Goal: Information Seeking & Learning: Learn about a topic

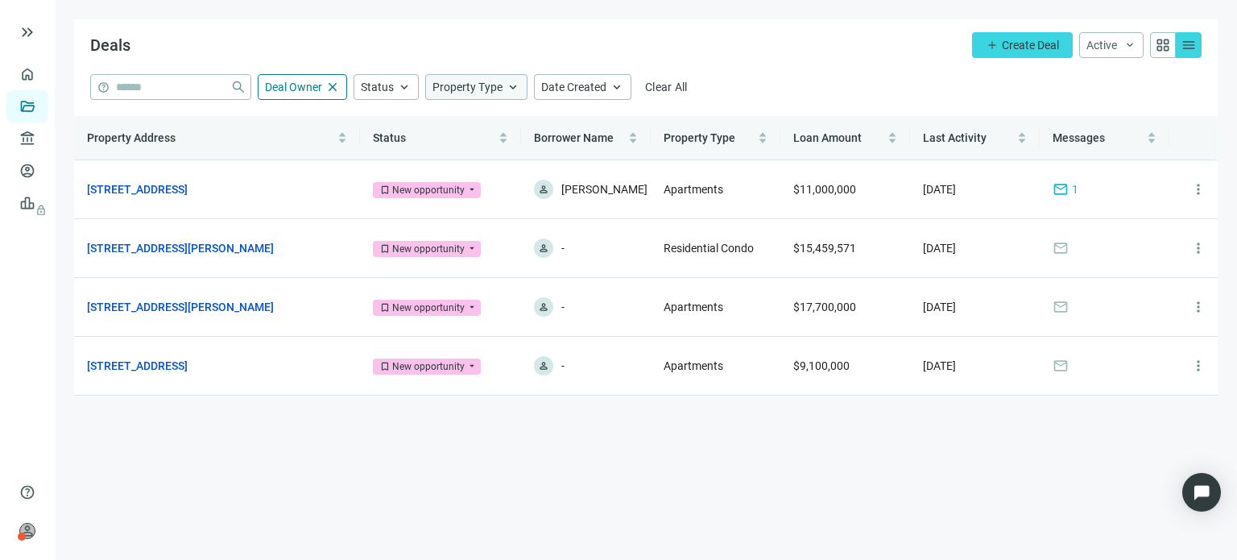
click at [454, 93] on span "Property Type" at bounding box center [467, 87] width 70 height 13
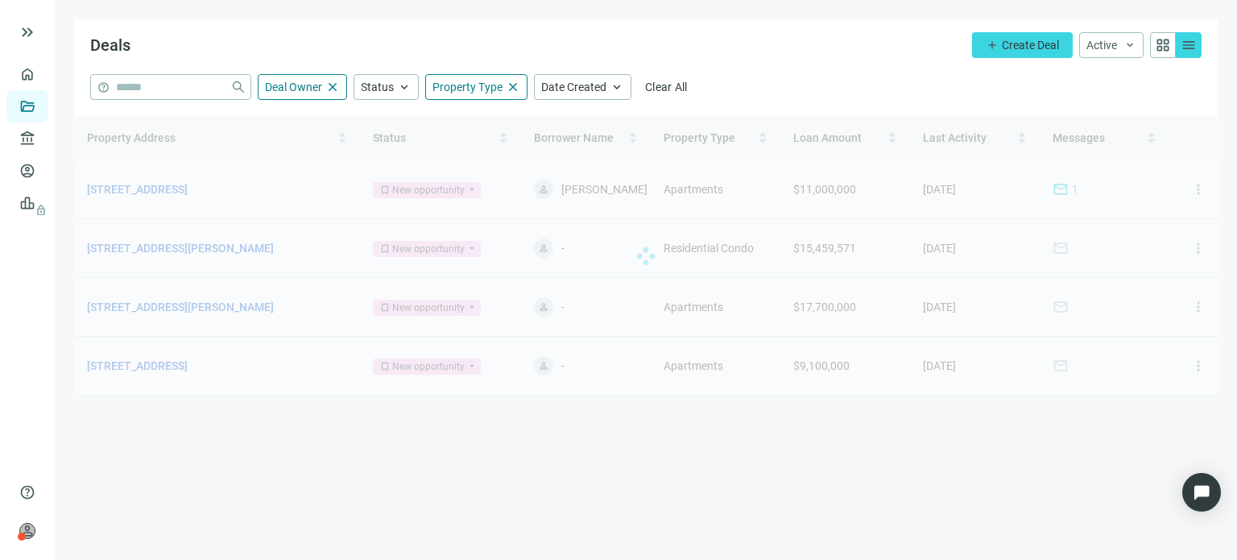
click at [622, 438] on main "Deals add Create Deal Active keyboard_arrow_down grid_view menu help close Deal…" at bounding box center [646, 280] width 1182 height 560
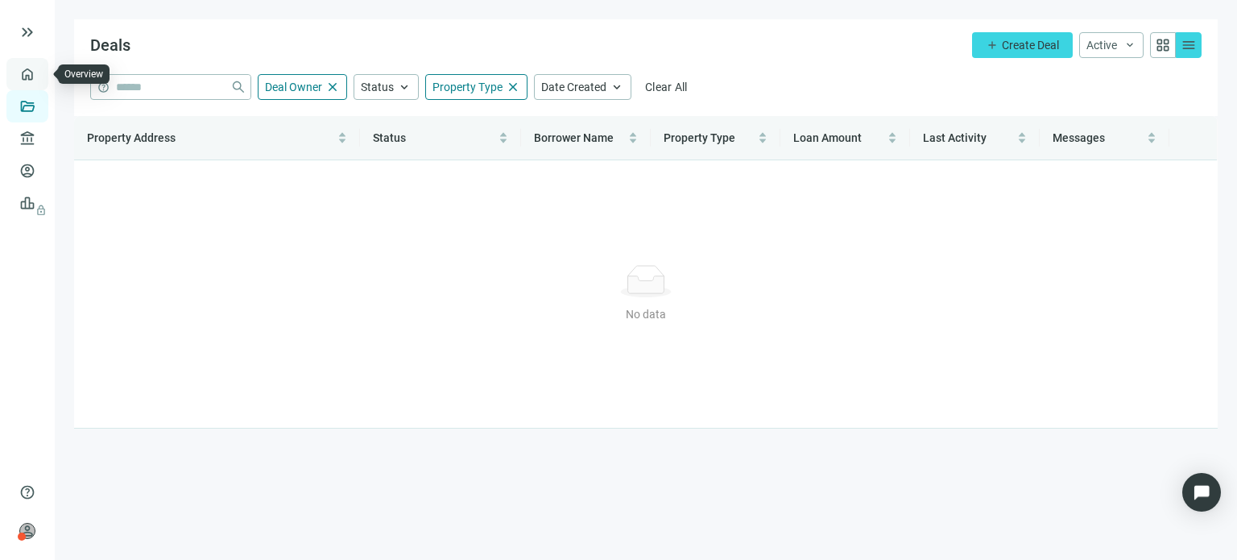
click at [40, 81] on link "Overview" at bounding box center [64, 74] width 48 height 13
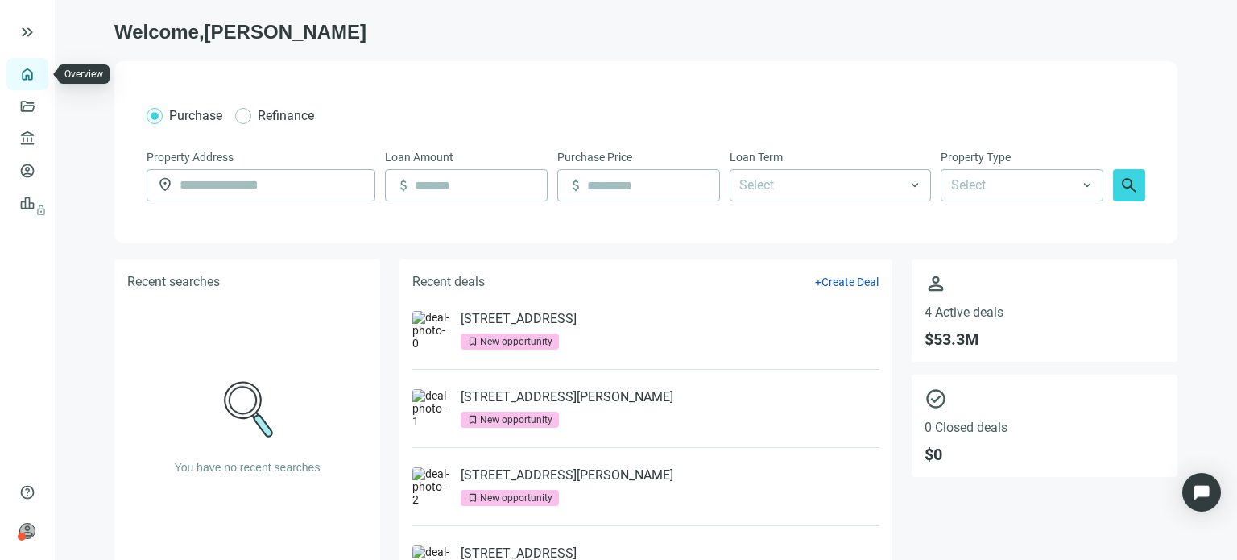
click at [40, 81] on link "Overview" at bounding box center [64, 74] width 48 height 13
click at [40, 113] on link "Deals" at bounding box center [54, 106] width 29 height 13
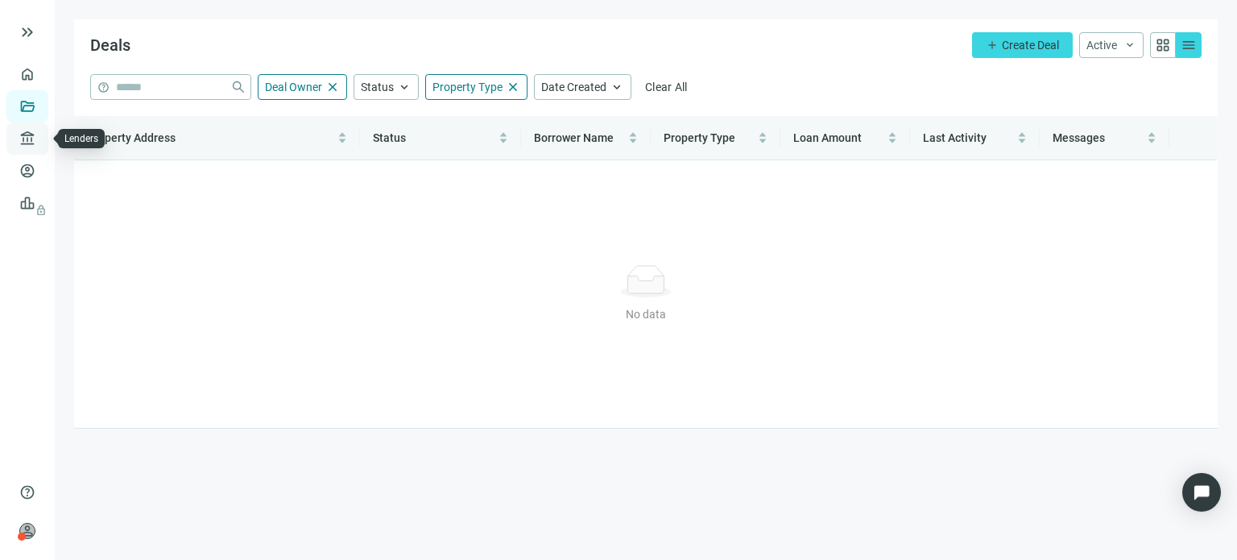
click at [40, 134] on link "Lenders" at bounding box center [61, 138] width 42 height 13
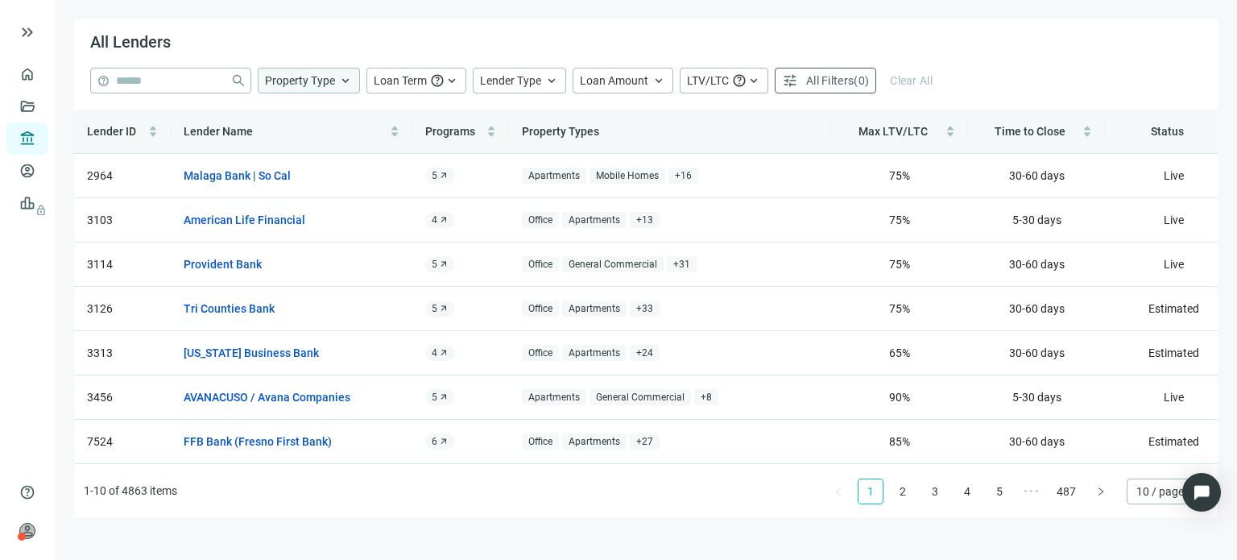
click at [341, 85] on span "keyboard_arrow_up" at bounding box center [345, 80] width 14 height 14
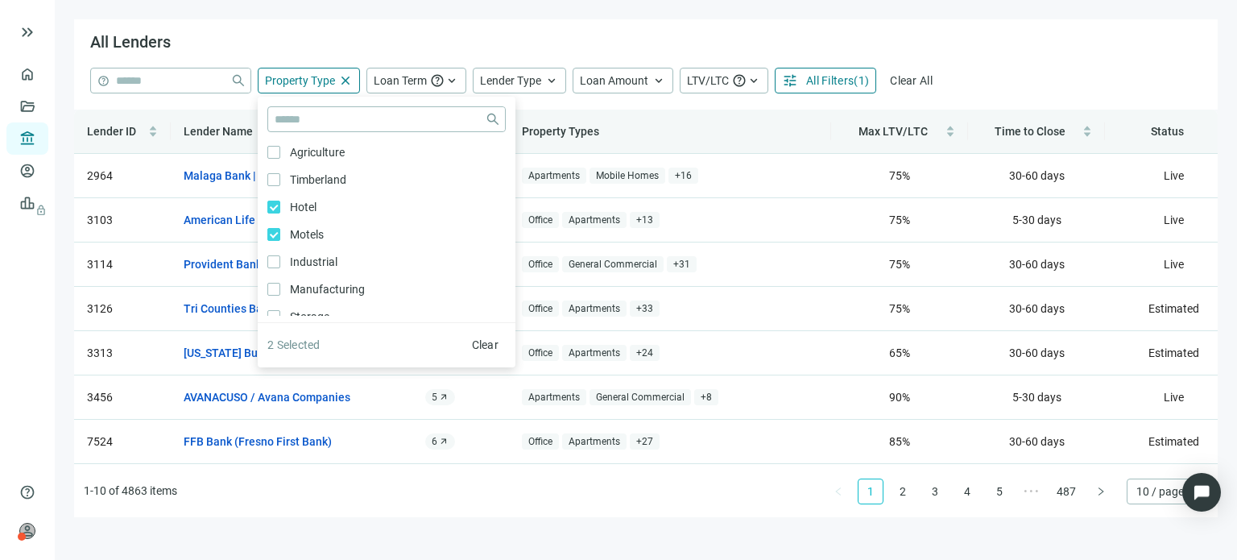
click at [842, 102] on div "help close Property Type close close Agriculture Only Timberland Only Hotel Onl…" at bounding box center [646, 89] width 1144 height 42
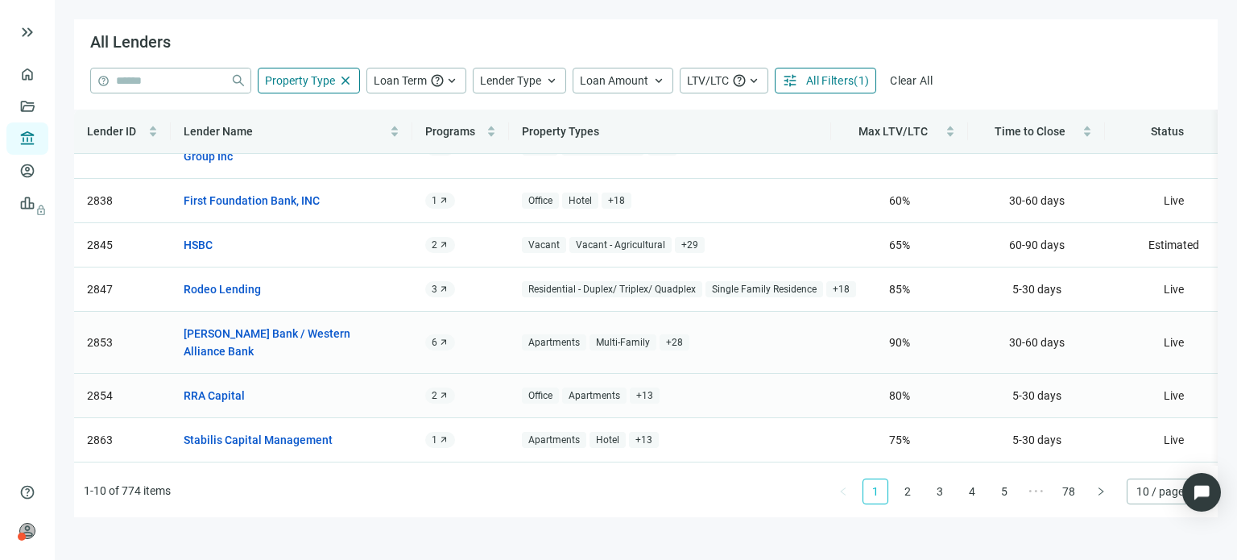
scroll to position [163, 0]
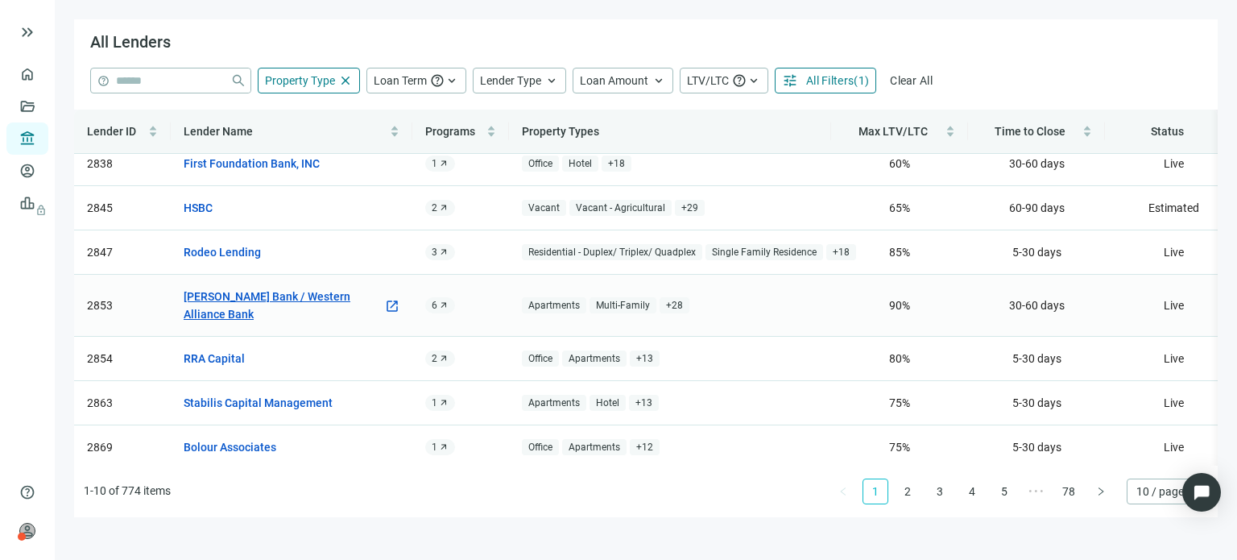
click at [321, 287] on link "[PERSON_NAME] Bank / Western Alliance Bank" at bounding box center [284, 304] width 200 height 35
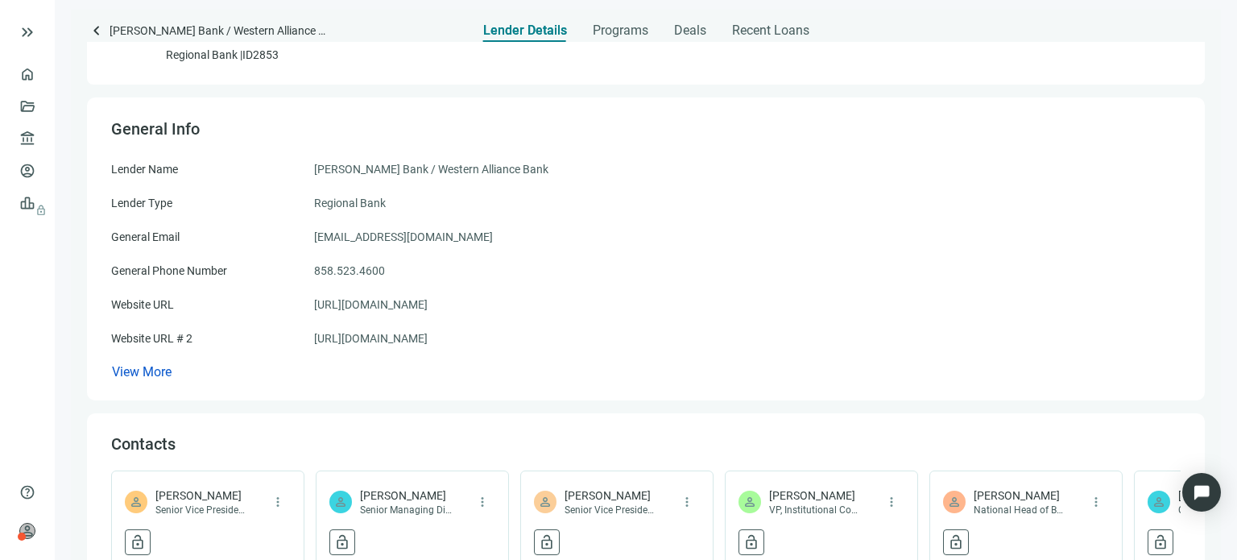
scroll to position [81, 0]
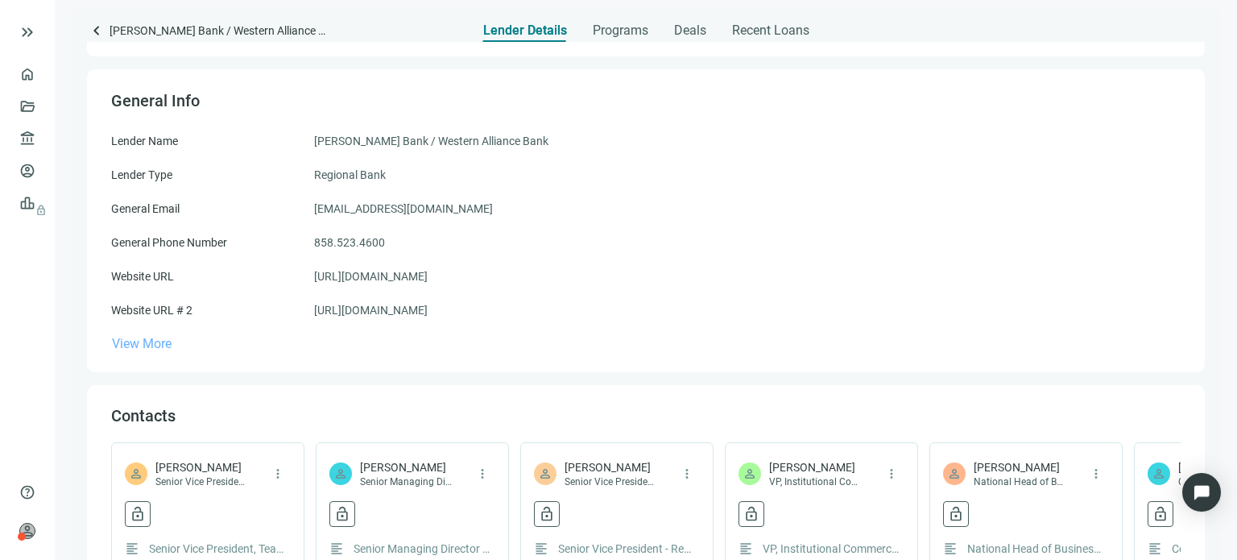
click at [171, 348] on span "View More" at bounding box center [142, 343] width 60 height 15
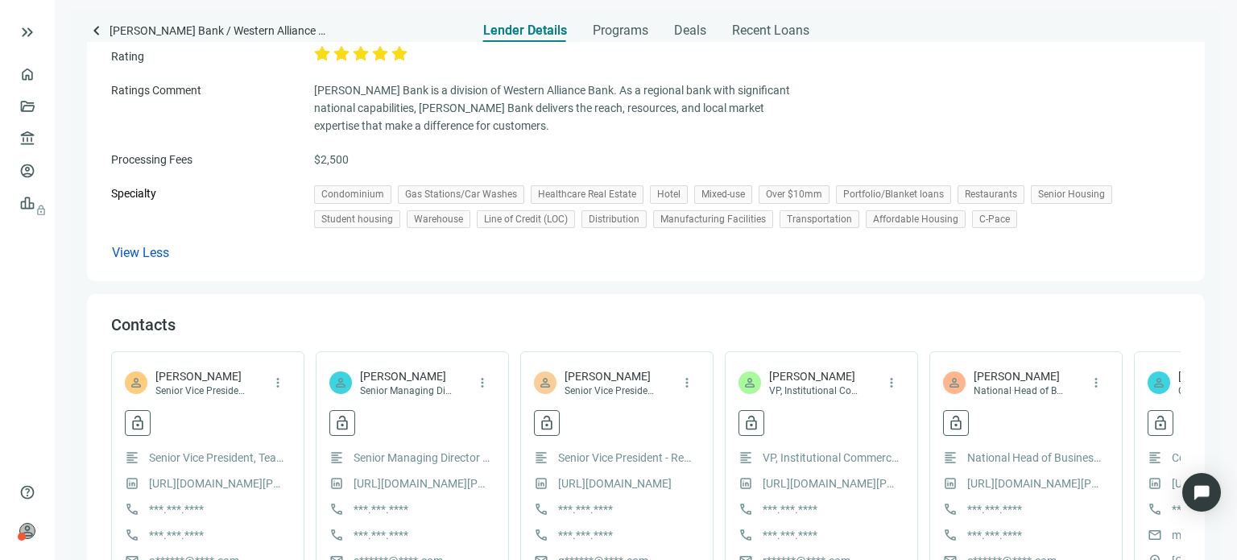
scroll to position [564, 0]
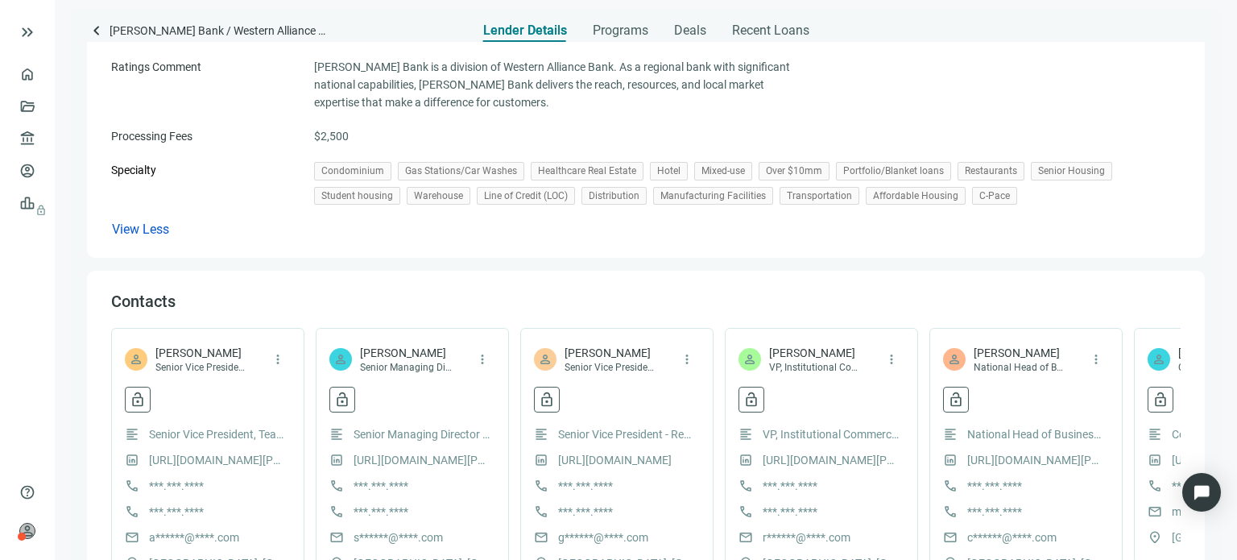
click at [767, 171] on span "Over $10mm" at bounding box center [794, 171] width 71 height 19
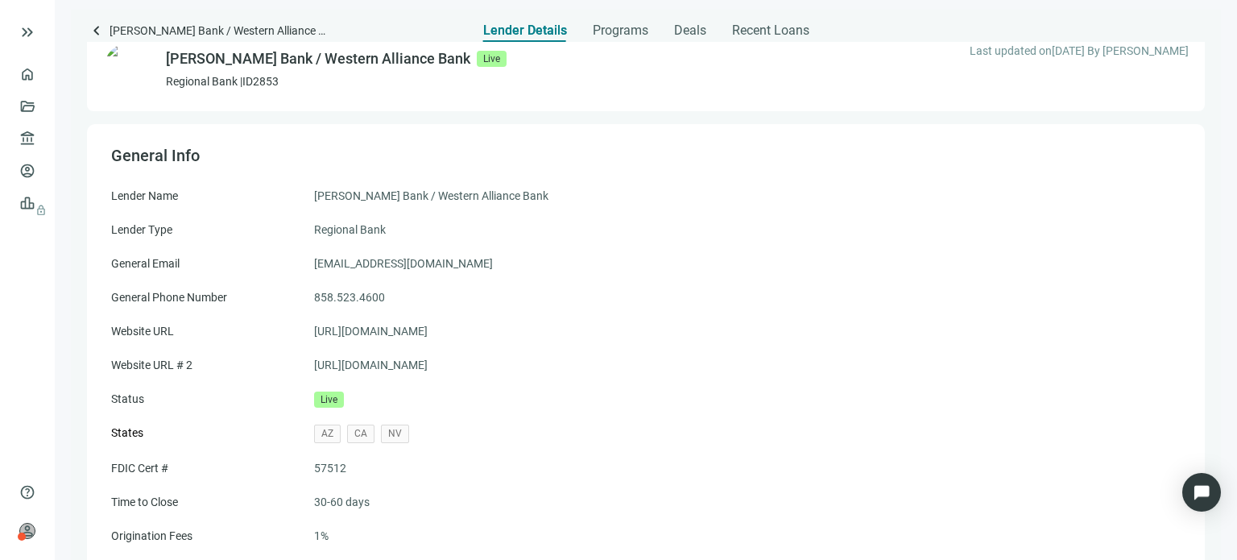
scroll to position [0, 0]
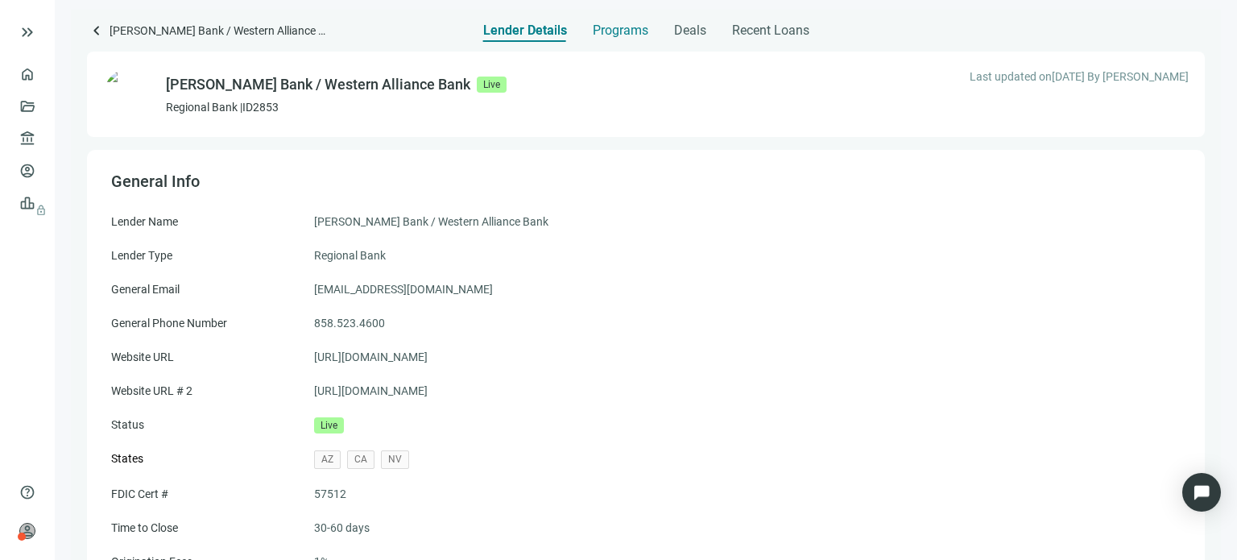
click at [613, 35] on span "Programs" at bounding box center [621, 31] width 56 height 16
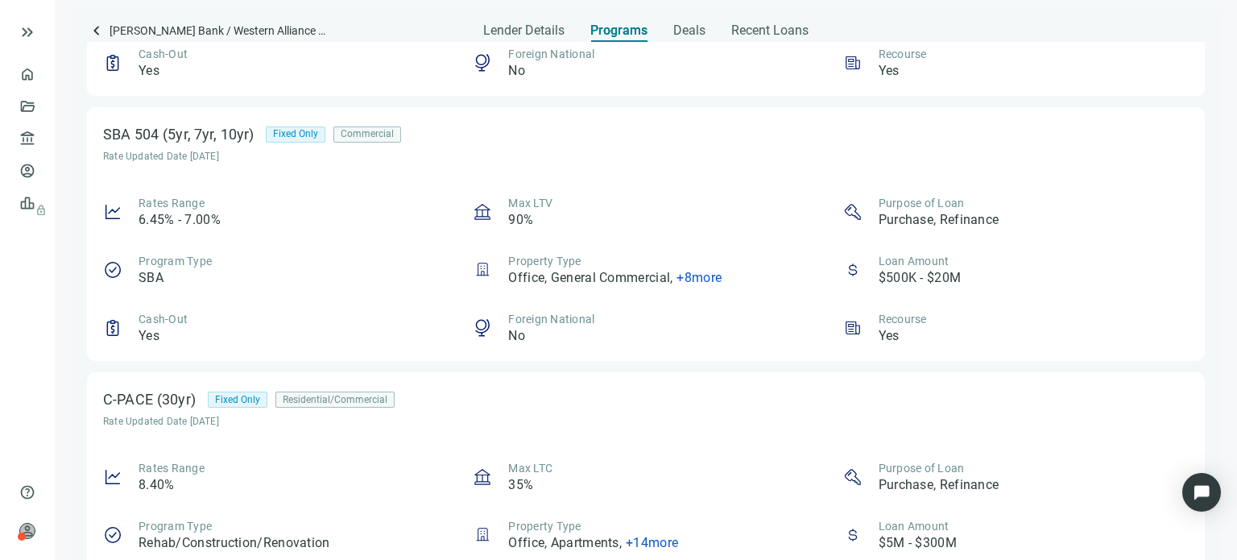
scroll to position [483, 0]
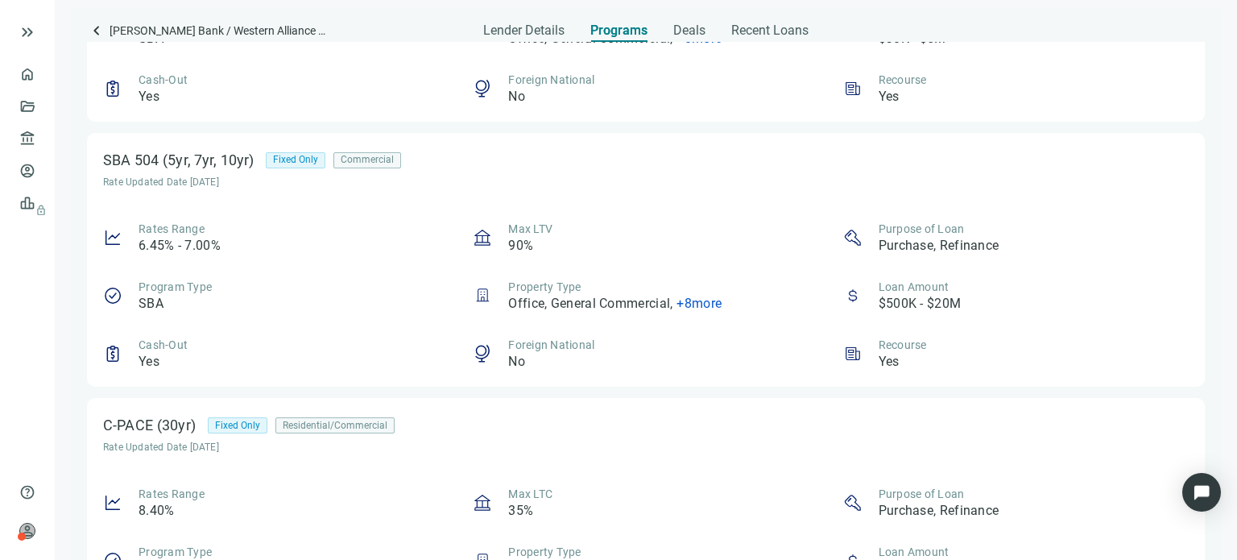
click at [690, 301] on span "+ 8 more" at bounding box center [698, 303] width 45 height 15
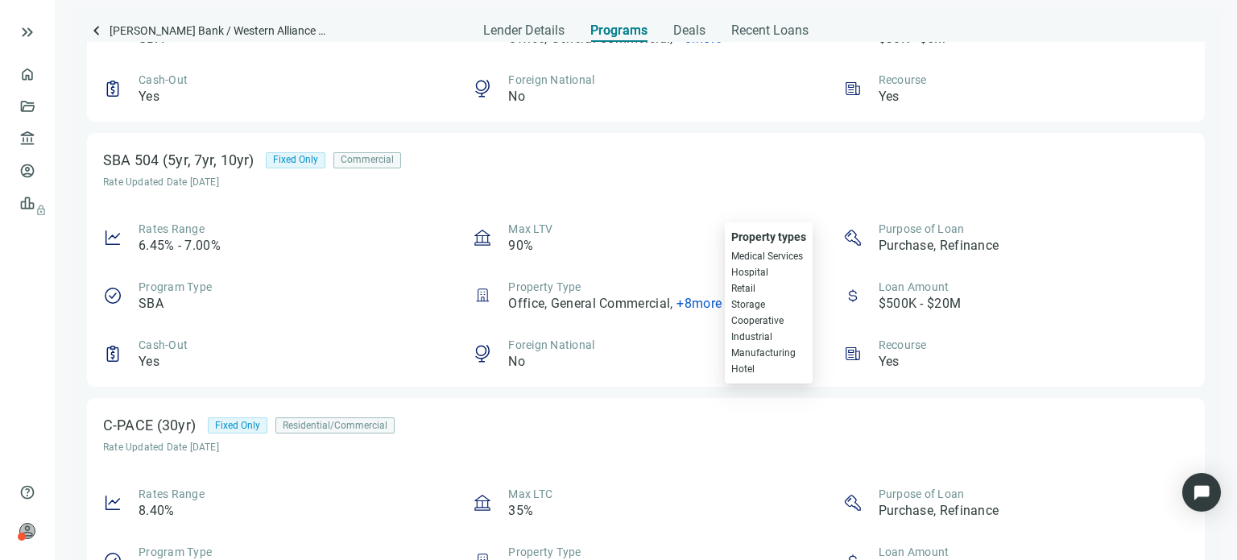
click at [739, 273] on span "Hospital" at bounding box center [768, 272] width 75 height 16
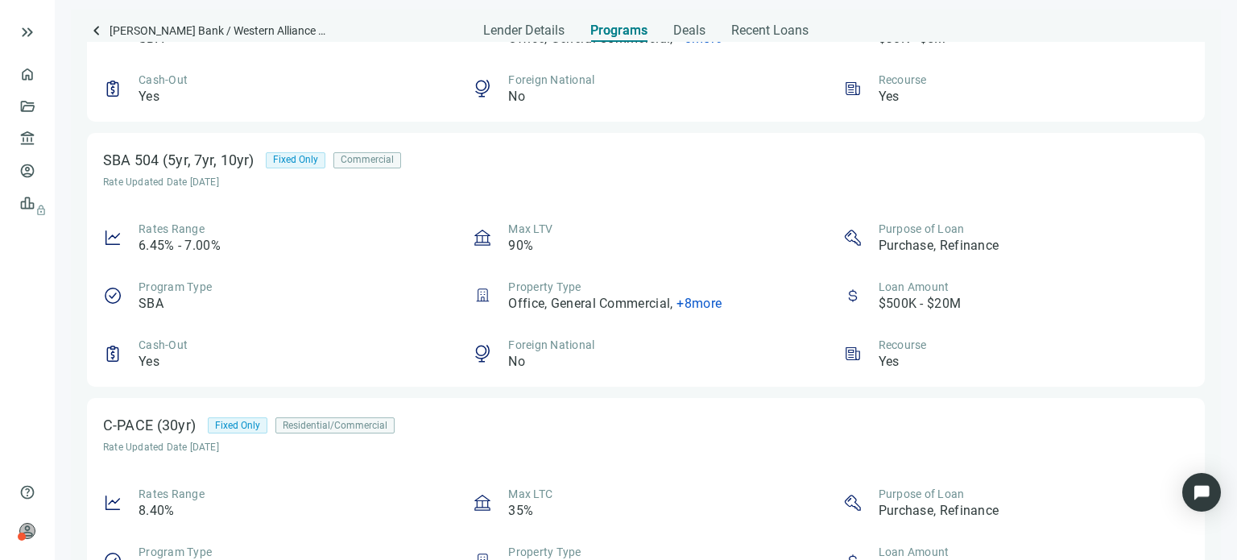
click at [689, 274] on div "Rates Range 6.45% - 7.00% Max LTV 90% Purpose of Loan Purchase, Refinance Progr…" at bounding box center [646, 296] width 1086 height 150
click at [676, 303] on span "+ 8 more" at bounding box center [698, 303] width 45 height 15
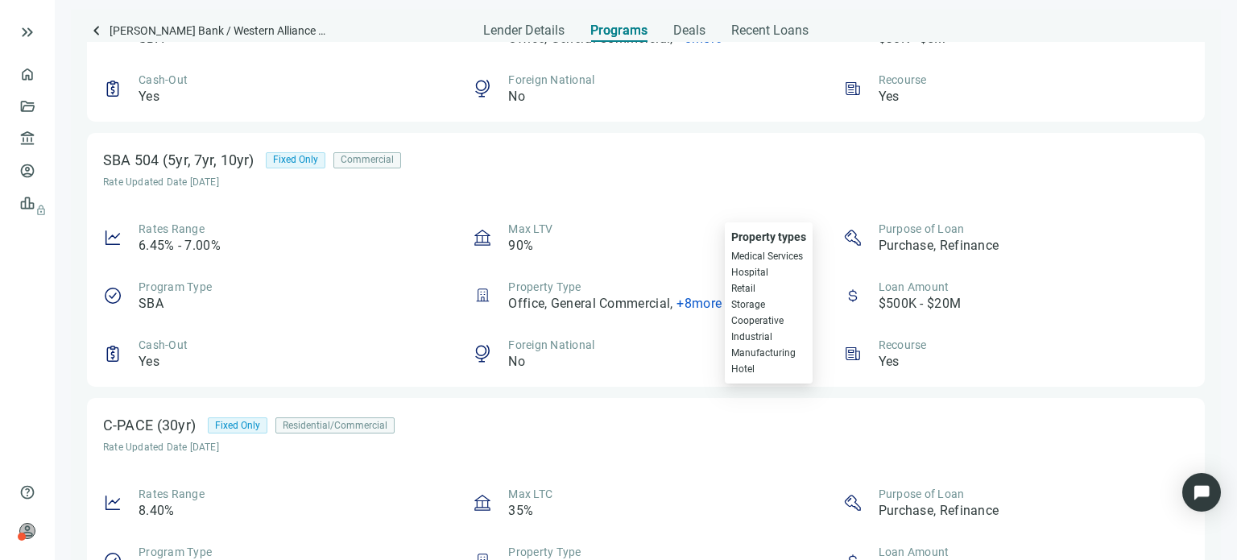
click at [672, 268] on div "Rates Range 6.45% - 7.00% Max LTV 90% Purpose of Loan Purchase, Refinance Progr…" at bounding box center [646, 296] width 1086 height 150
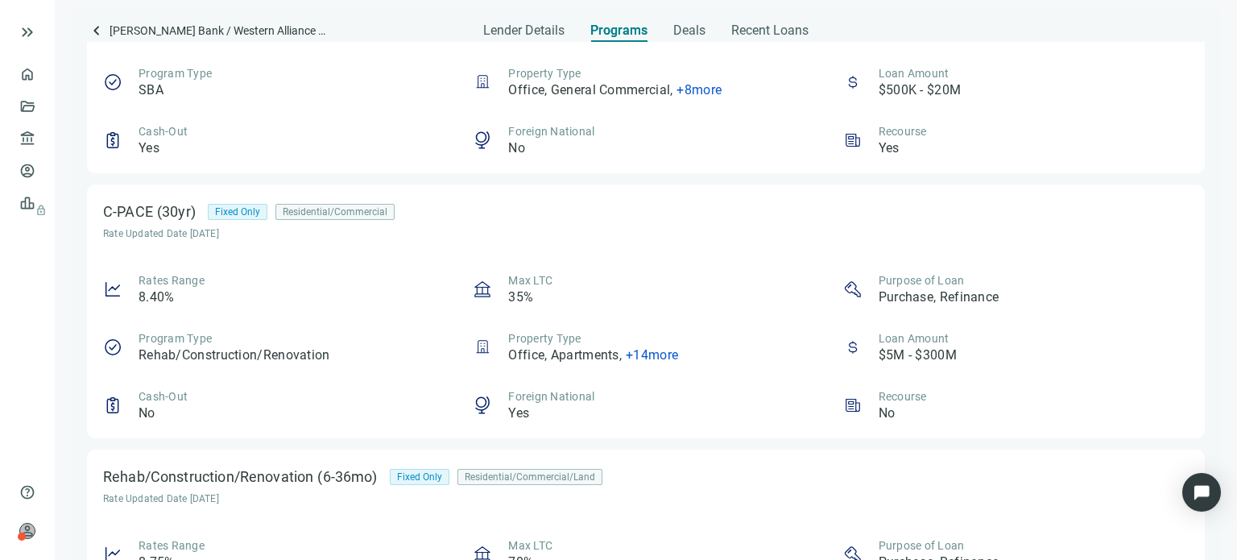
scroll to position [725, 0]
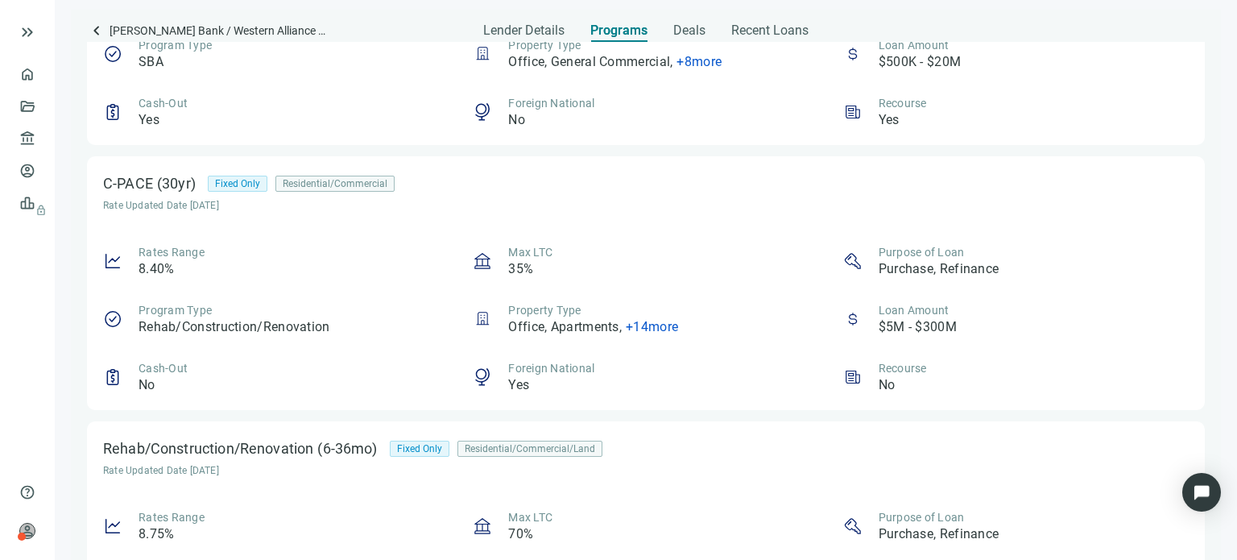
click at [647, 331] on span "+ 14 more" at bounding box center [652, 326] width 52 height 15
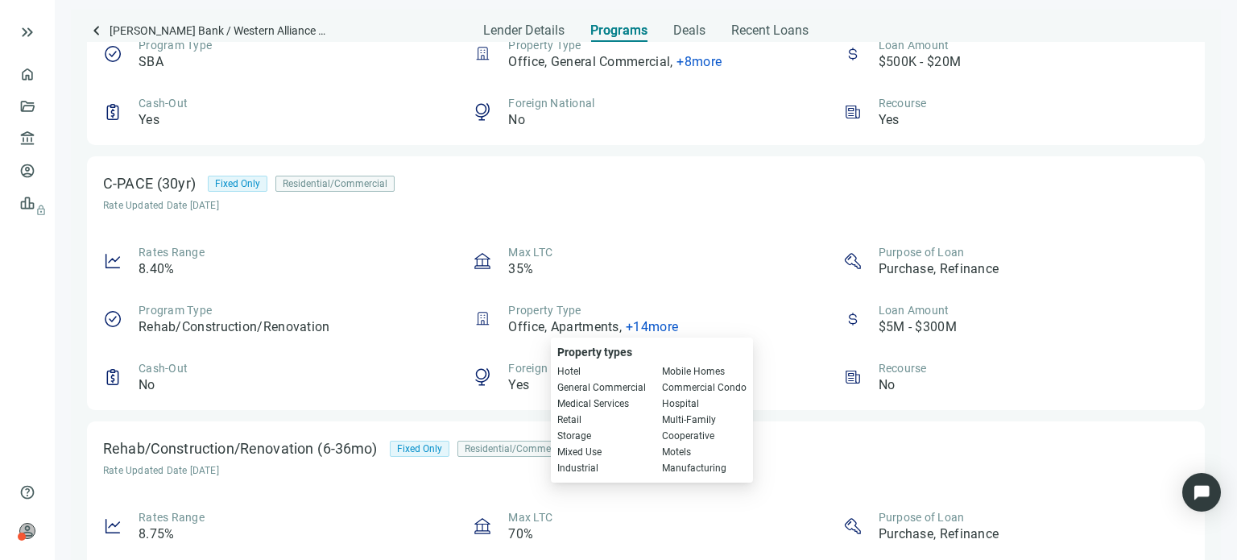
click at [644, 331] on span "+ 14 more" at bounding box center [652, 326] width 52 height 15
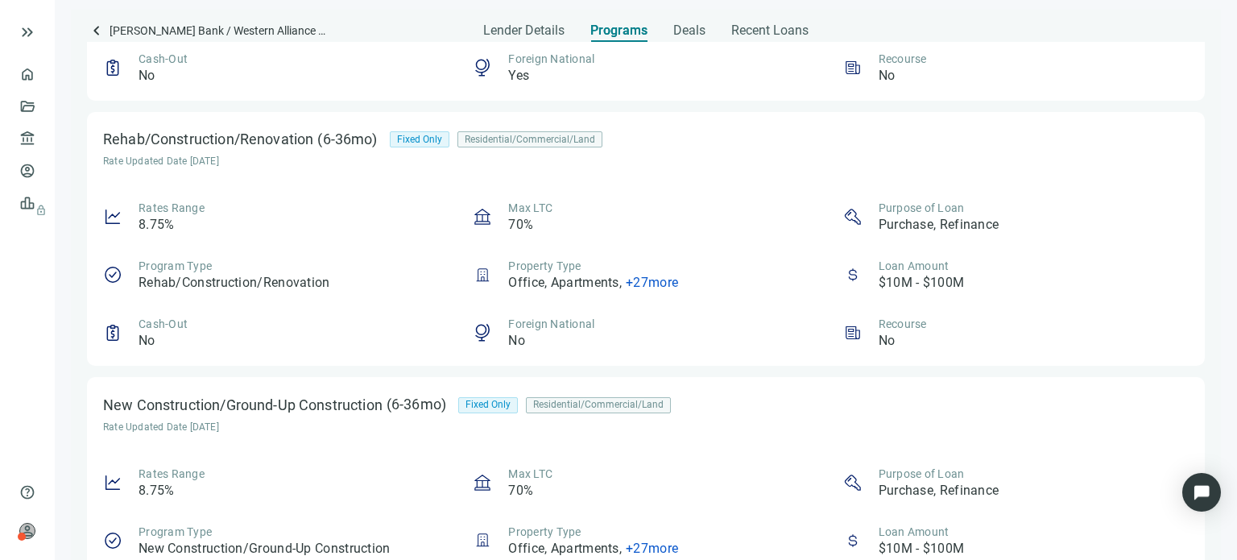
scroll to position [1115, 0]
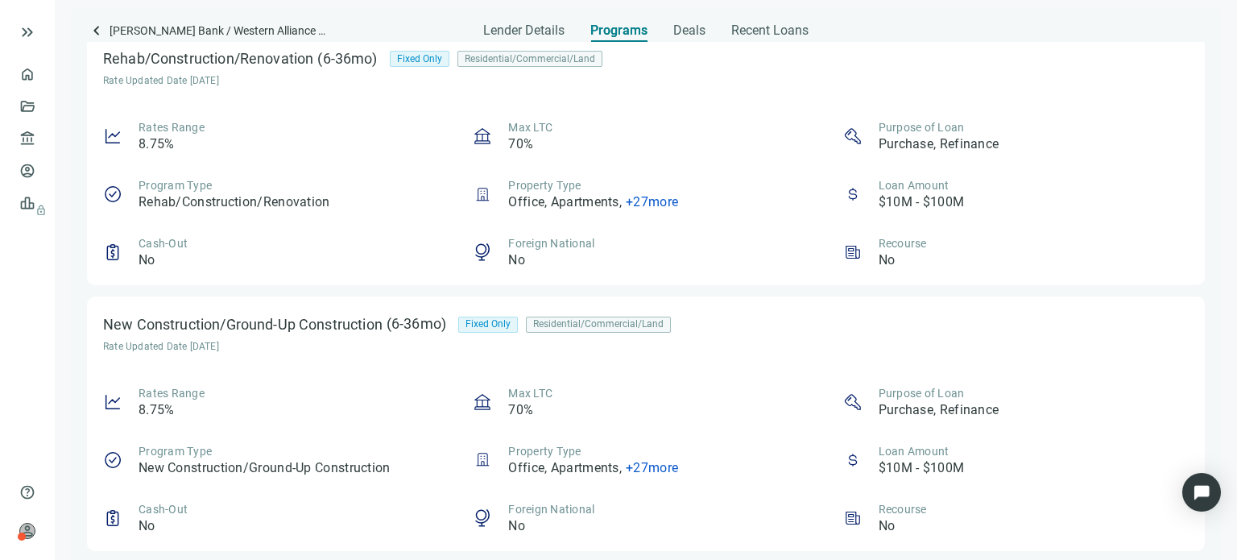
click at [637, 467] on span "+ 27 more" at bounding box center [652, 467] width 52 height 15
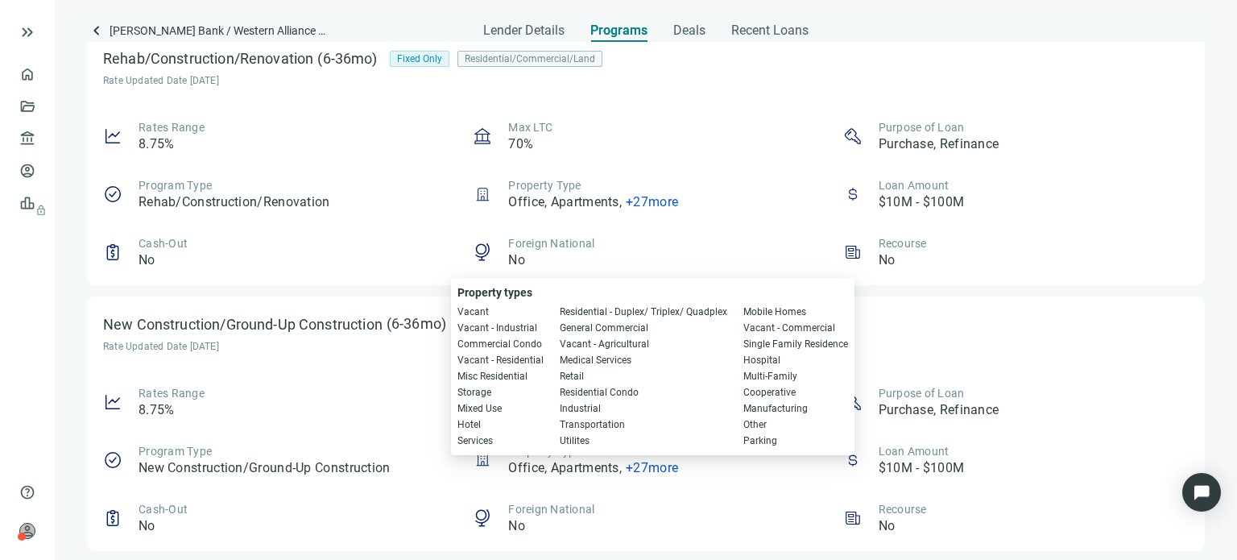
click at [636, 466] on span "+ 27 more" at bounding box center [652, 467] width 52 height 15
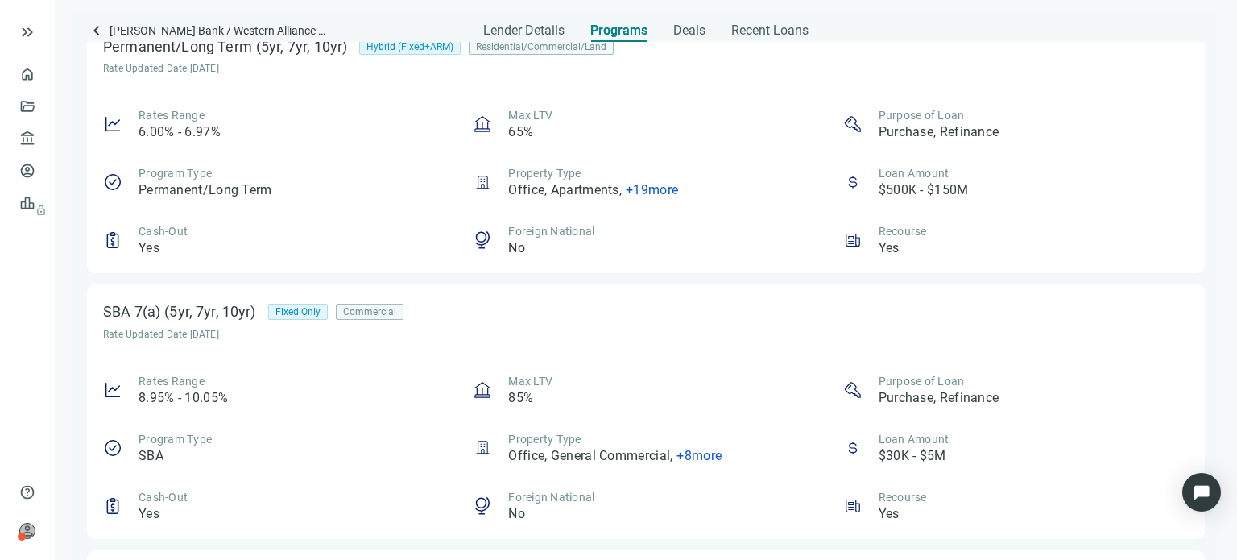
scroll to position [0, 0]
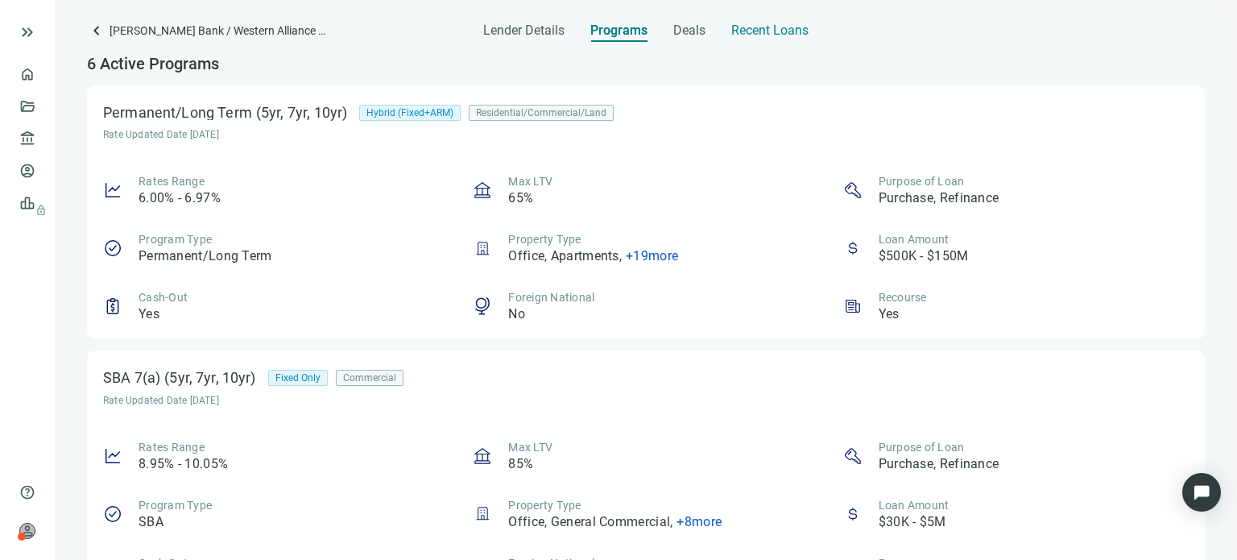
click at [755, 33] on span "Recent Loans" at bounding box center [769, 31] width 77 height 16
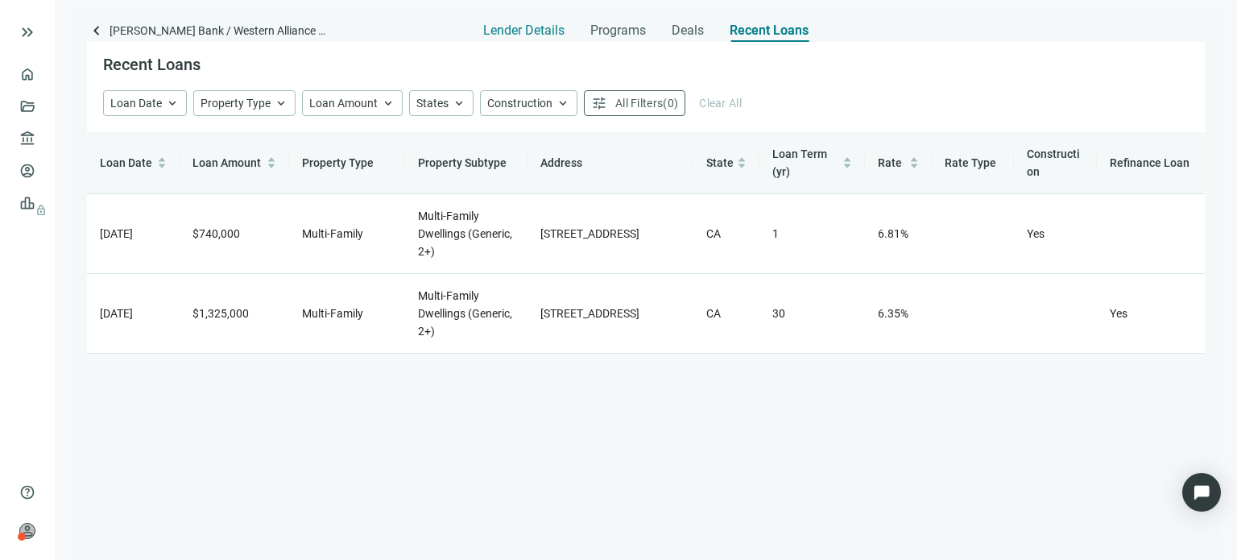
click at [506, 31] on span "Lender Details" at bounding box center [523, 31] width 81 height 16
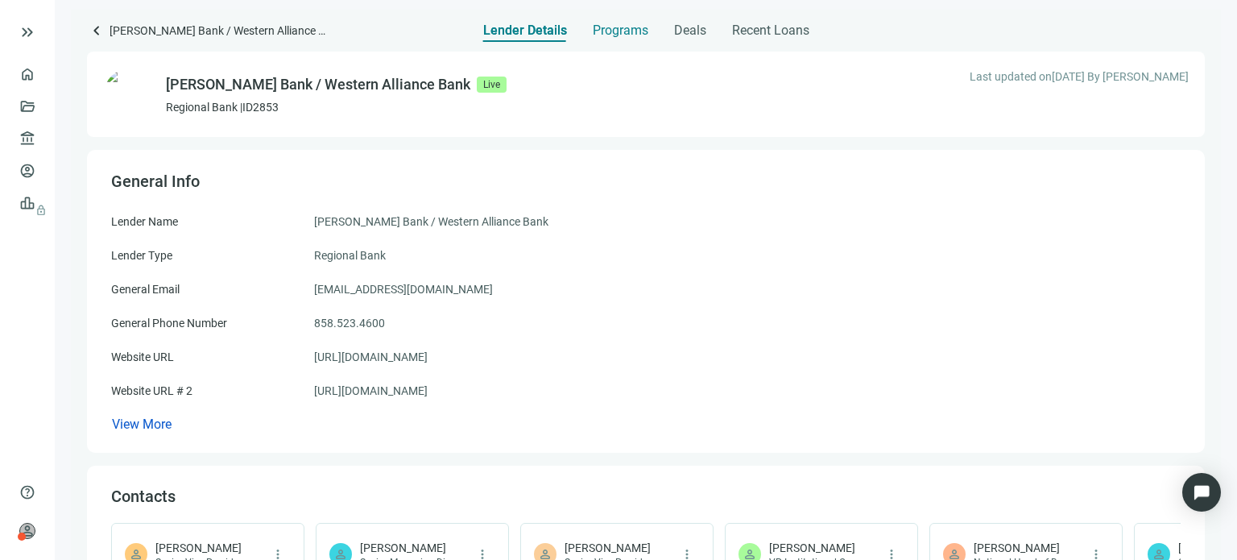
click at [604, 29] on span "Programs" at bounding box center [621, 31] width 56 height 16
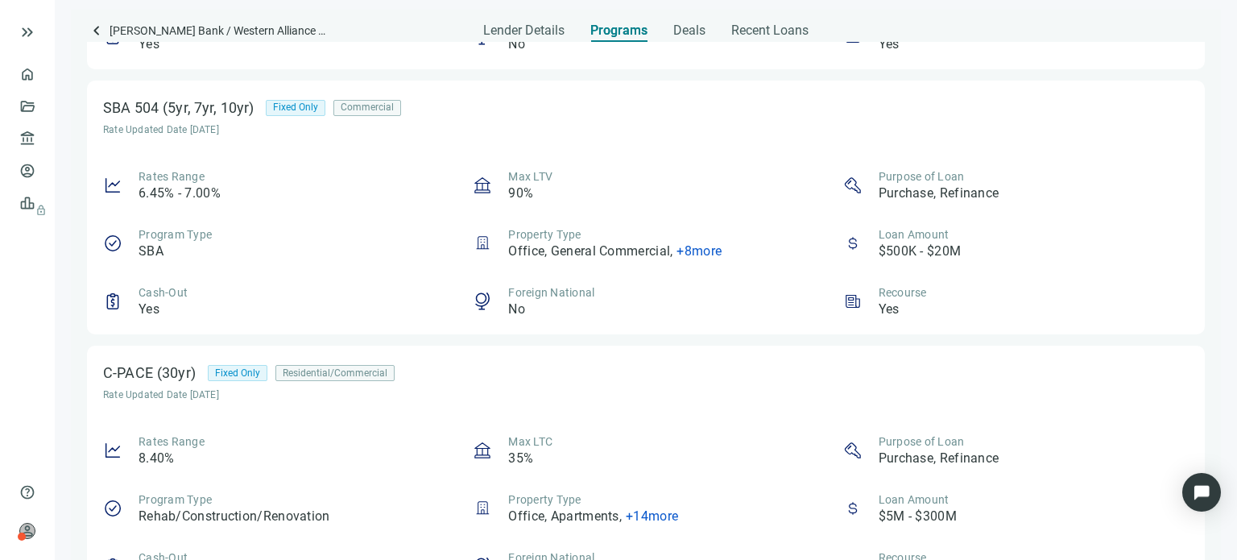
scroll to position [564, 0]
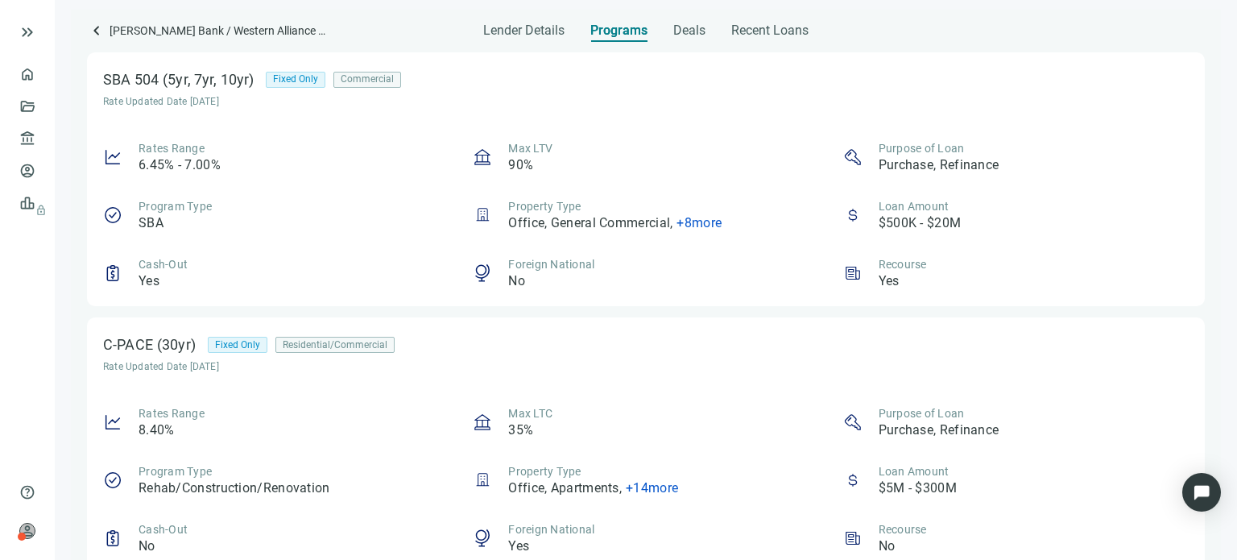
click at [386, 81] on div "Commercial" at bounding box center [367, 80] width 68 height 16
click at [305, 88] on div "SBA 504 (5yr, 7yr, 10yr) Fixed Only Commercial" at bounding box center [264, 79] width 322 height 23
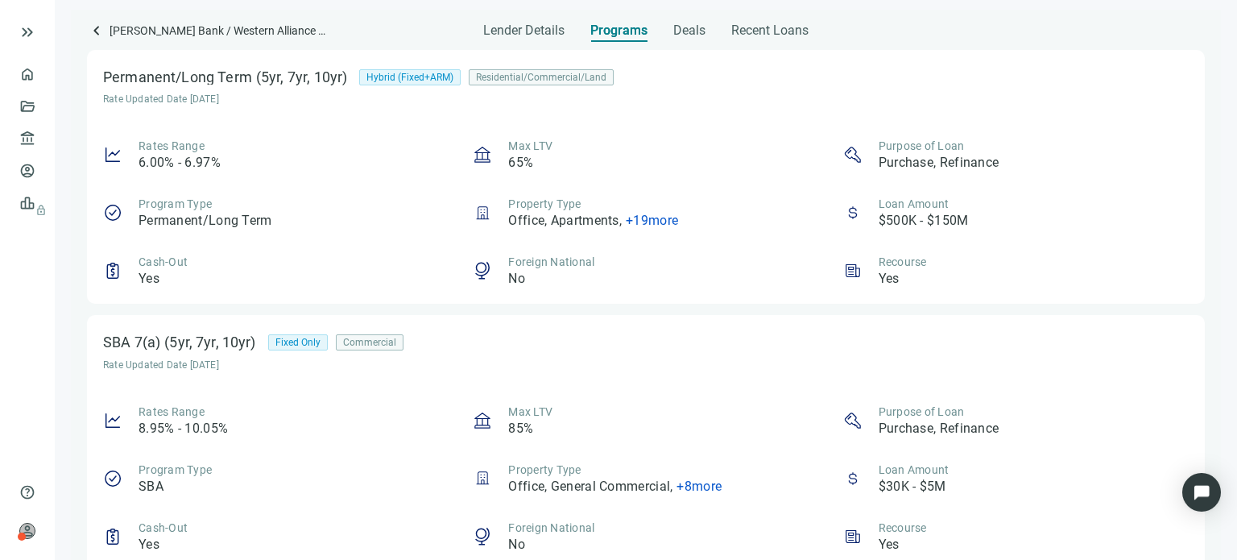
scroll to position [0, 0]
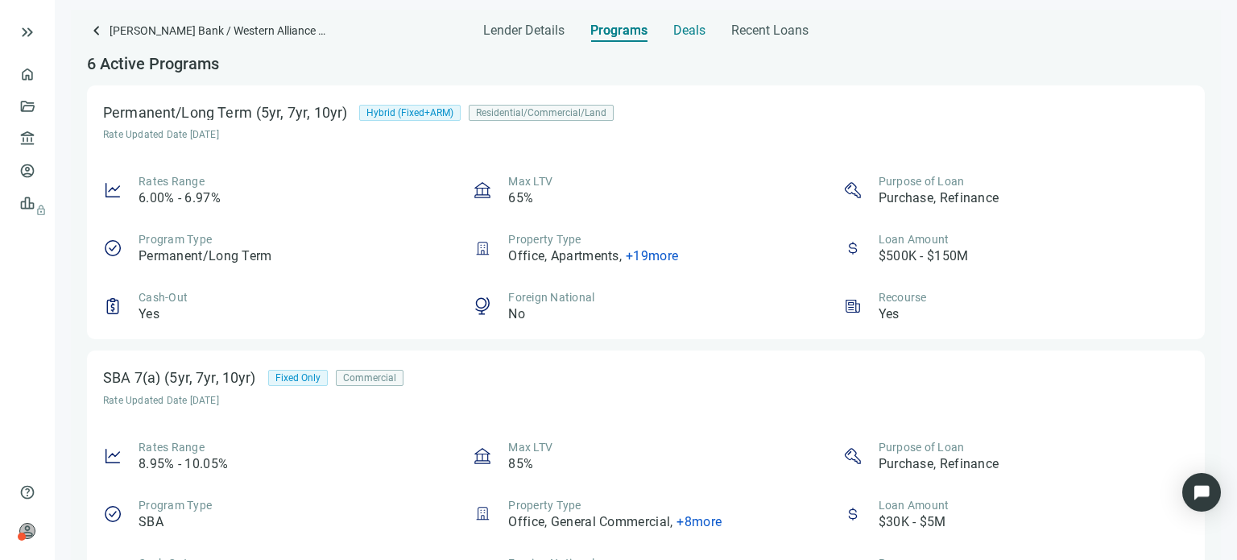
click at [680, 35] on span "Deals" at bounding box center [689, 31] width 32 height 16
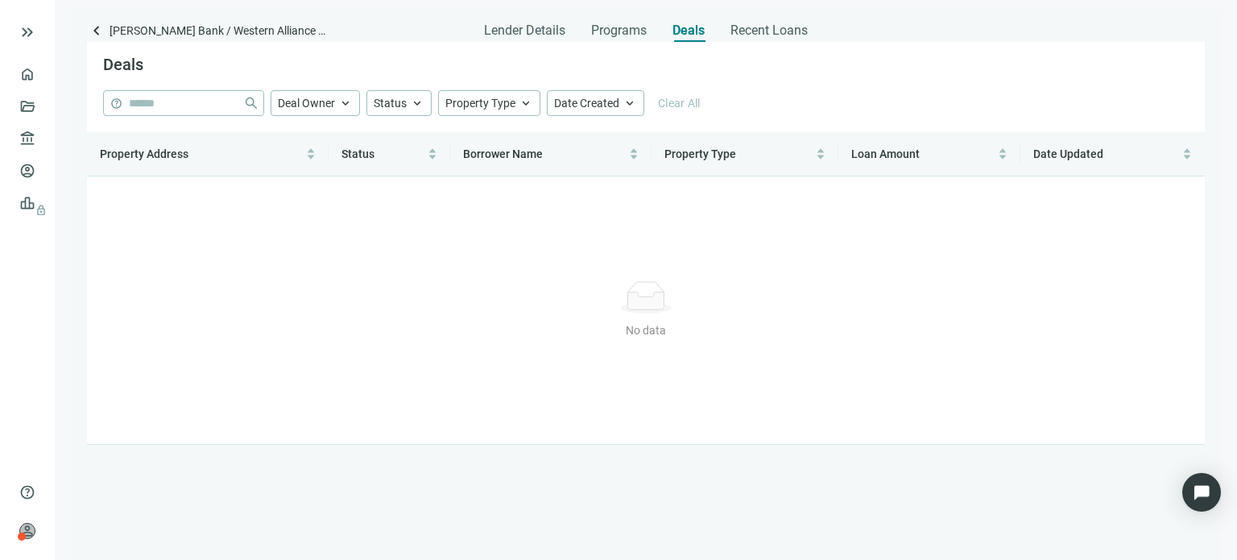
drag, startPoint x: 680, startPoint y: 35, endPoint x: 656, endPoint y: 76, distance: 47.0
click at [656, 76] on div "Deals" at bounding box center [646, 66] width 1118 height 48
click at [746, 28] on span "Recent Loans" at bounding box center [768, 31] width 77 height 16
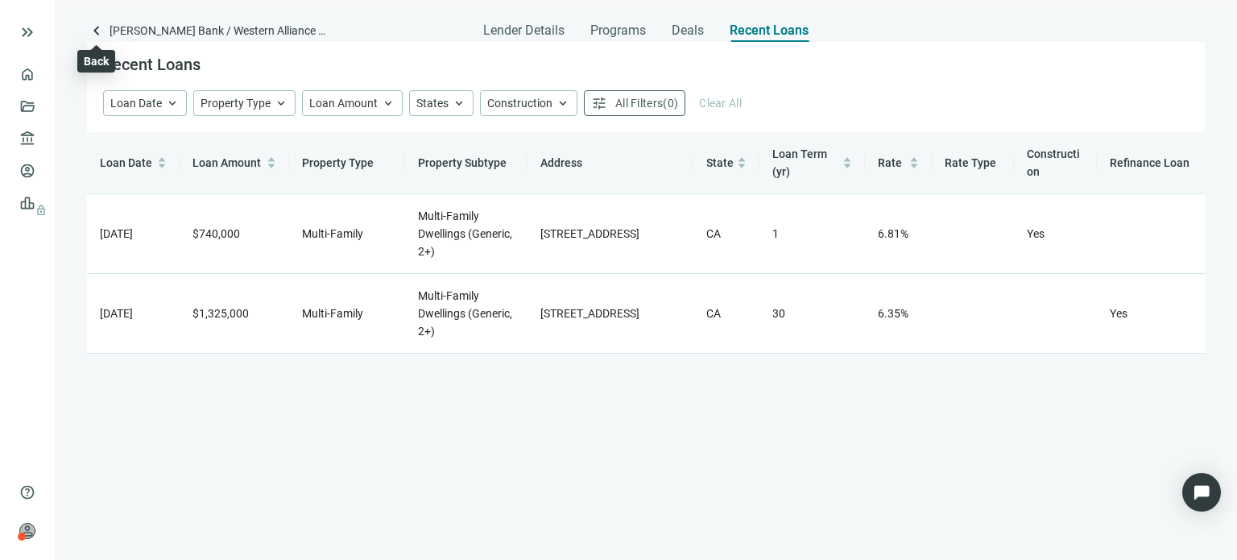
click at [91, 29] on span "keyboard_arrow_left" at bounding box center [96, 30] width 19 height 19
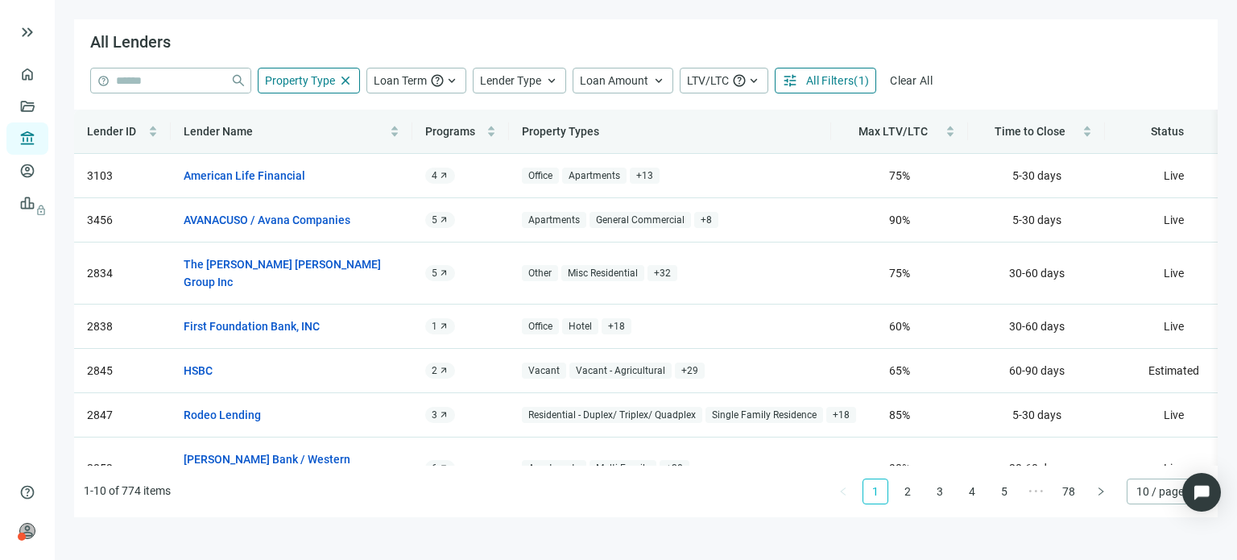
scroll to position [81, 0]
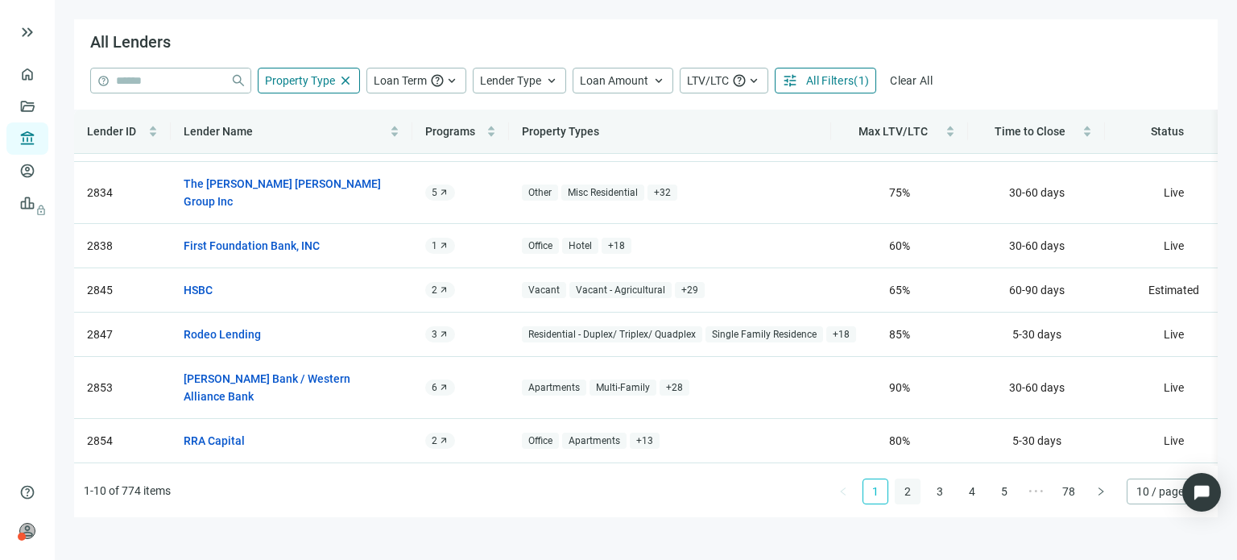
click at [906, 489] on link "2" at bounding box center [907, 491] width 24 height 24
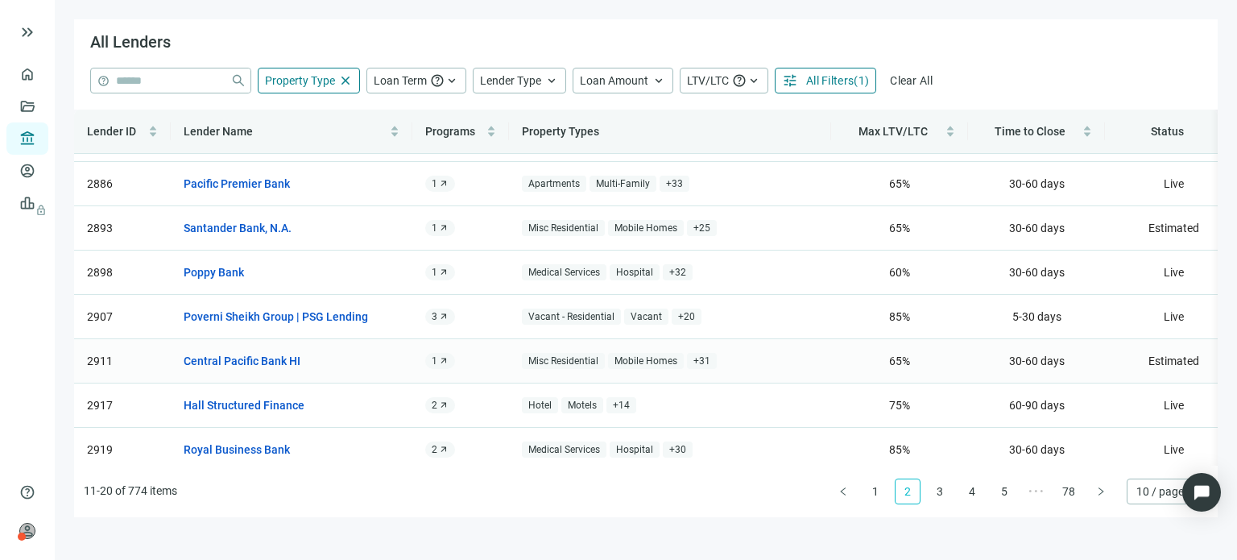
scroll to position [145, 0]
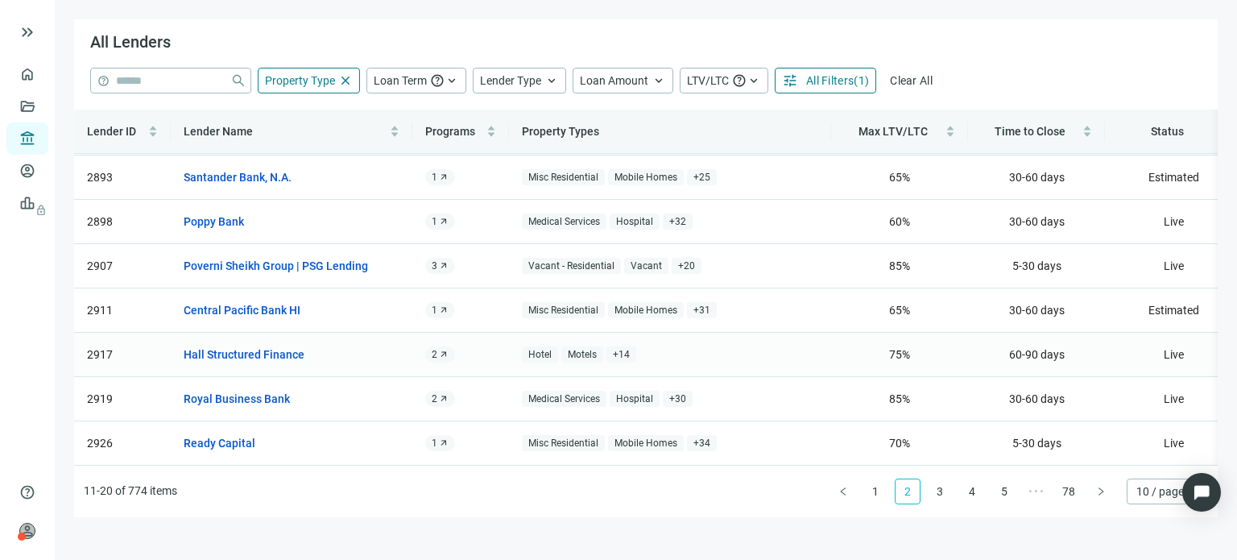
click at [616, 346] on span "+ 14" at bounding box center [621, 354] width 30 height 17
click at [662, 346] on div "Hotel Motels + 14 Property Types Office Apartments Mobile Homes General Commerc…" at bounding box center [670, 354] width 296 height 17
click at [941, 496] on link "3" at bounding box center [940, 491] width 24 height 24
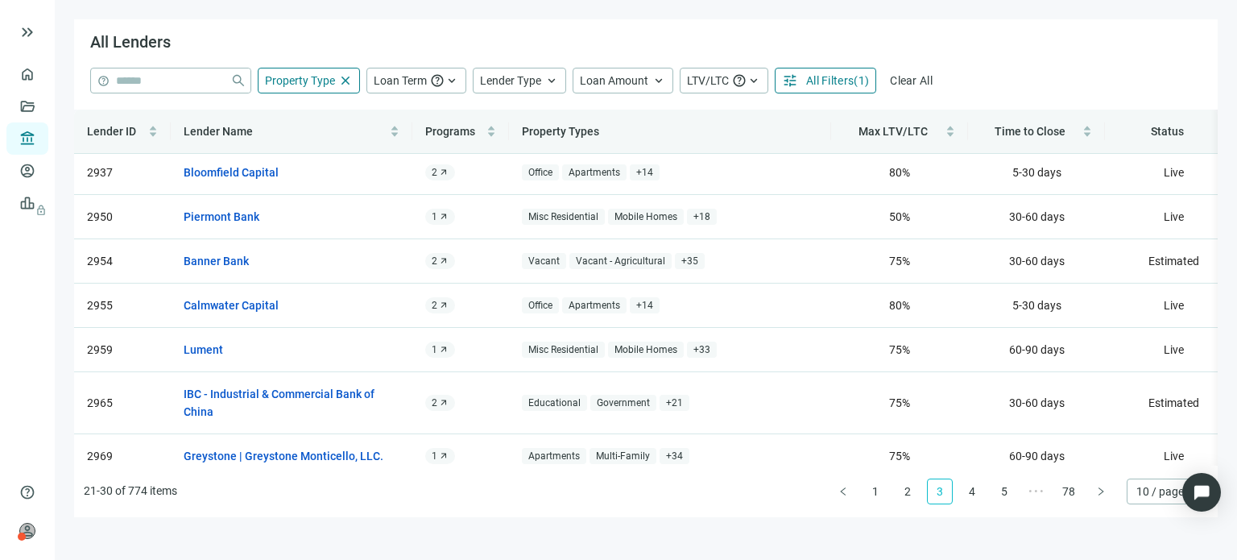
scroll to position [0, 0]
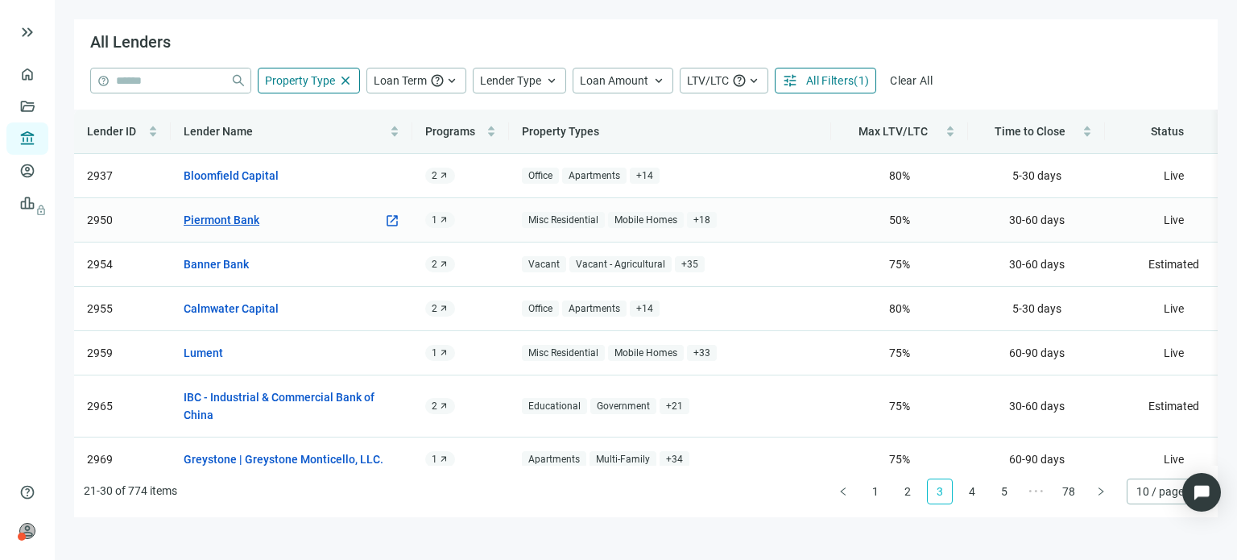
click at [203, 221] on link "Piermont Bank" at bounding box center [222, 220] width 76 height 18
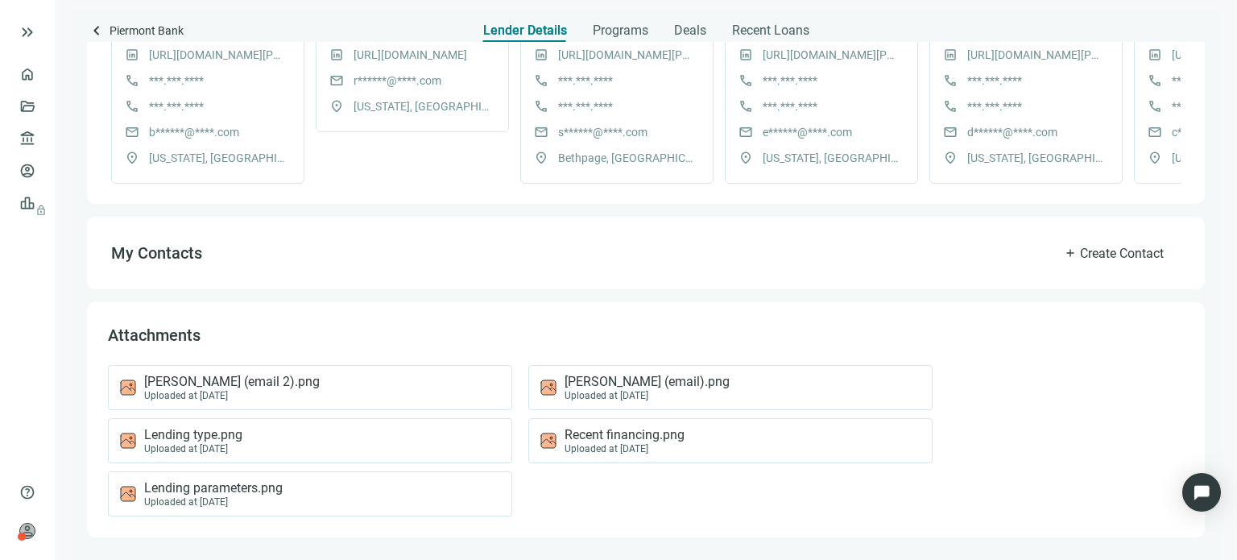
scroll to position [547, 0]
click at [197, 437] on span "Lending type.png" at bounding box center [193, 435] width 98 height 16
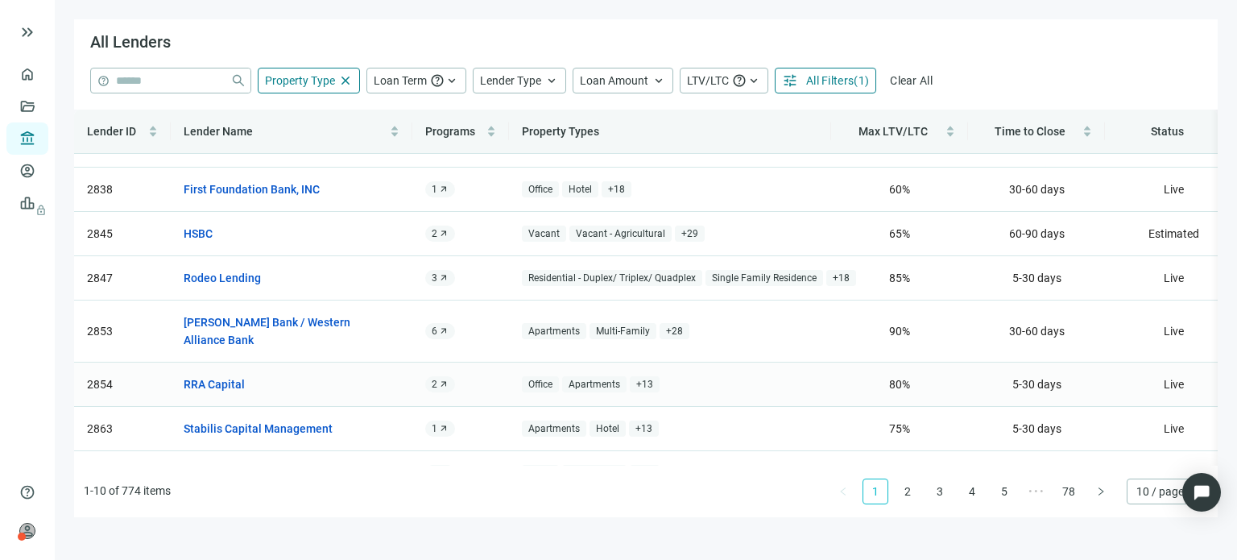
scroll to position [163, 0]
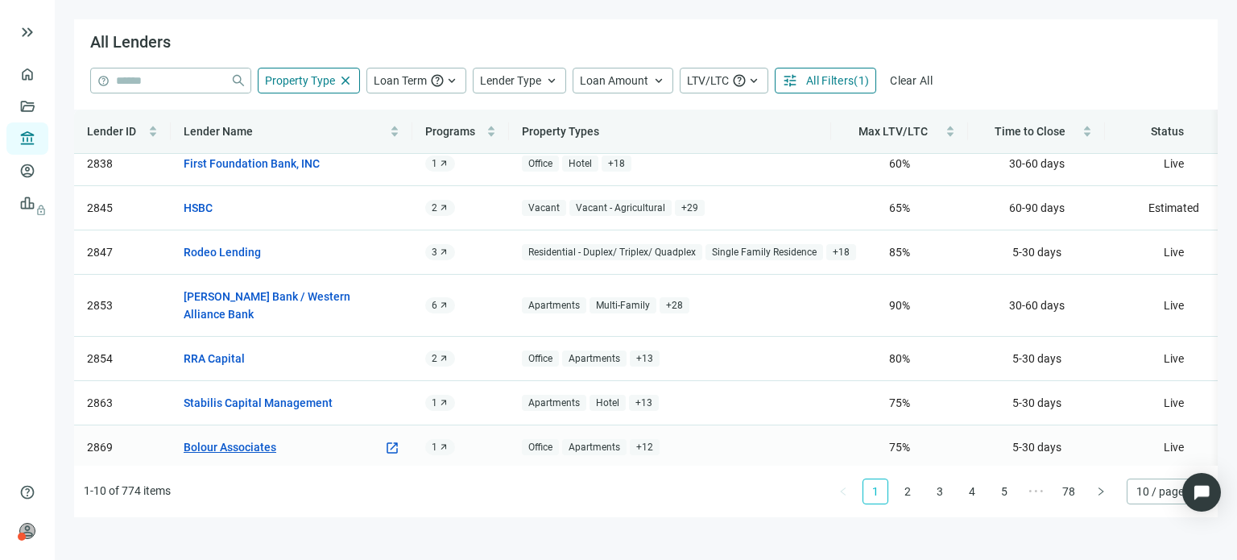
click at [242, 438] on link "Bolour Associates" at bounding box center [230, 447] width 93 height 18
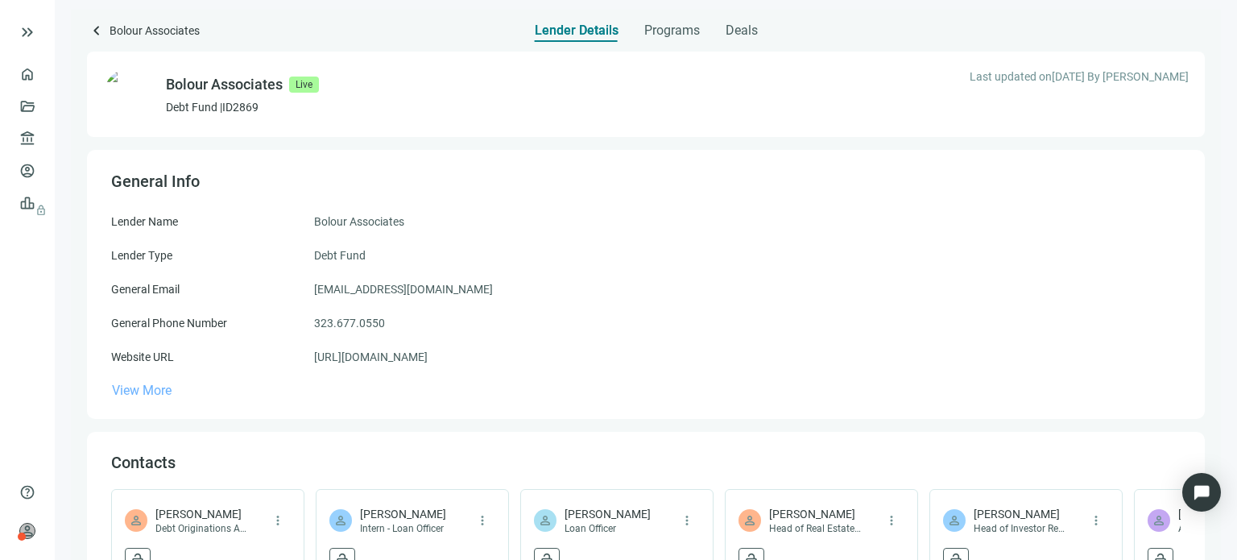
click at [155, 390] on span "View More" at bounding box center [142, 390] width 60 height 15
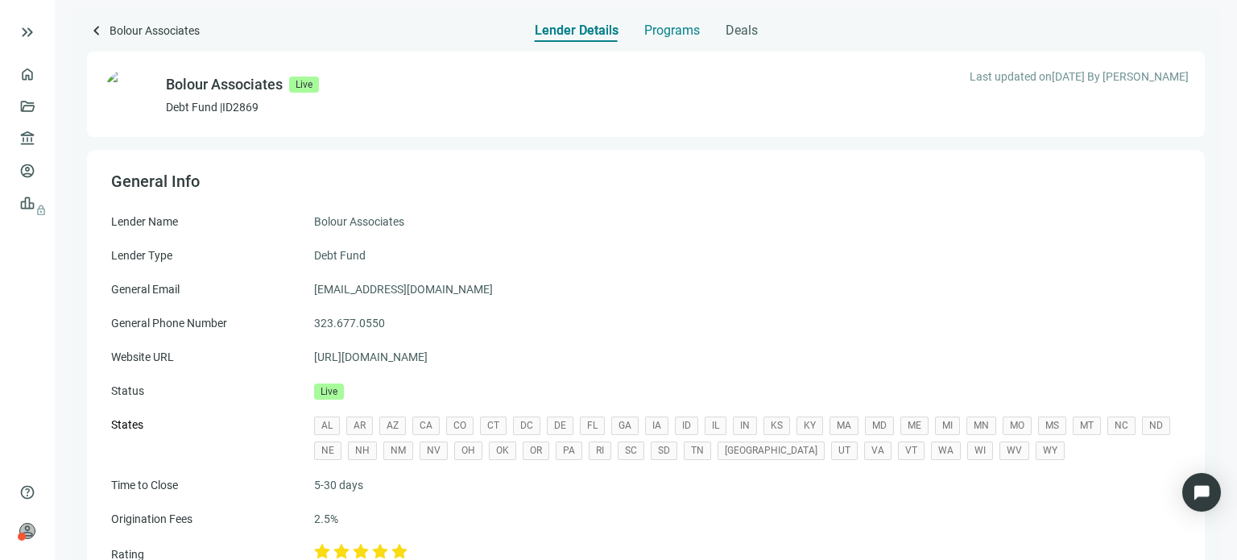
click at [666, 28] on span "Programs" at bounding box center [672, 31] width 56 height 16
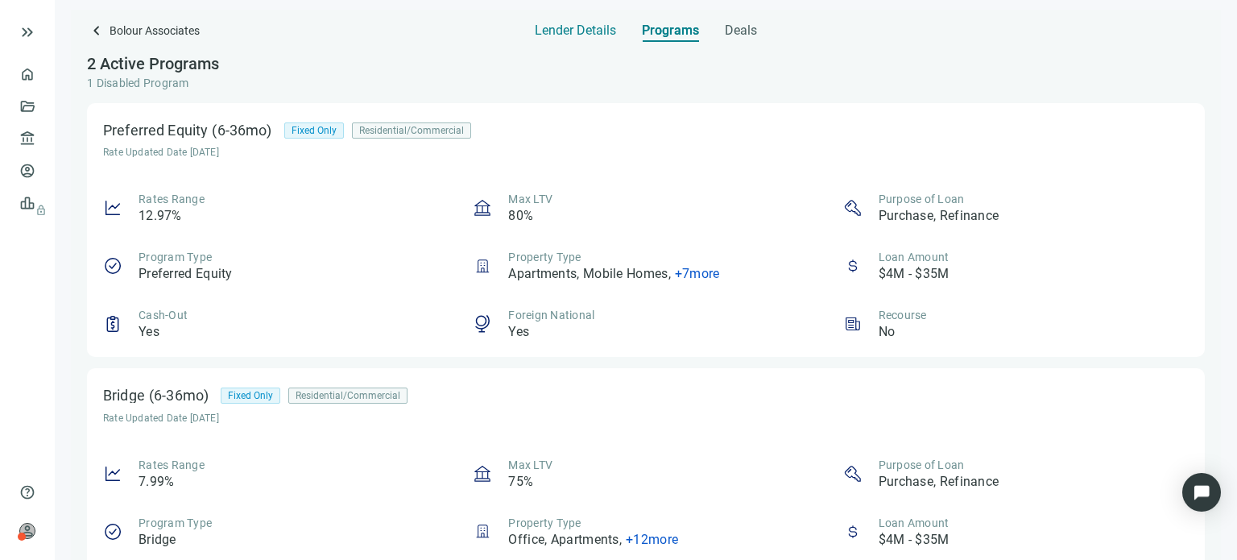
click at [562, 30] on span "Lender Details" at bounding box center [575, 31] width 81 height 16
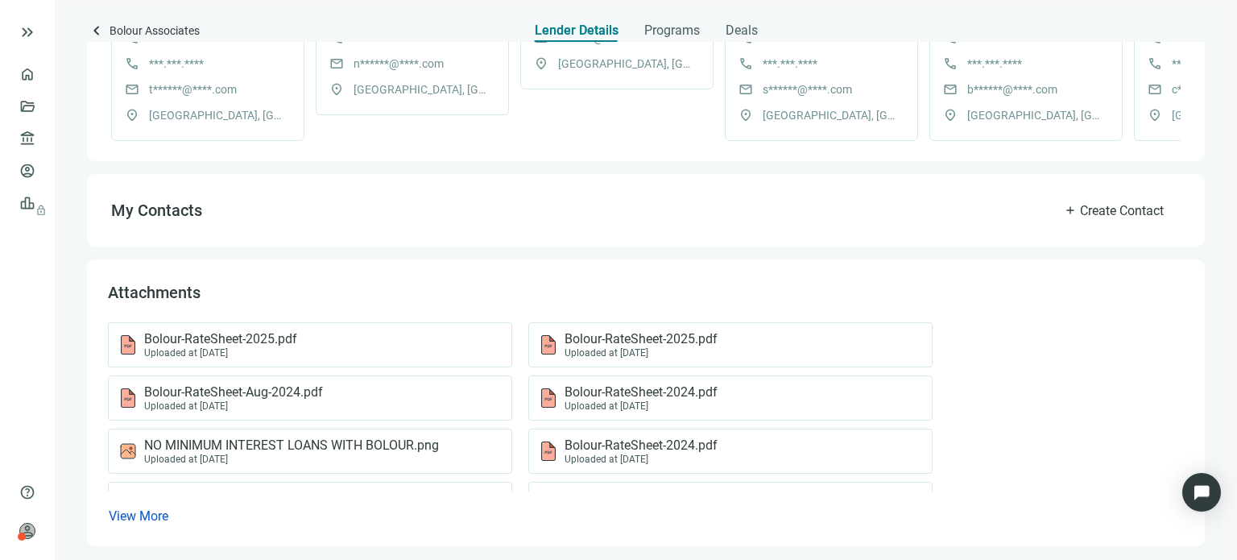
scroll to position [633, 0]
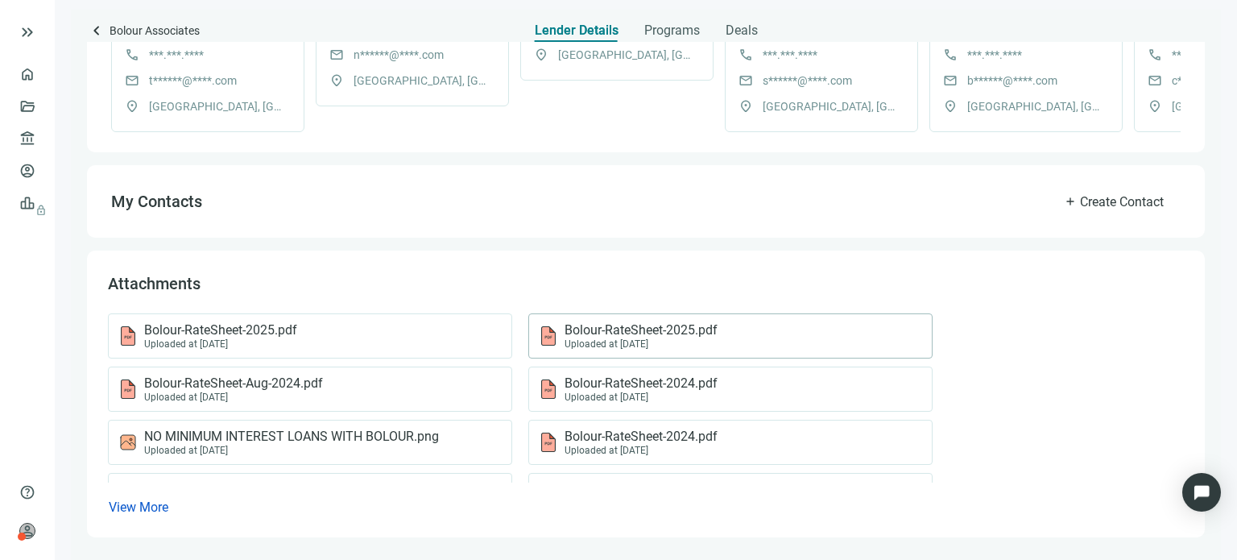
click at [593, 334] on span "Bolour-RateSheet-2025.pdf" at bounding box center [641, 330] width 153 height 16
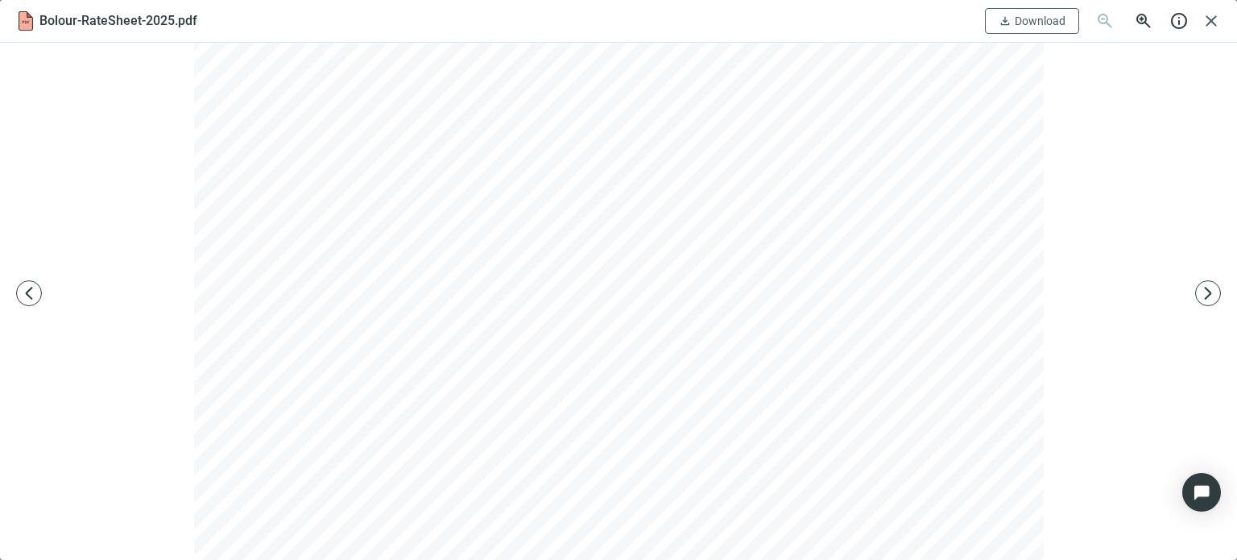
scroll to position [0, 0]
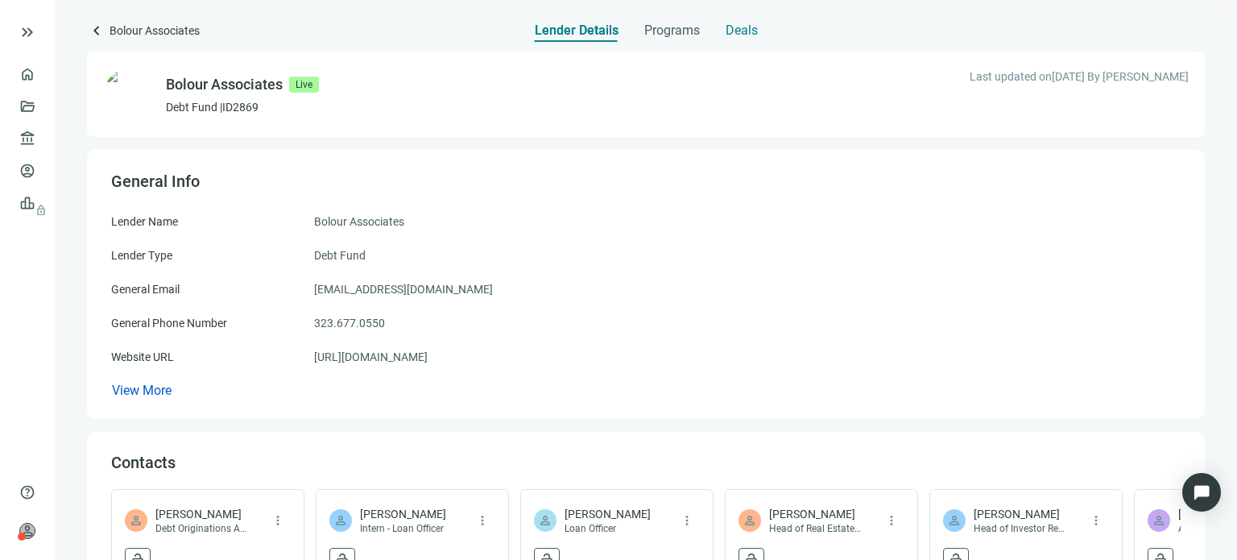
click at [739, 31] on span "Deals" at bounding box center [742, 31] width 32 height 16
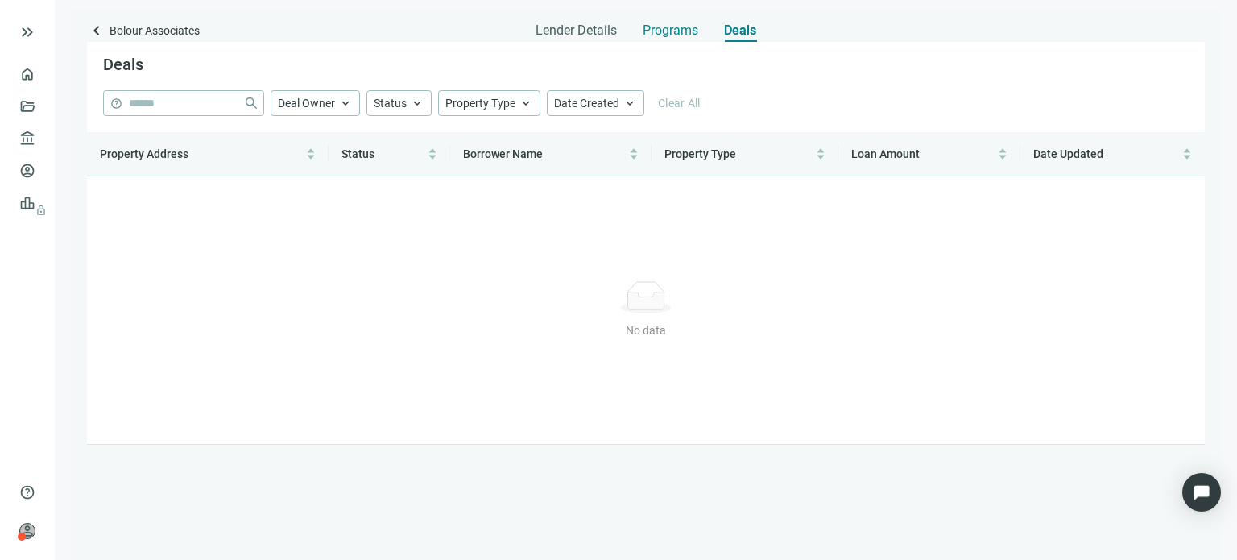
click at [680, 35] on span "Programs" at bounding box center [671, 31] width 56 height 16
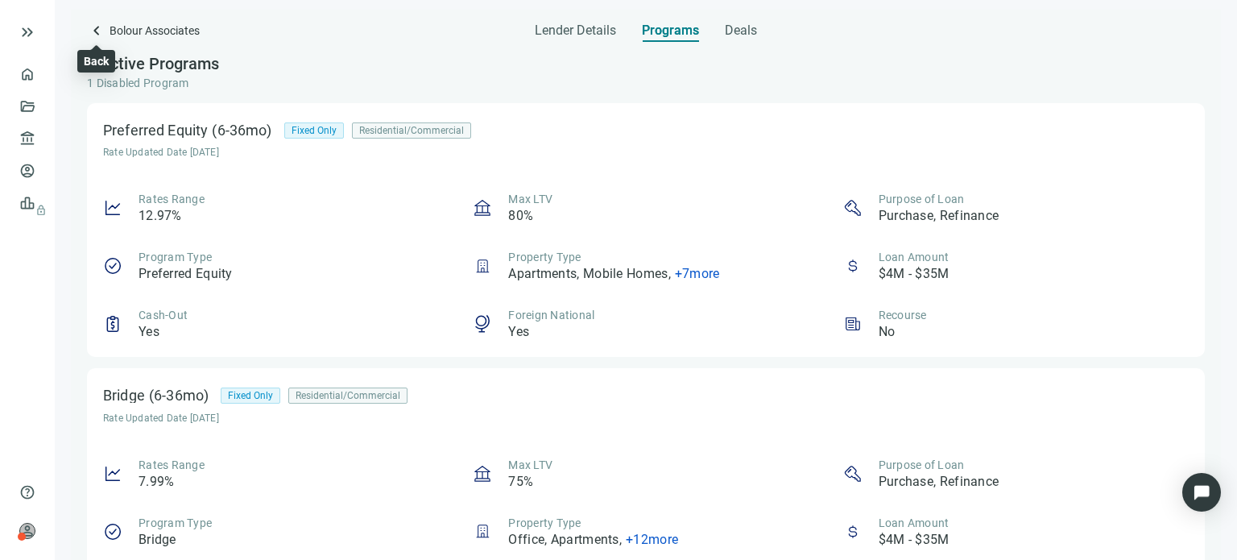
click at [96, 31] on span "keyboard_arrow_left" at bounding box center [96, 30] width 19 height 19
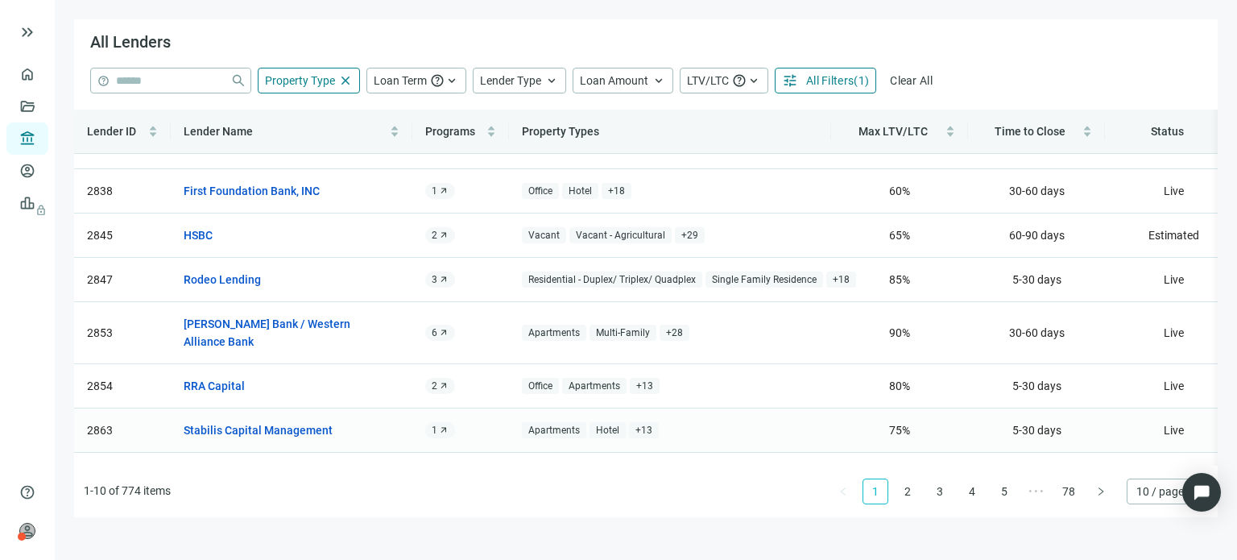
scroll to position [163, 0]
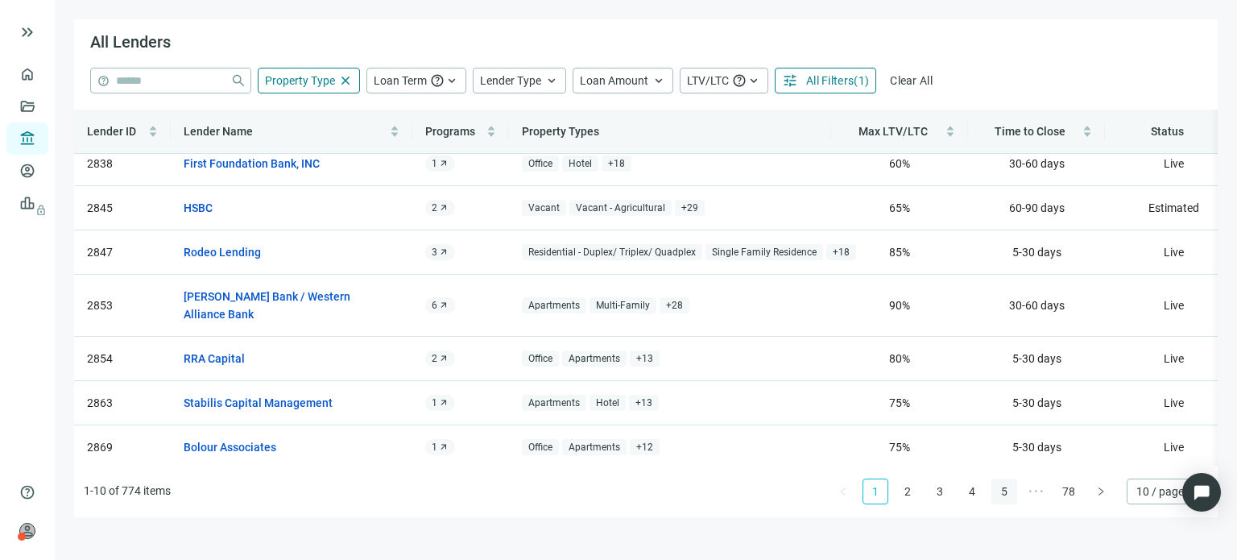
click at [1006, 489] on link "5" at bounding box center [1004, 491] width 24 height 24
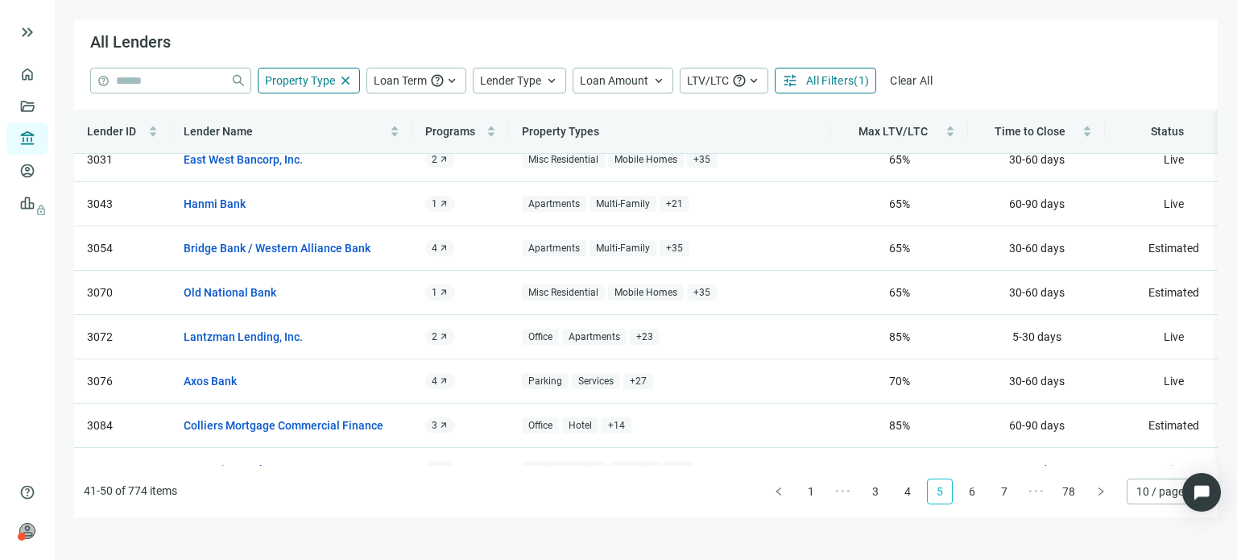
scroll to position [0, 0]
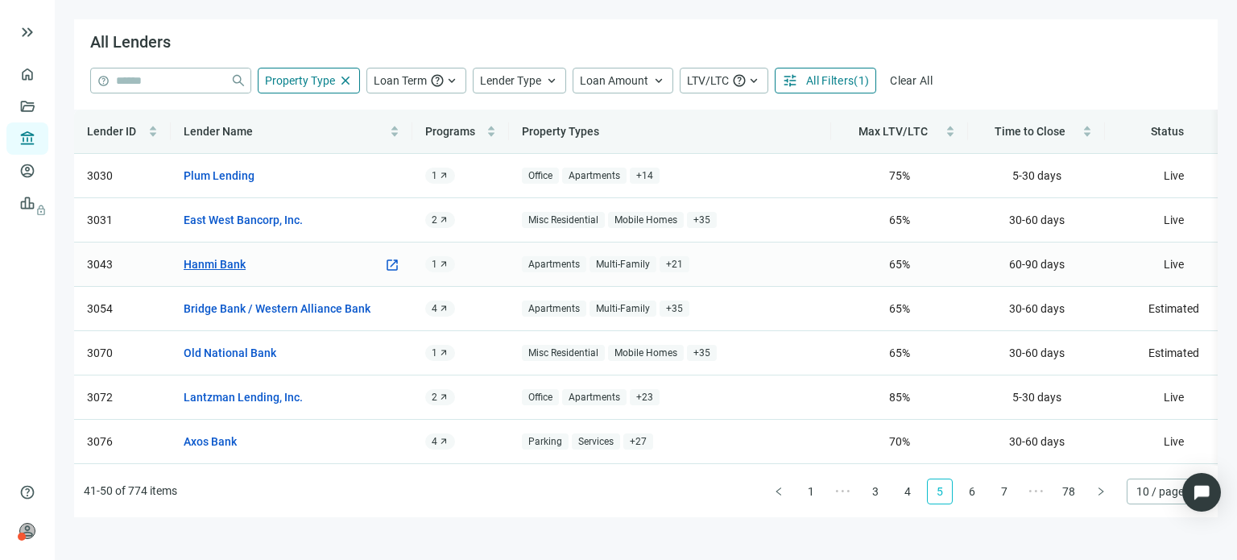
click at [217, 263] on link "Hanmi Bank" at bounding box center [215, 264] width 62 height 18
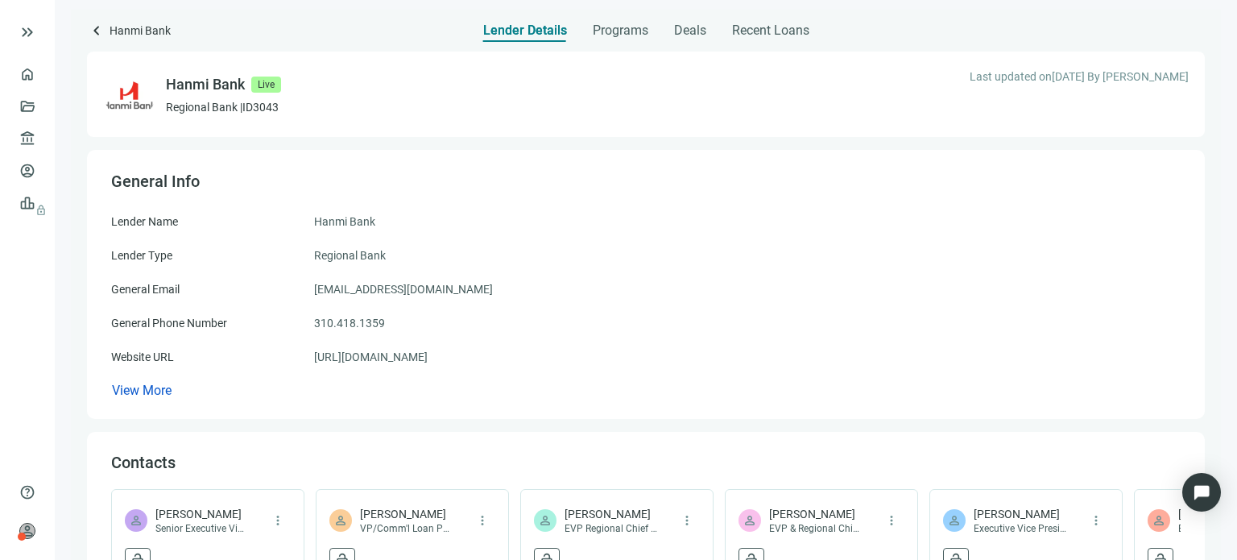
scroll to position [81, 0]
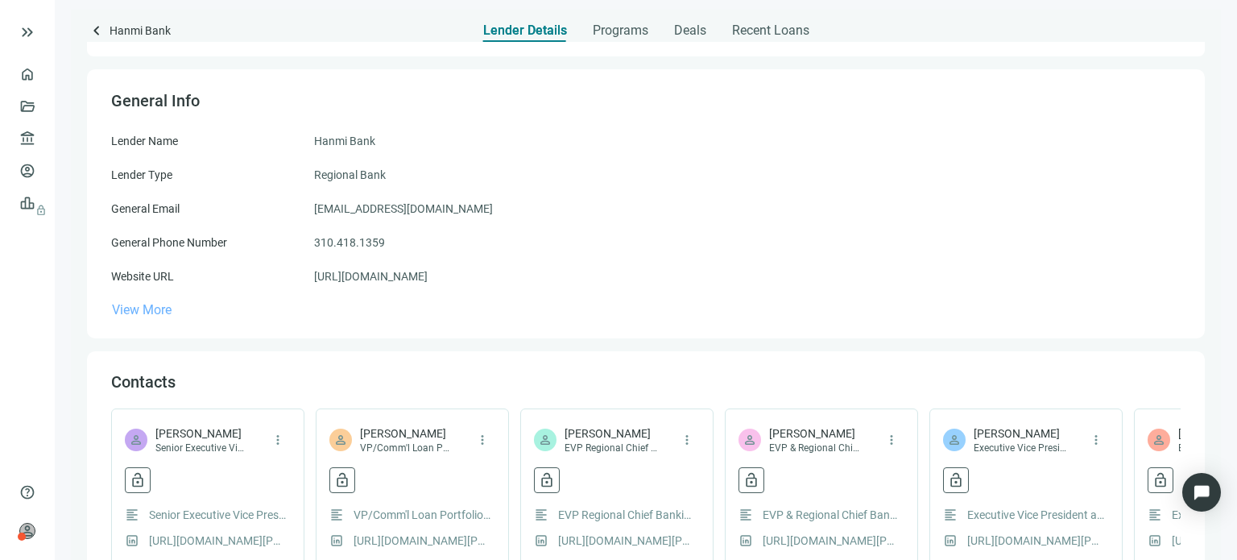
click at [158, 315] on span "View More" at bounding box center [142, 309] width 60 height 15
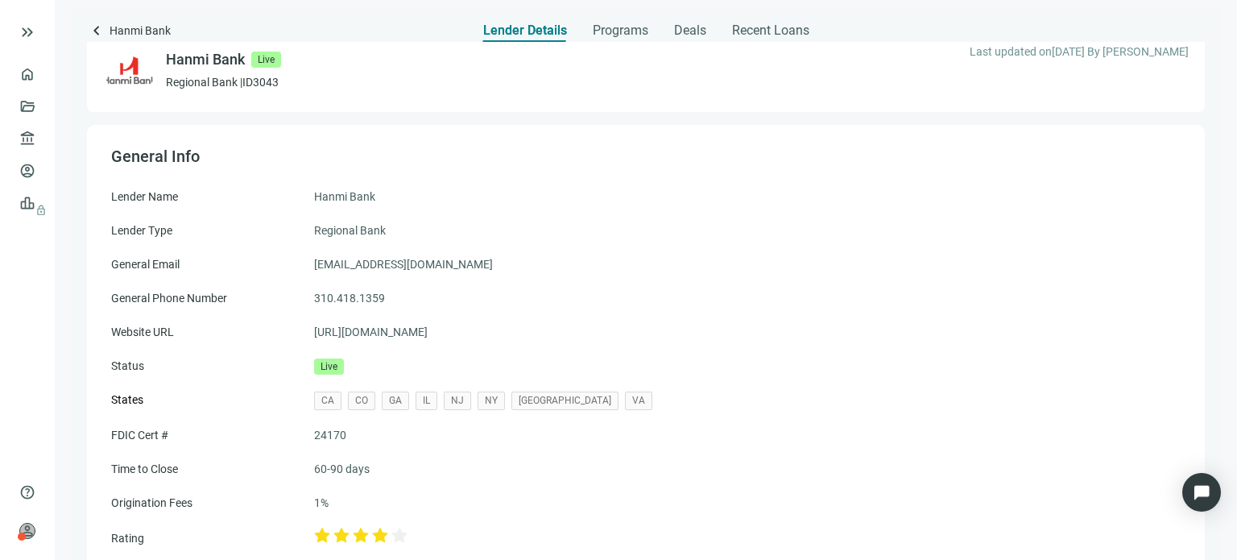
scroll to position [0, 0]
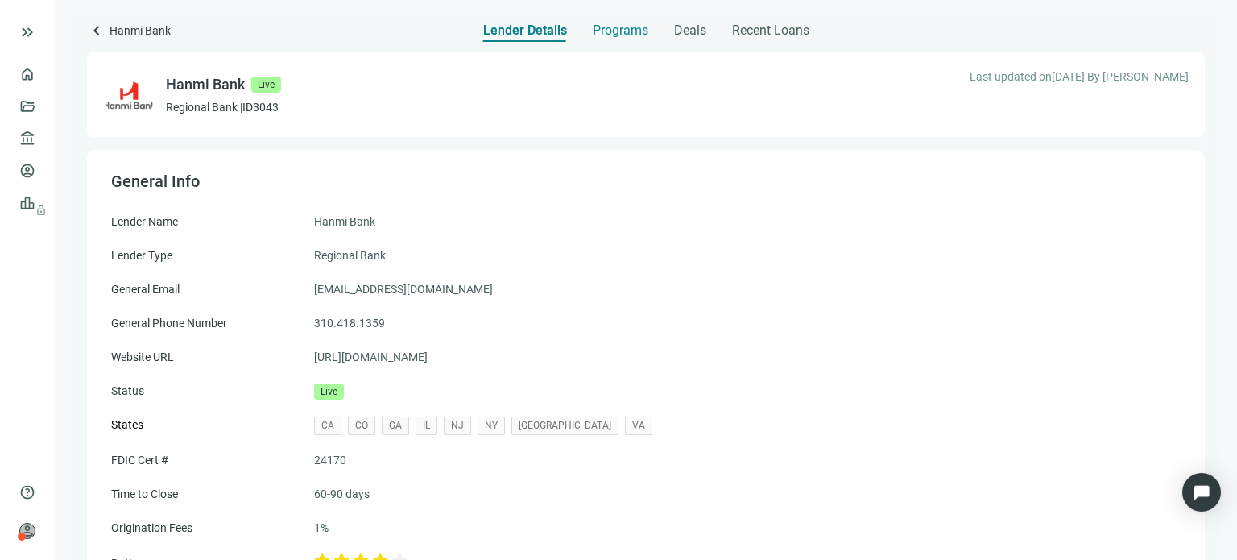
click at [621, 31] on span "Programs" at bounding box center [621, 31] width 56 height 16
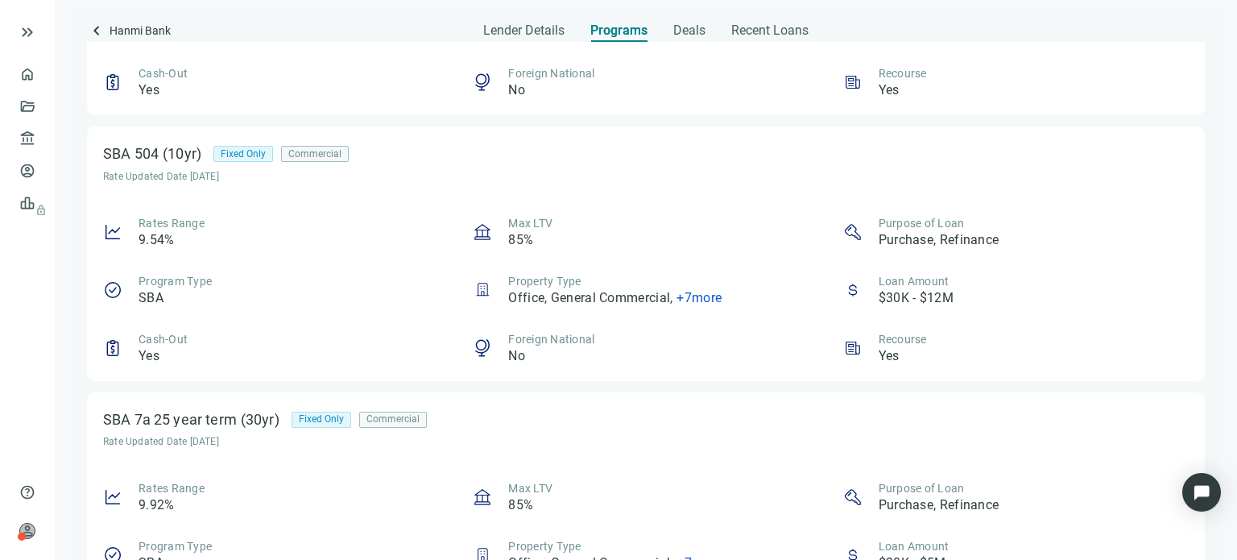
scroll to position [161, 0]
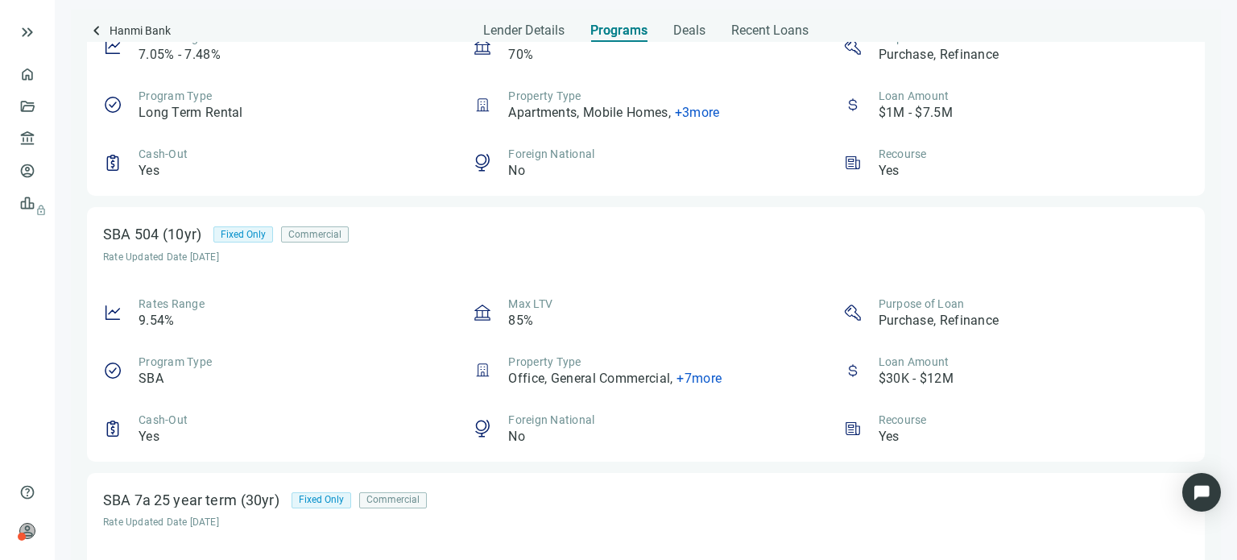
click at [676, 376] on span "+ 7 more" at bounding box center [698, 377] width 45 height 15
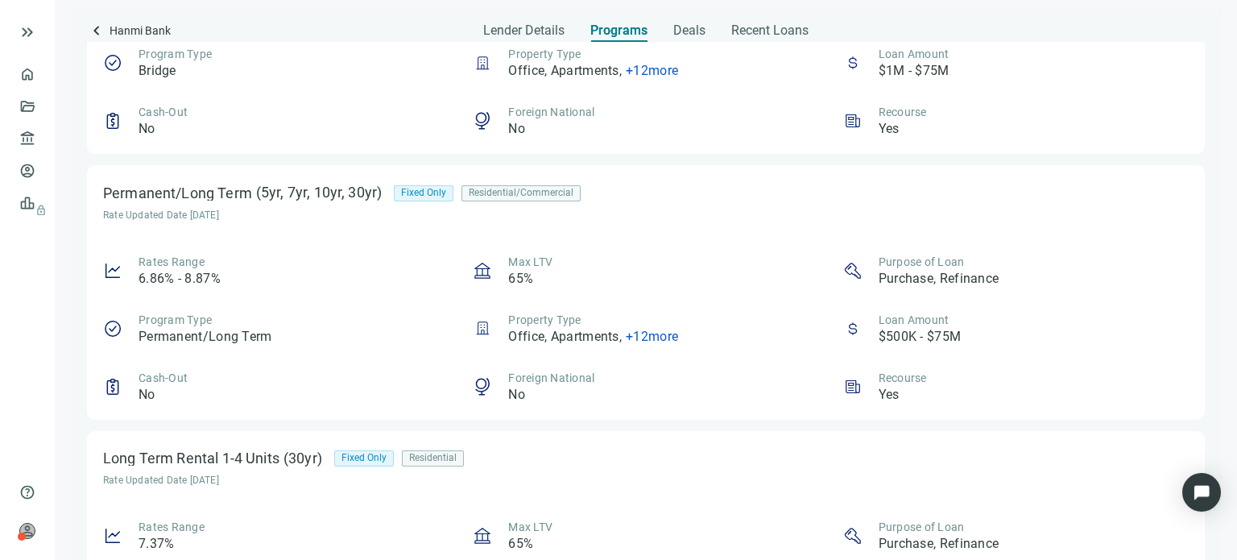
scroll to position [1288, 0]
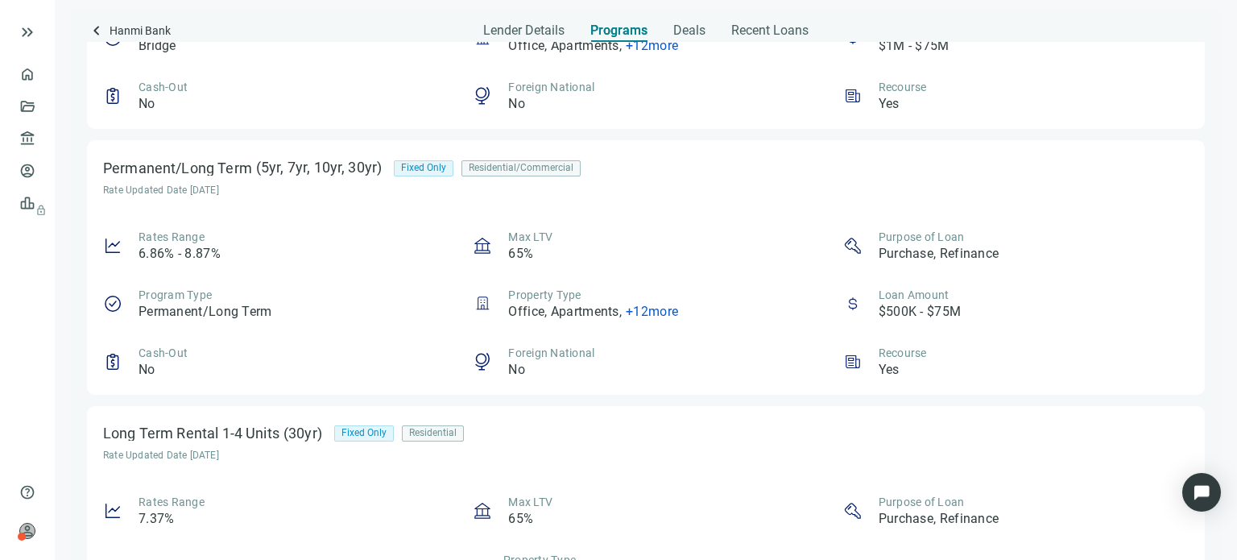
click at [635, 312] on span "+ 12 more" at bounding box center [652, 311] width 52 height 15
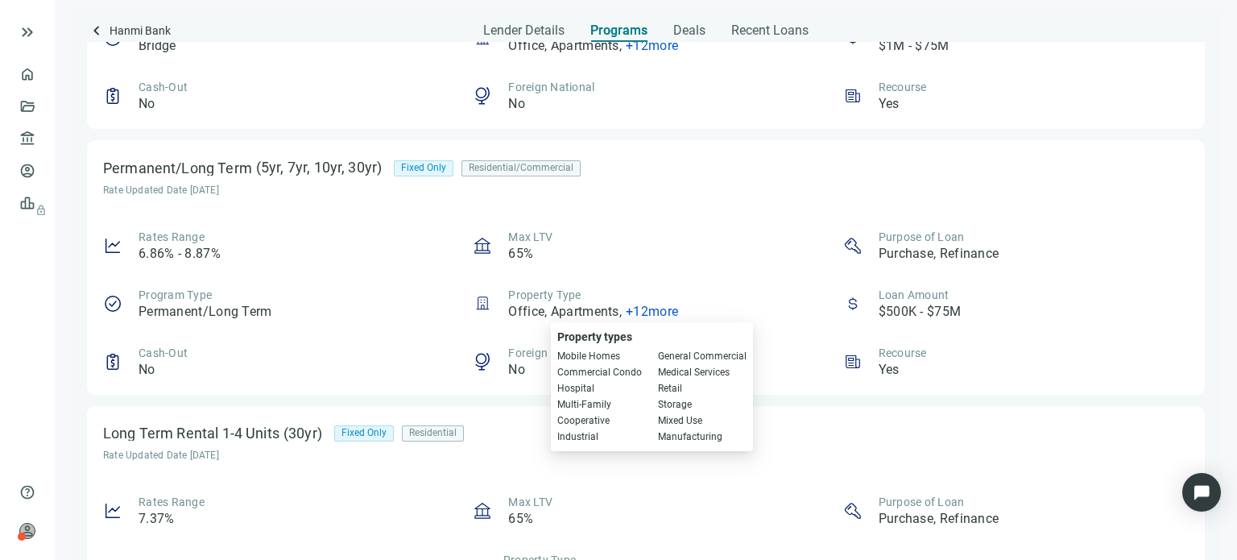
click at [648, 273] on div "Rates Range 6.86% - 8.87% Max LTV 65% Purpose of Loan Purchase, Refinance Progr…" at bounding box center [646, 304] width 1086 height 150
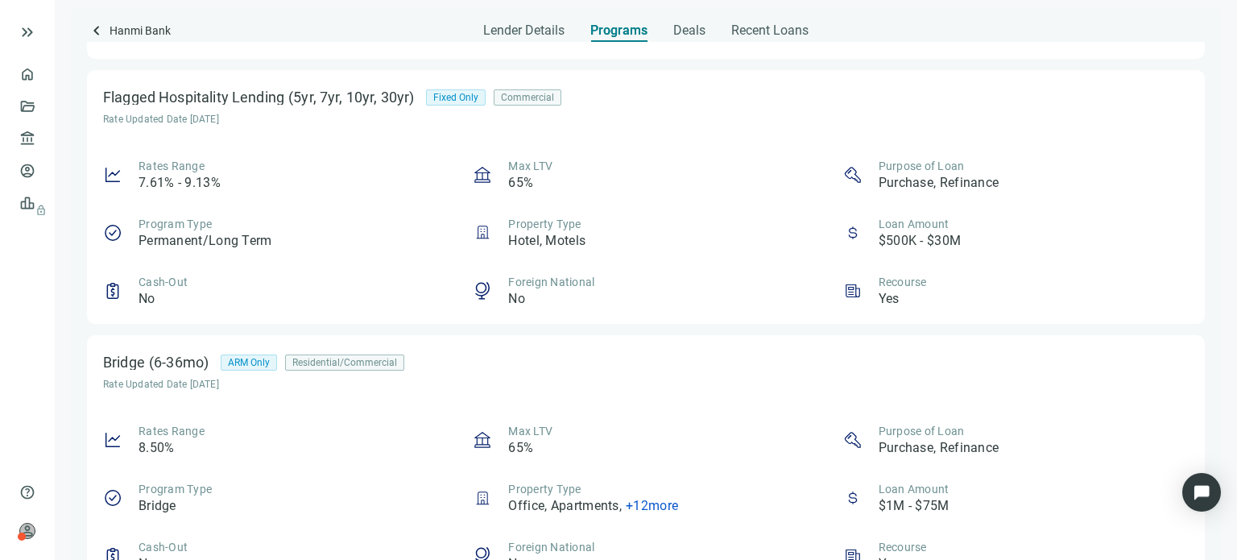
scroll to position [805, 0]
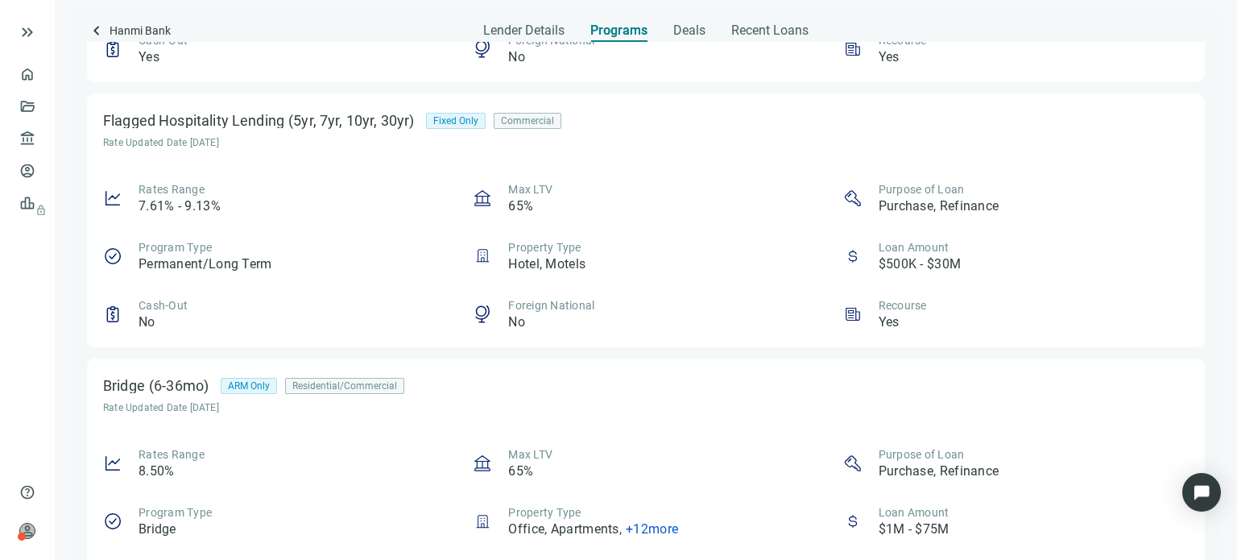
drag, startPoint x: 644, startPoint y: 279, endPoint x: 639, endPoint y: 306, distance: 27.2
click at [639, 306] on div "Foreign National No" at bounding box center [645, 314] width 345 height 34
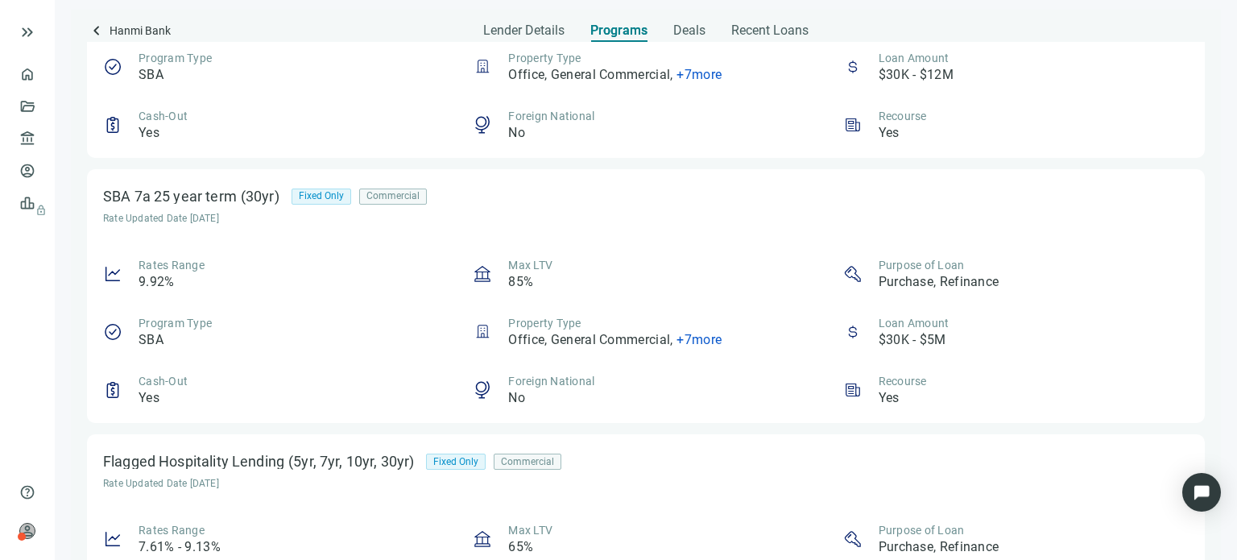
scroll to position [0, 0]
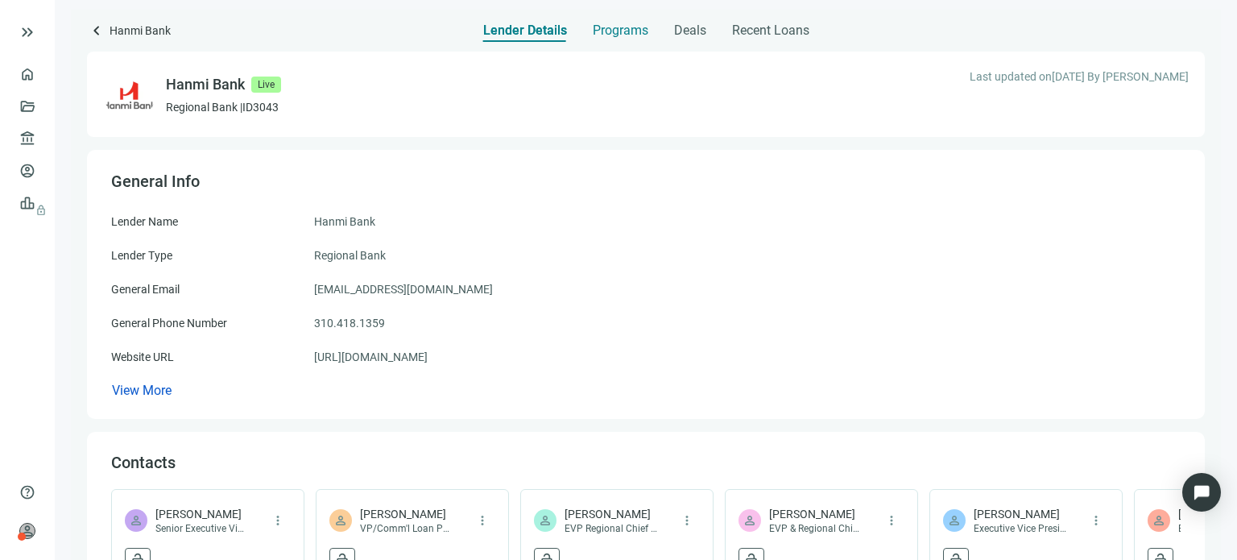
click at [615, 34] on span "Programs" at bounding box center [621, 31] width 56 height 16
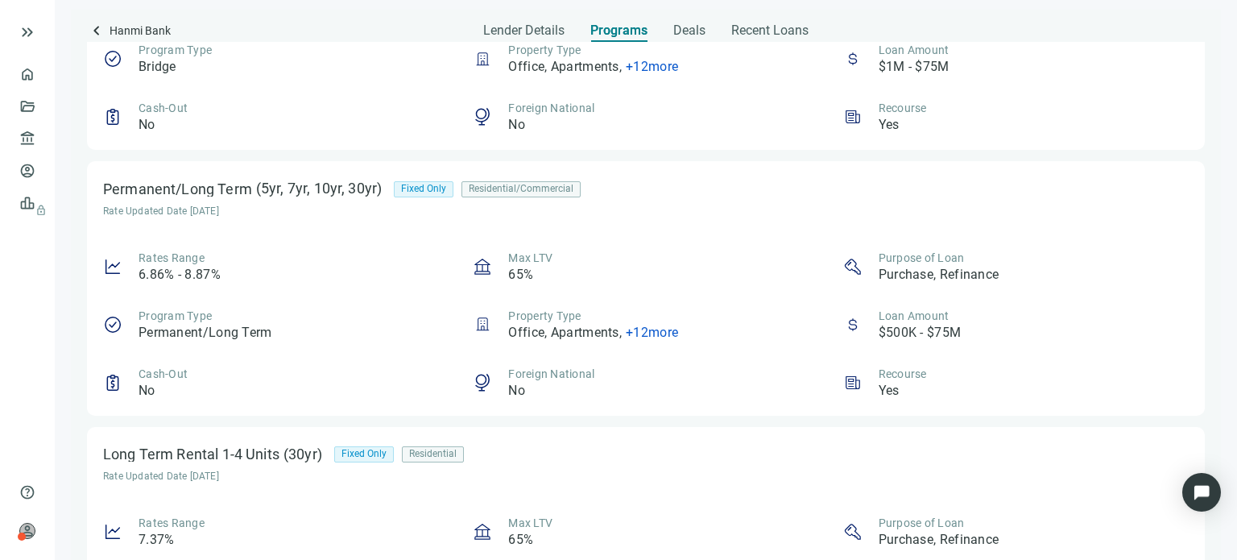
scroll to position [1189, 0]
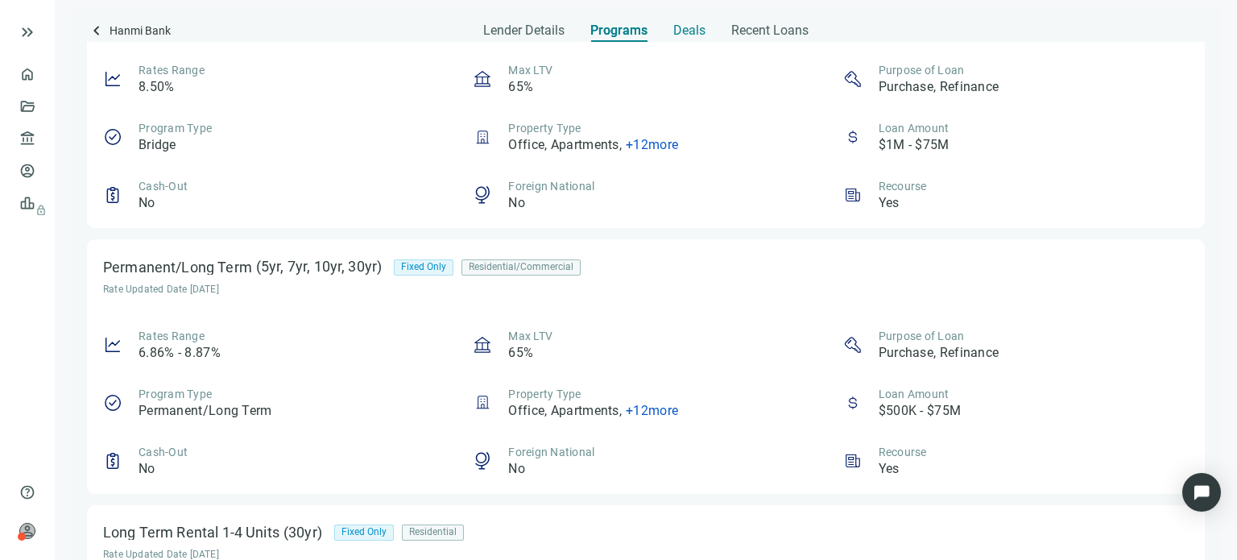
click at [693, 35] on span "Deals" at bounding box center [689, 31] width 32 height 16
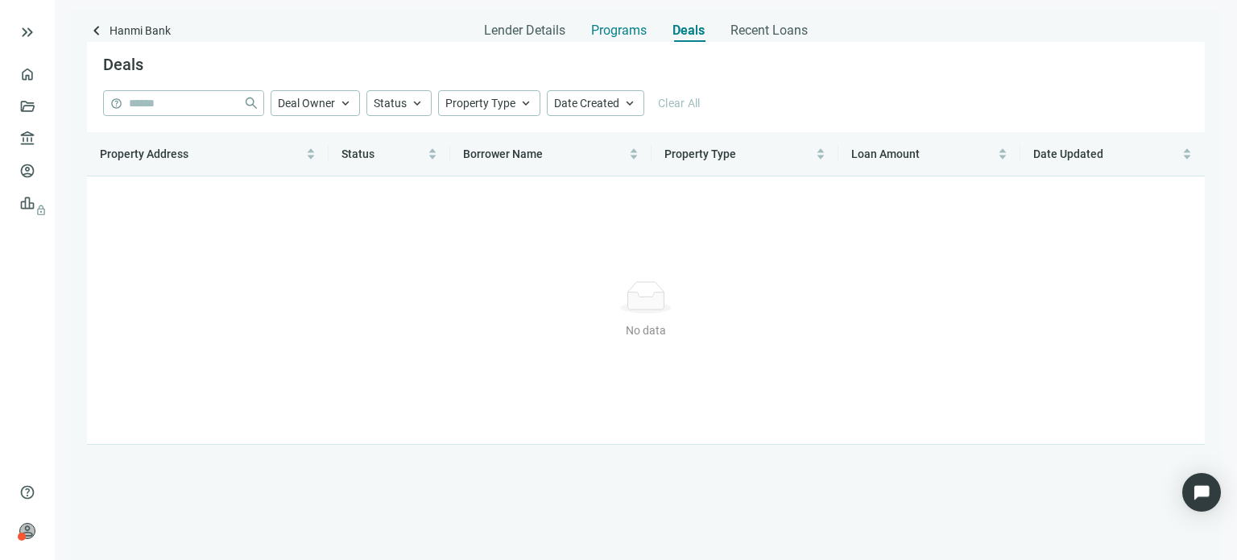
click at [640, 35] on span "Programs" at bounding box center [619, 31] width 56 height 16
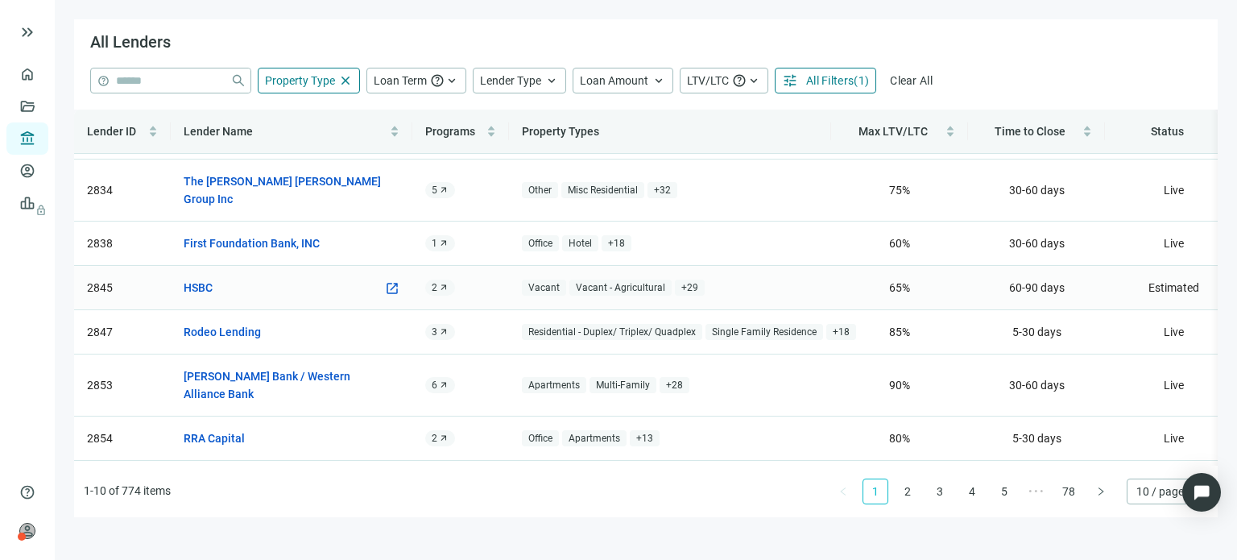
scroll to position [82, 0]
click at [493, 87] on span "Lender Type" at bounding box center [510, 80] width 61 height 14
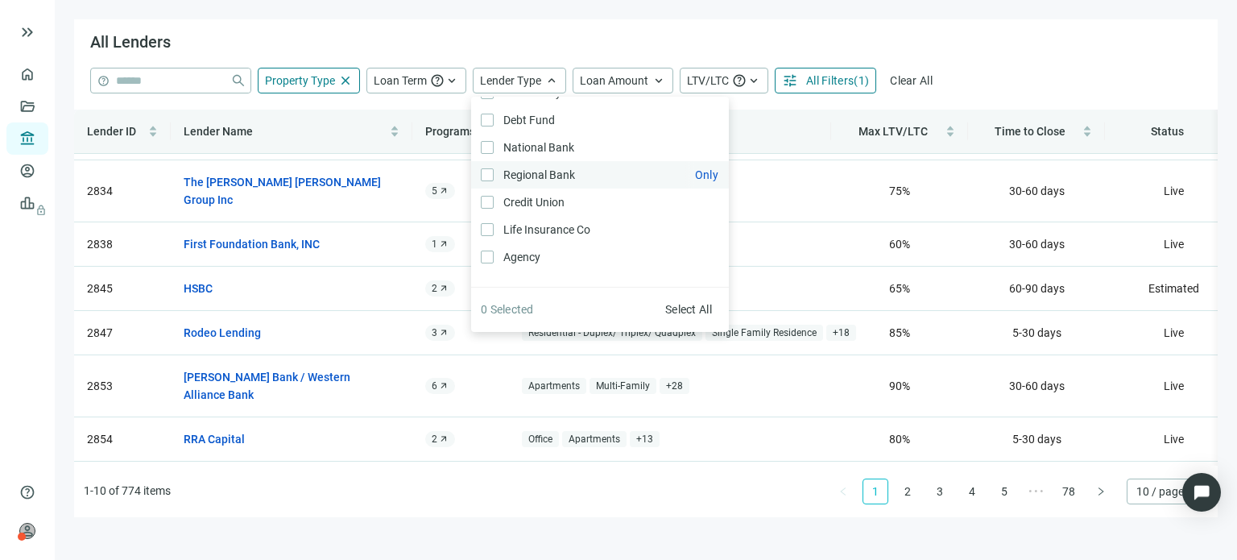
scroll to position [0, 0]
click at [666, 308] on span "Select All" at bounding box center [688, 309] width 47 height 13
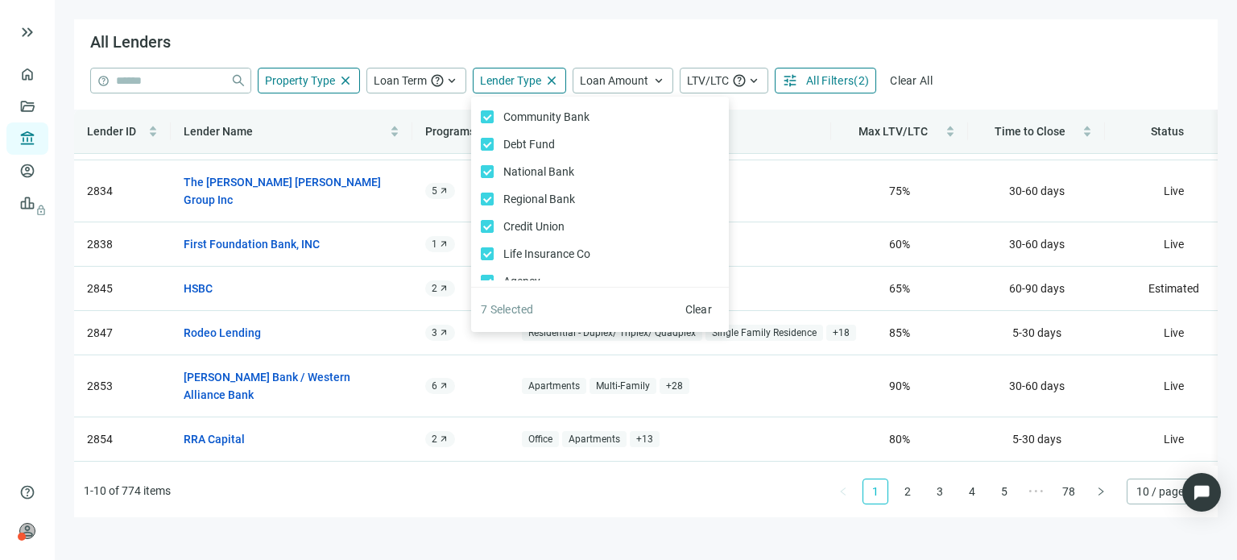
click at [814, 108] on div "help close Property Type close Loan Term help keyboard_arrow_up Lender Type clo…" at bounding box center [646, 89] width 1144 height 42
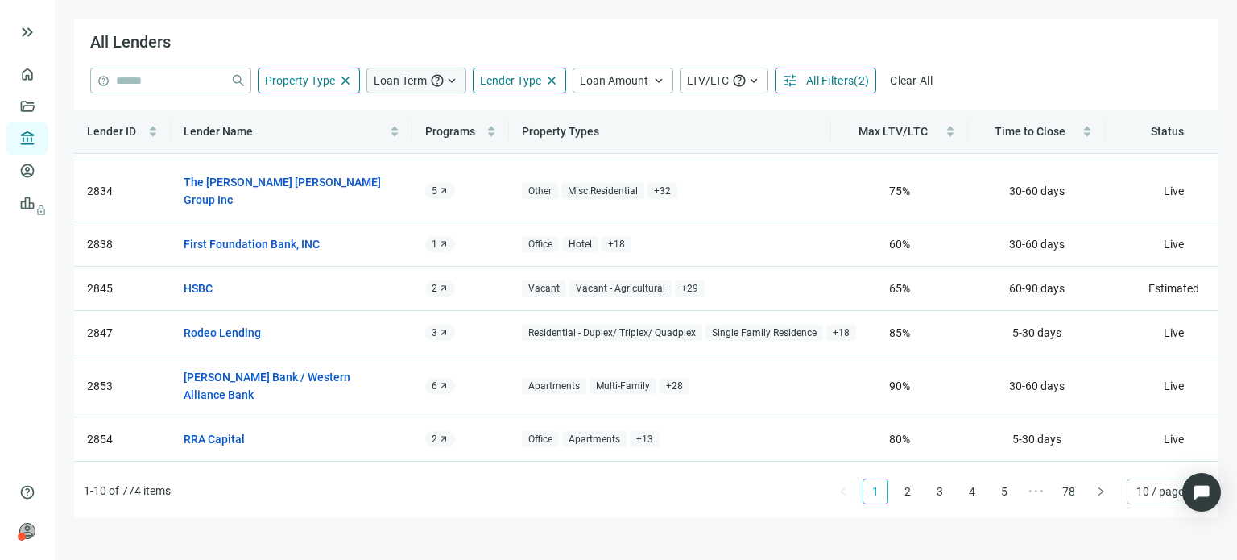
click at [411, 87] on span "Loan Term" at bounding box center [400, 80] width 53 height 14
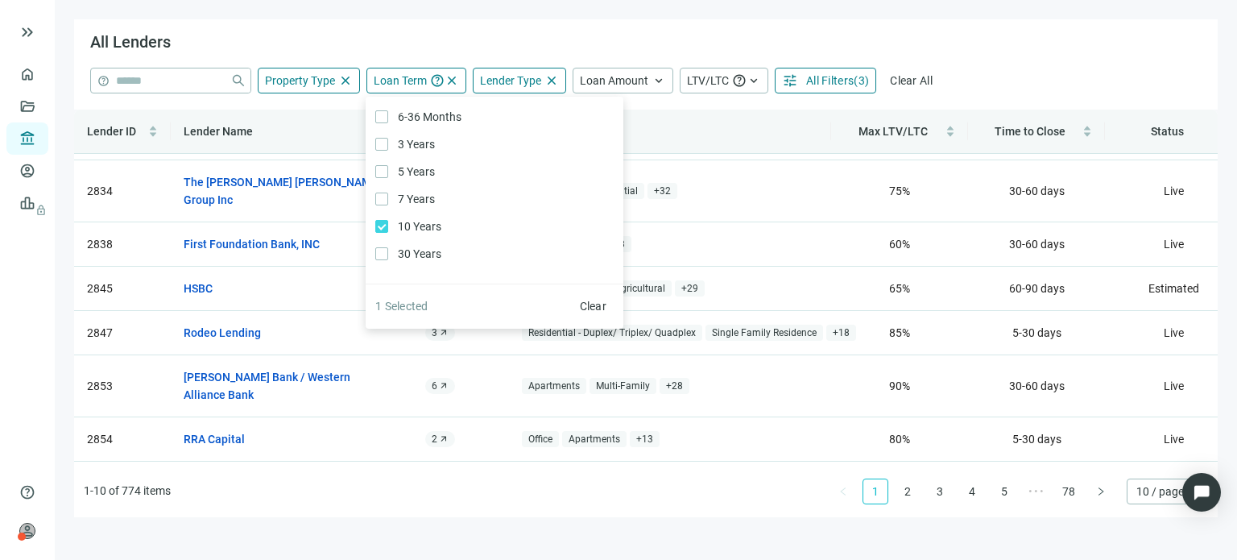
click at [670, 144] on th "Property Types" at bounding box center [670, 132] width 322 height 44
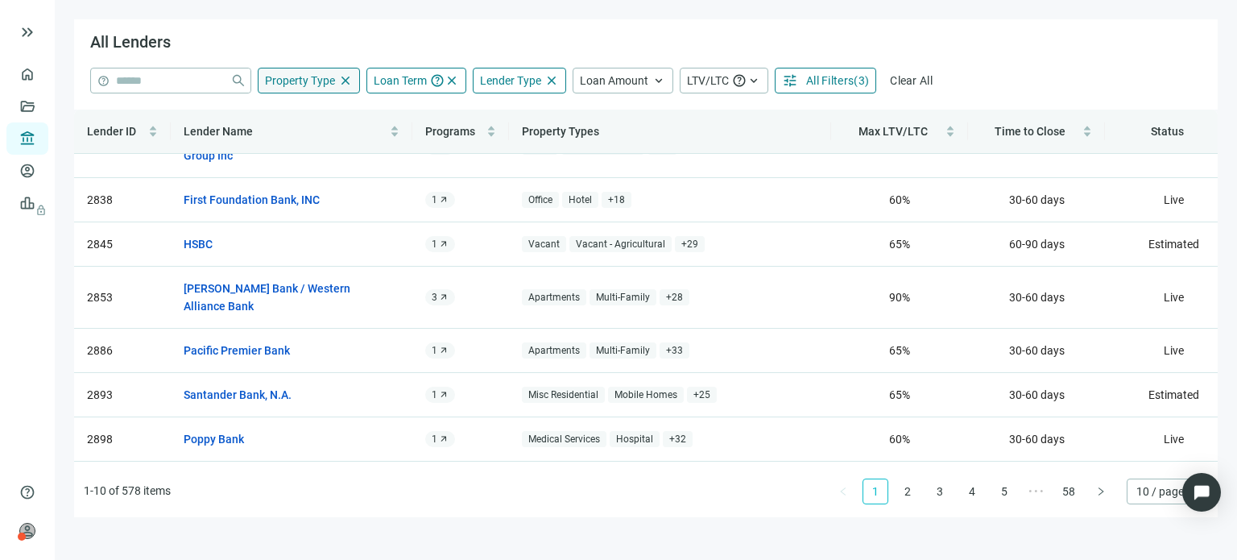
click at [300, 86] on span "Property Type" at bounding box center [300, 80] width 70 height 13
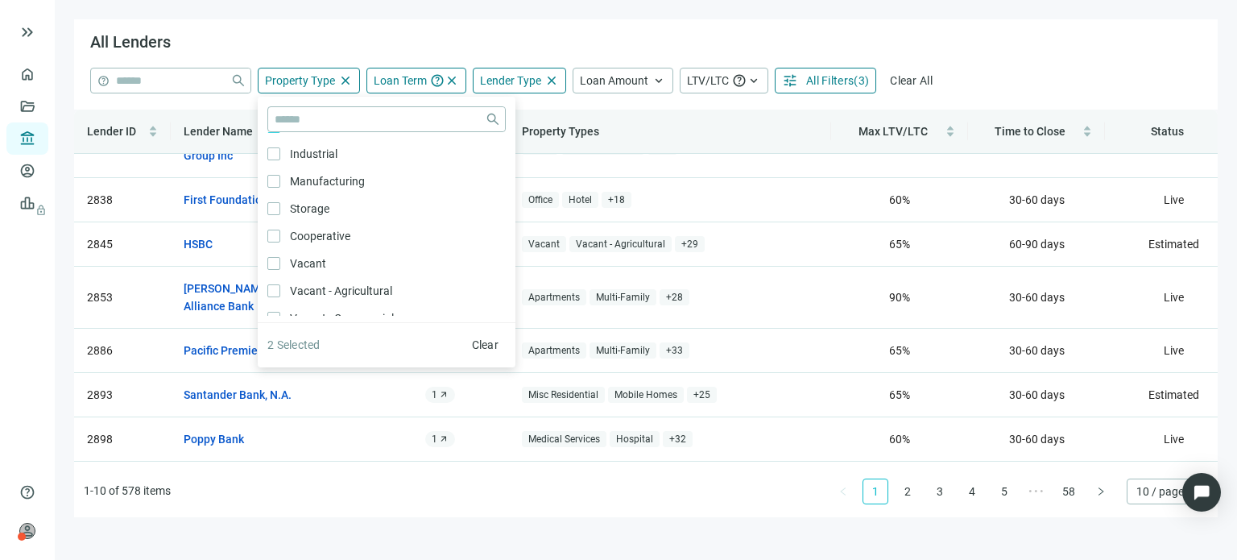
scroll to position [81, 0]
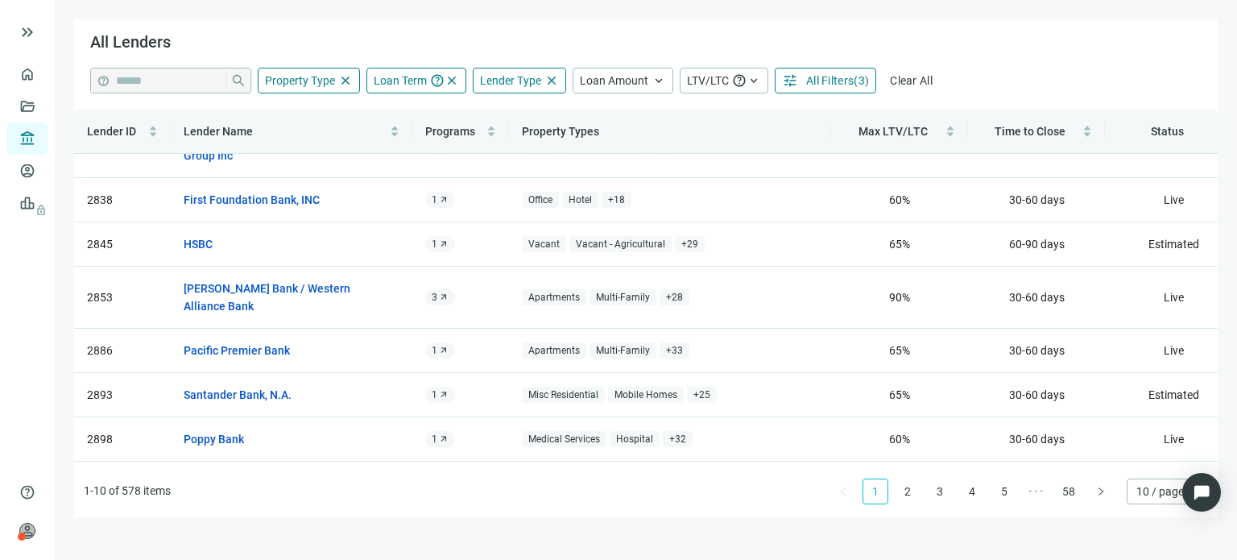
click at [628, 101] on div "help close Property Type close close Agriculture Only Timberland Only Hotel Onl…" at bounding box center [646, 89] width 1144 height 42
click at [269, 386] on link "Santander Bank, N.A." at bounding box center [238, 395] width 108 height 18
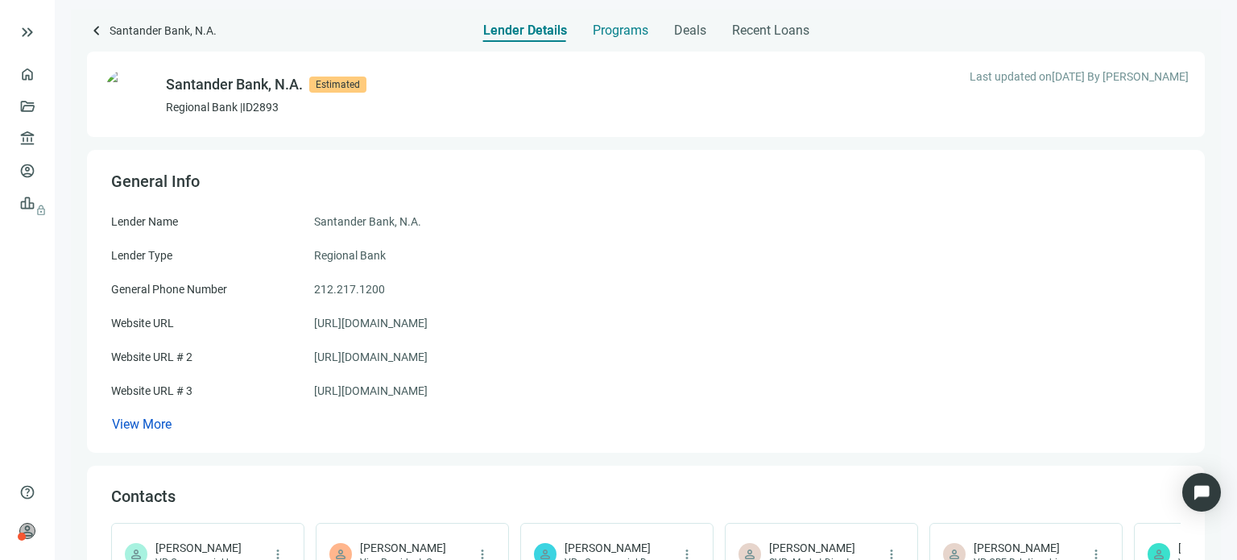
click at [609, 34] on span "Programs" at bounding box center [621, 31] width 56 height 16
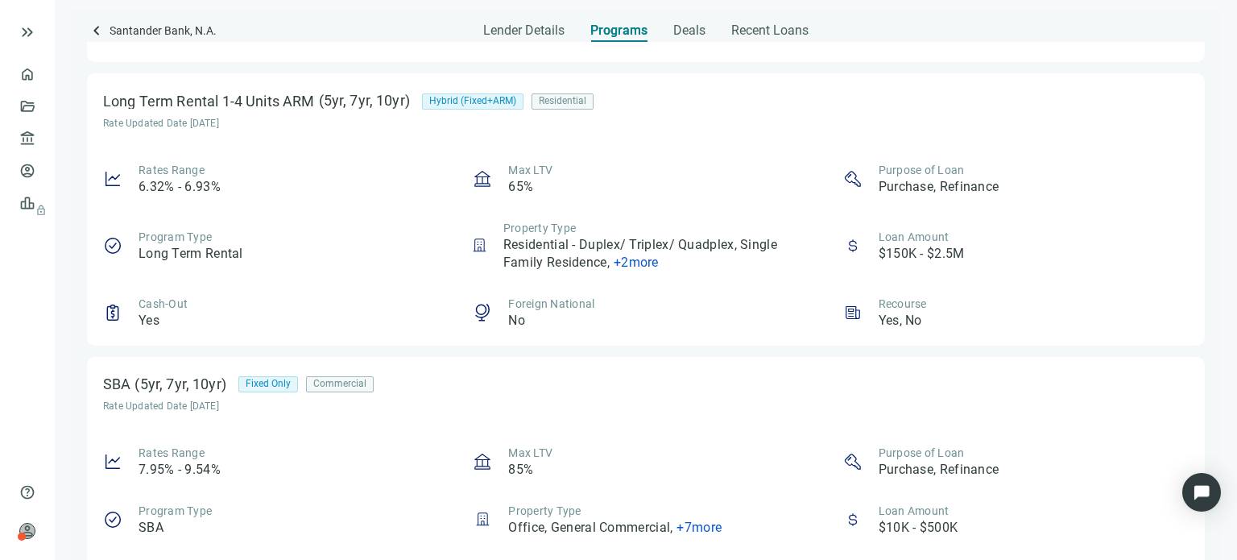
scroll to position [1415, 0]
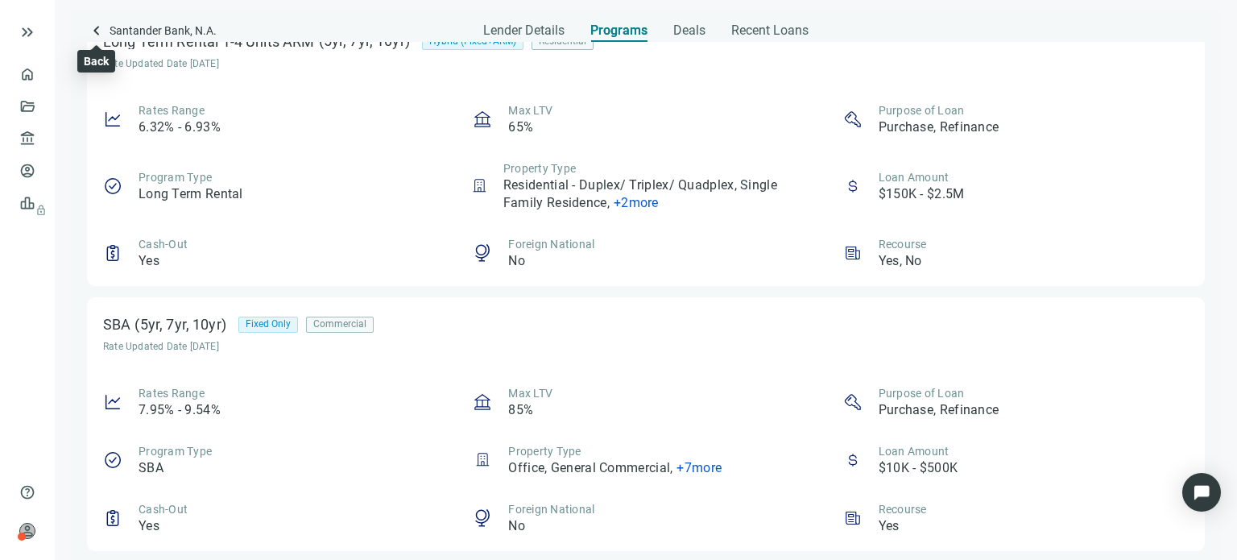
click at [100, 28] on span "keyboard_arrow_left" at bounding box center [96, 30] width 19 height 19
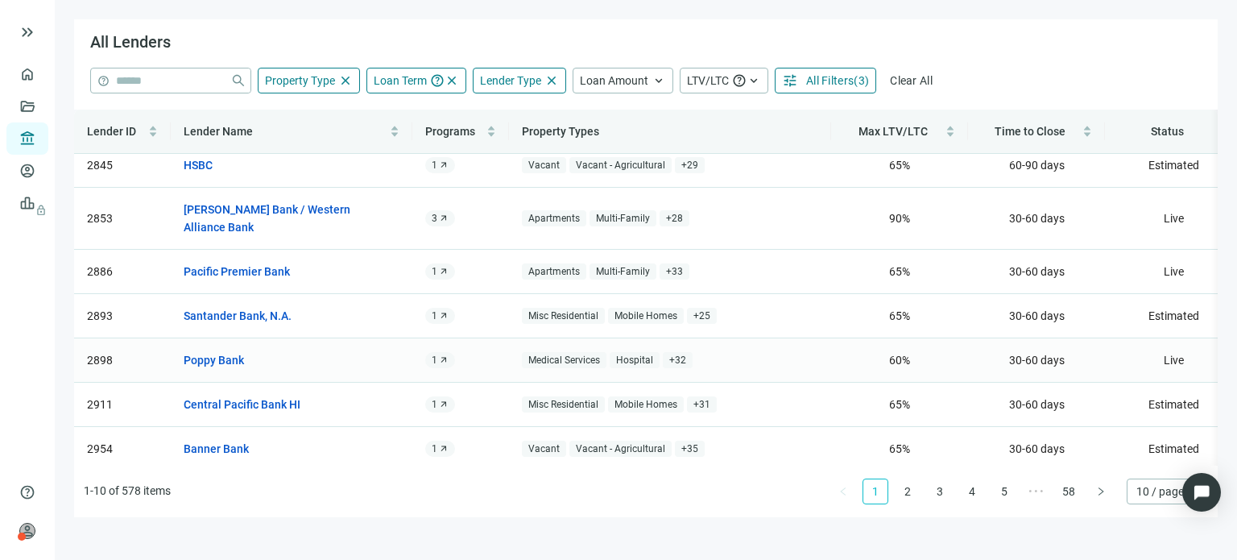
scroll to position [163, 0]
click at [237, 350] on link "Poppy Bank" at bounding box center [214, 359] width 60 height 18
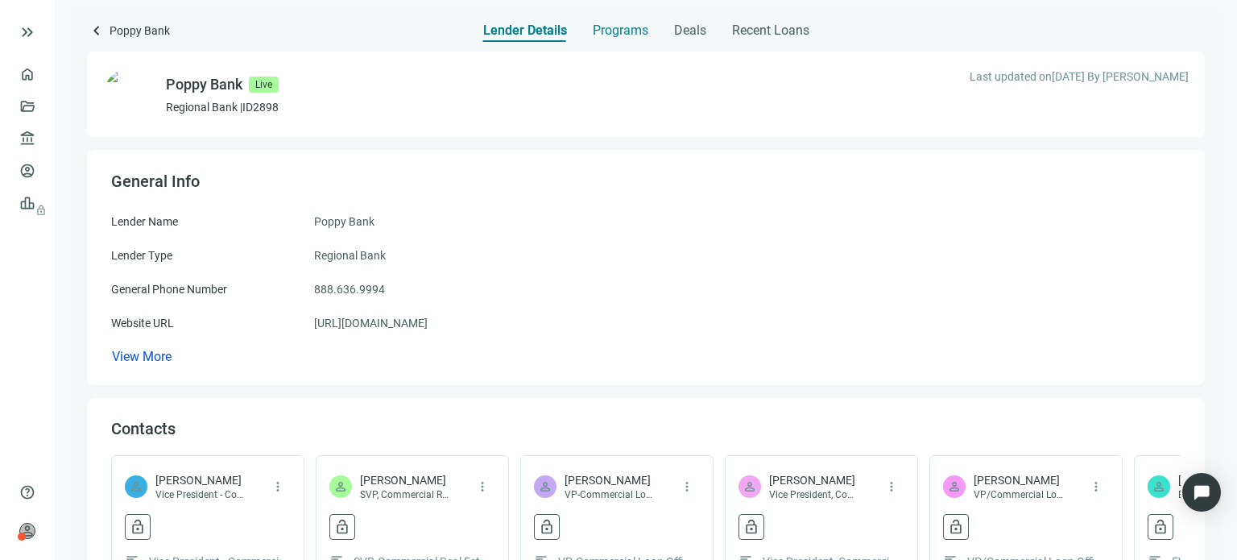
click at [619, 29] on span "Programs" at bounding box center [621, 31] width 56 height 16
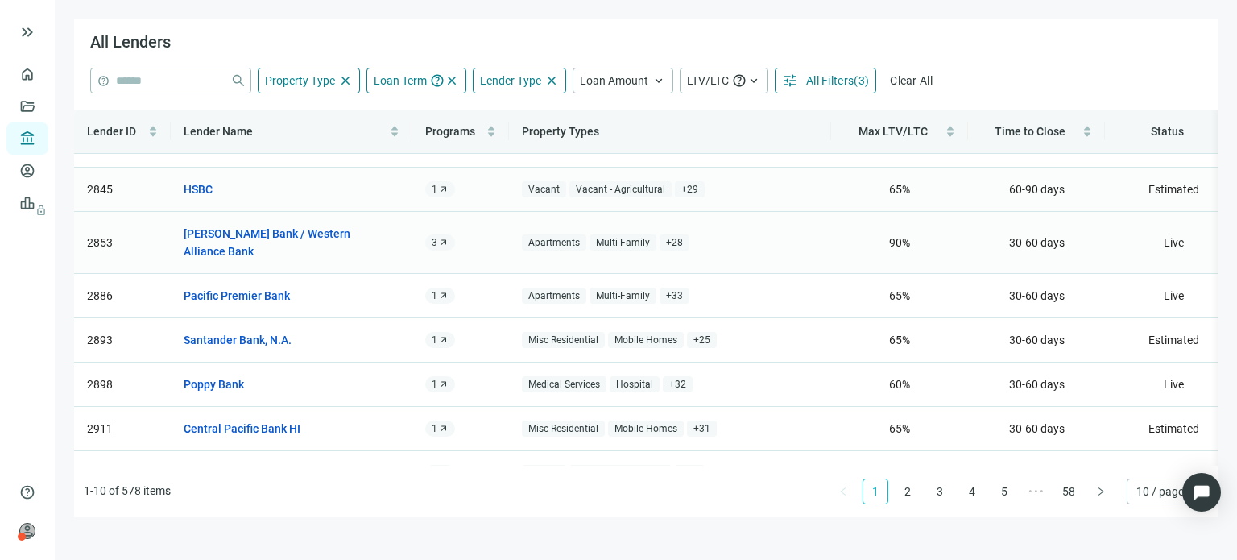
scroll to position [161, 0]
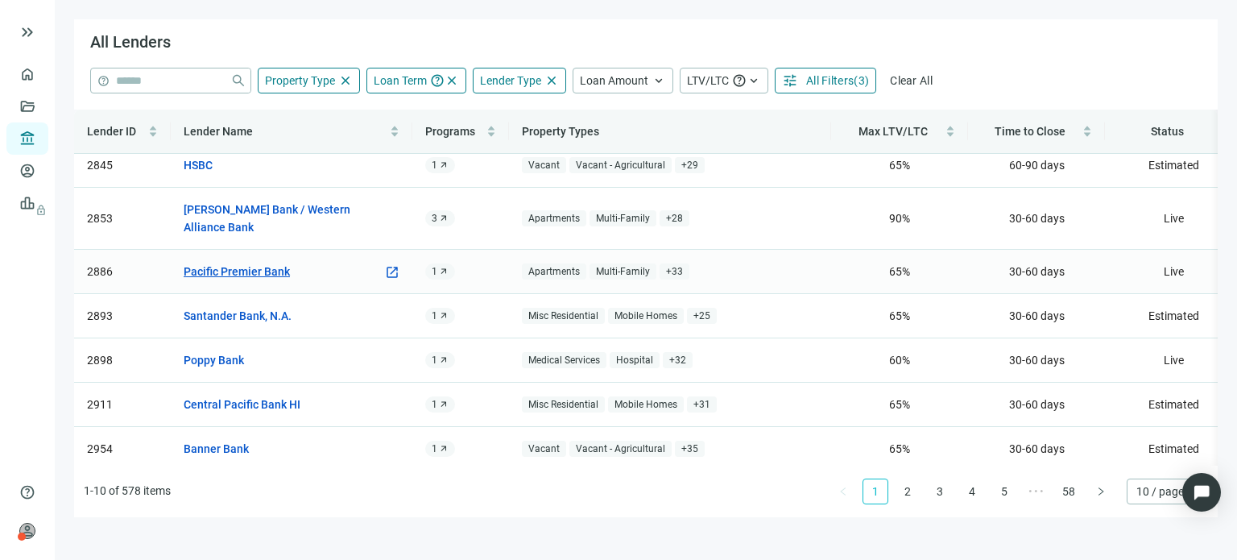
click at [255, 263] on link "Pacific Premier Bank" at bounding box center [237, 272] width 106 height 18
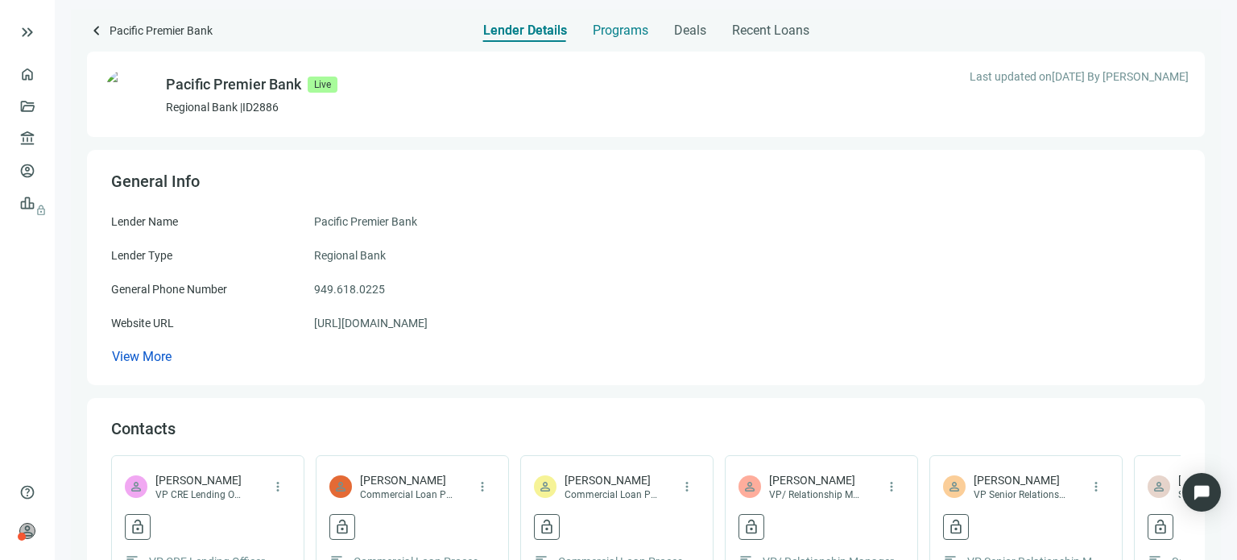
click at [639, 32] on span "Programs" at bounding box center [621, 31] width 56 height 16
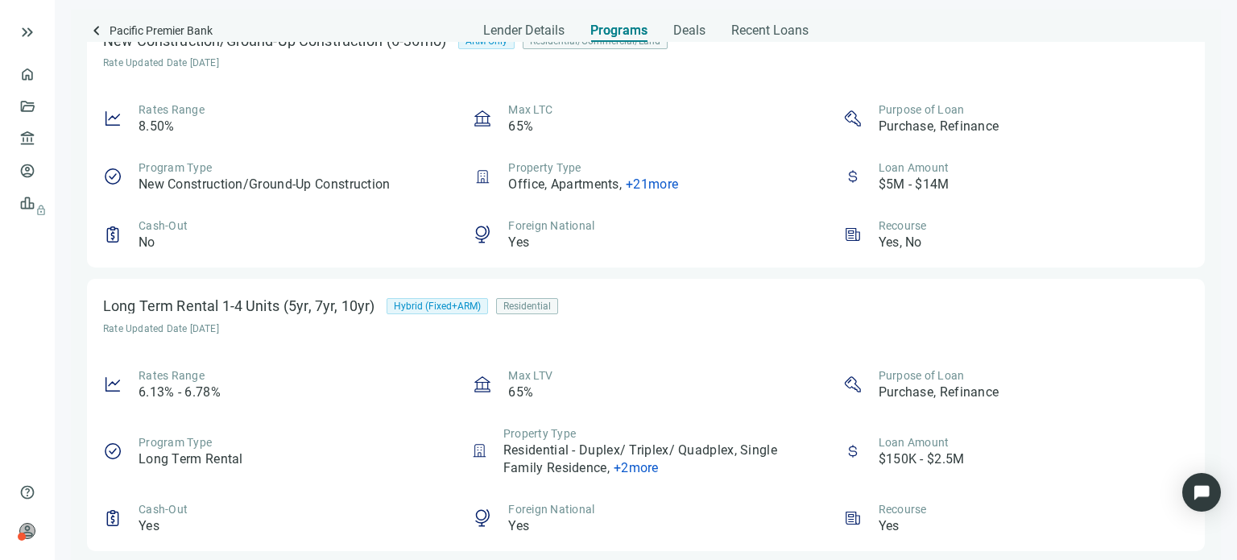
scroll to position [1865, 0]
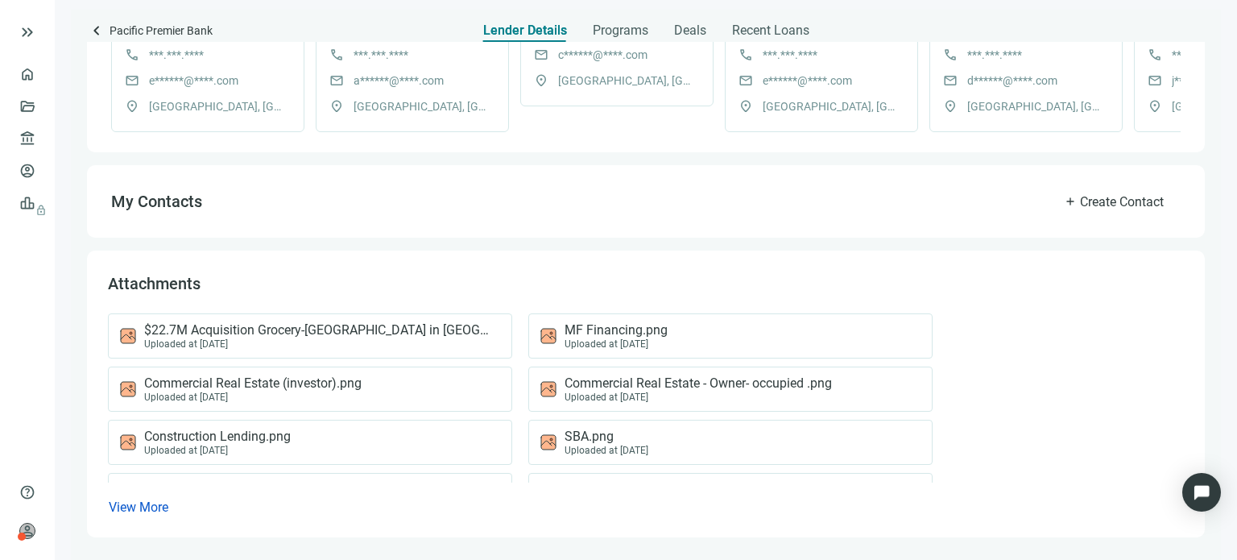
scroll to position [599, 0]
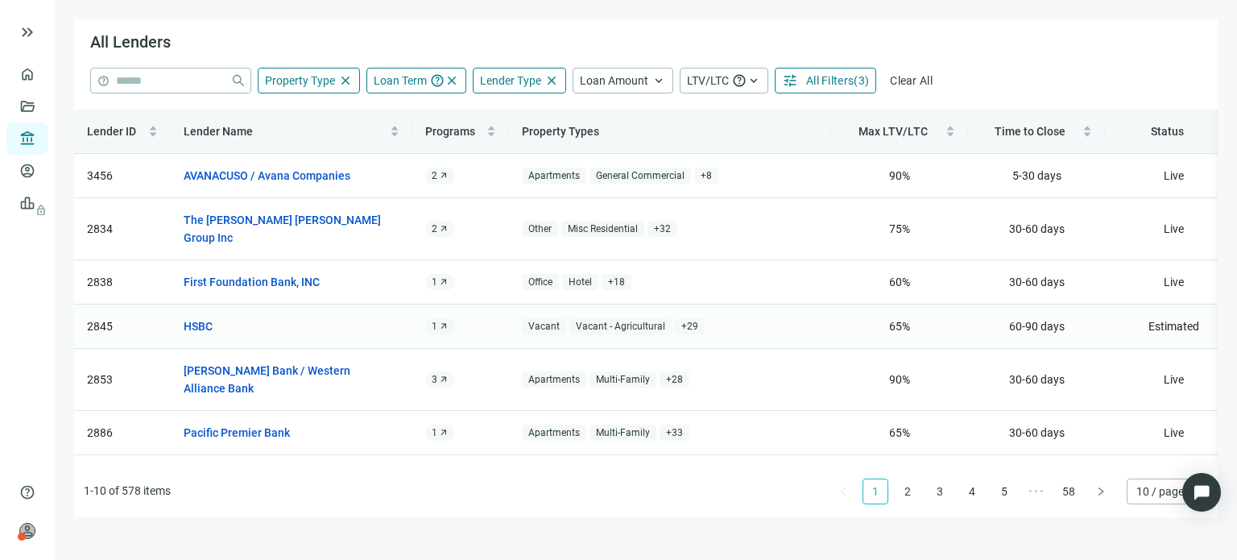
click at [323, 275] on tbody "3456 AVANACUSO / Avana Companies open_in_new 2 arrow_outward Apartments General…" at bounding box center [738, 393] width 1329 height 478
click at [331, 362] on link "[PERSON_NAME] Bank / Western Alliance Bank" at bounding box center [284, 379] width 200 height 35
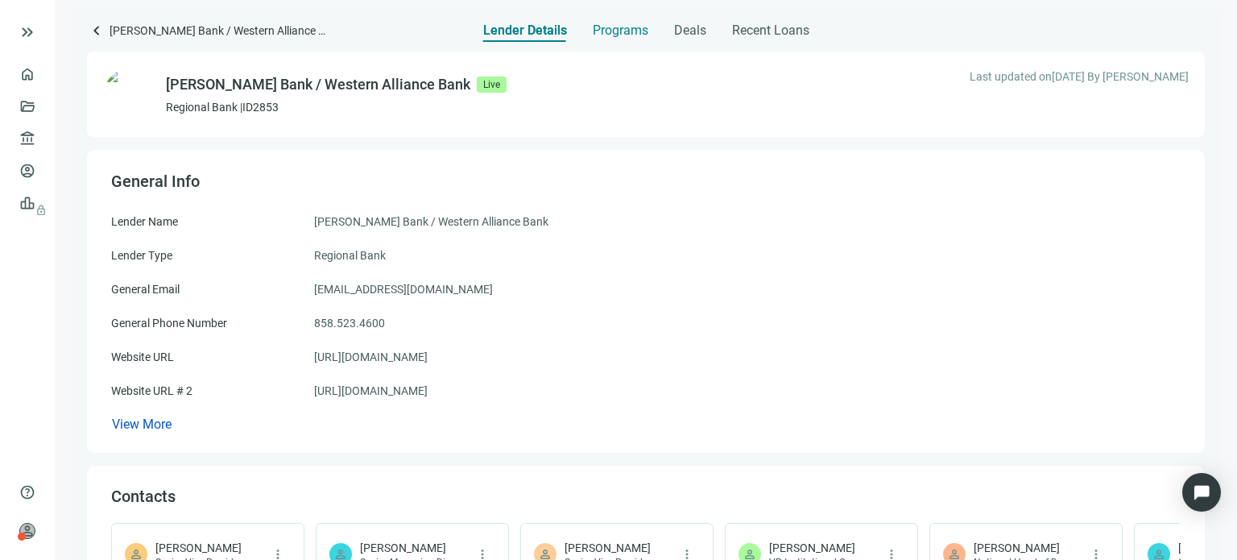
click at [610, 28] on span "Programs" at bounding box center [621, 31] width 56 height 16
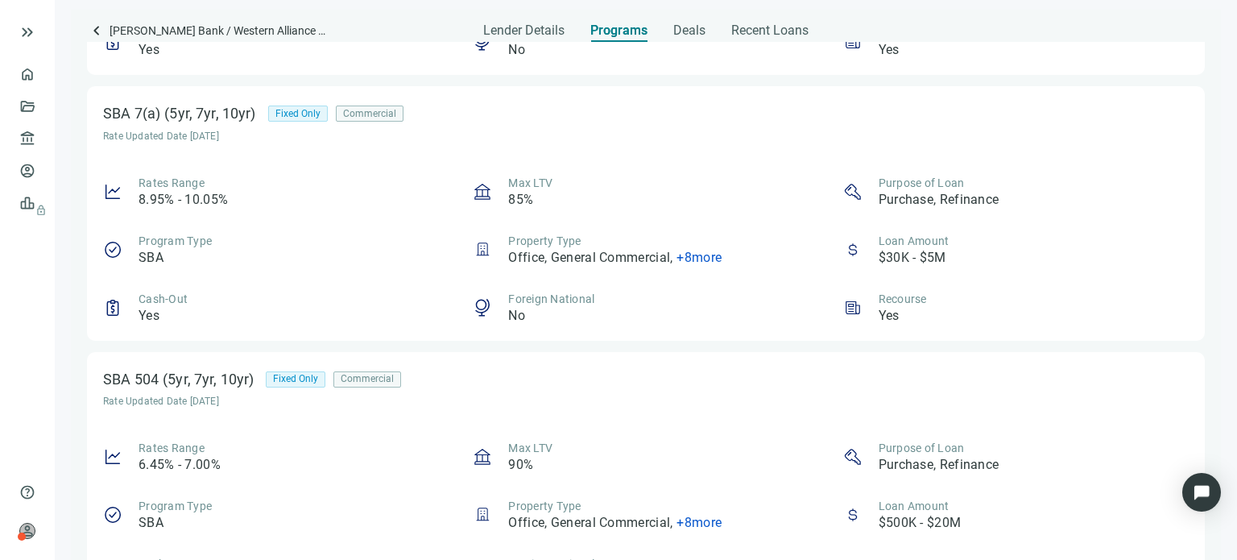
scroll to position [68, 0]
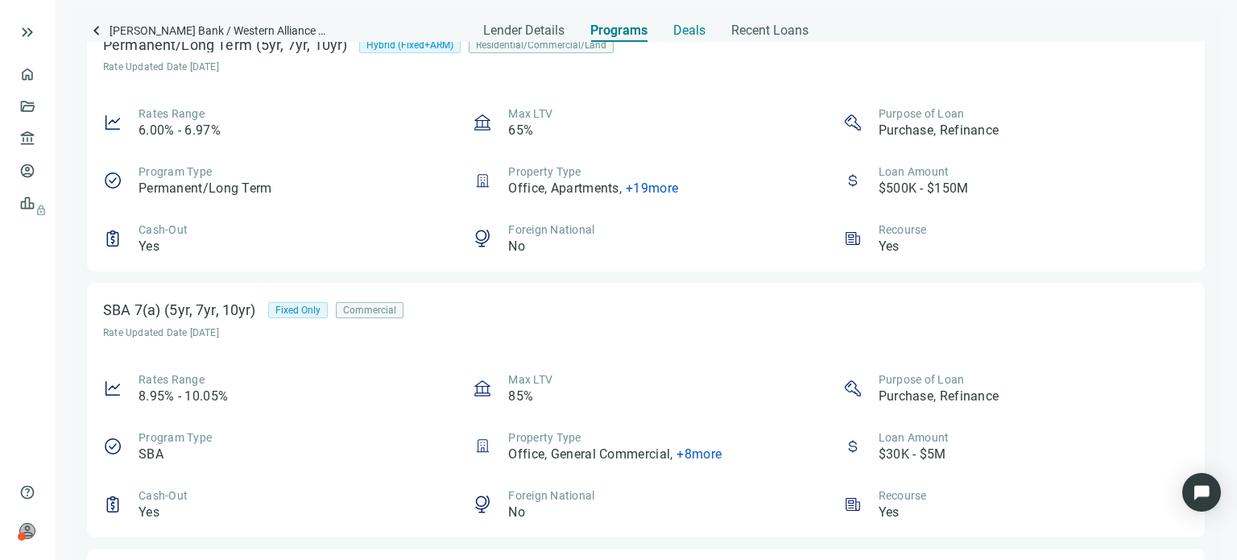
drag, startPoint x: 687, startPoint y: 28, endPoint x: 681, endPoint y: 36, distance: 9.8
click at [685, 33] on span "Deals" at bounding box center [689, 31] width 32 height 16
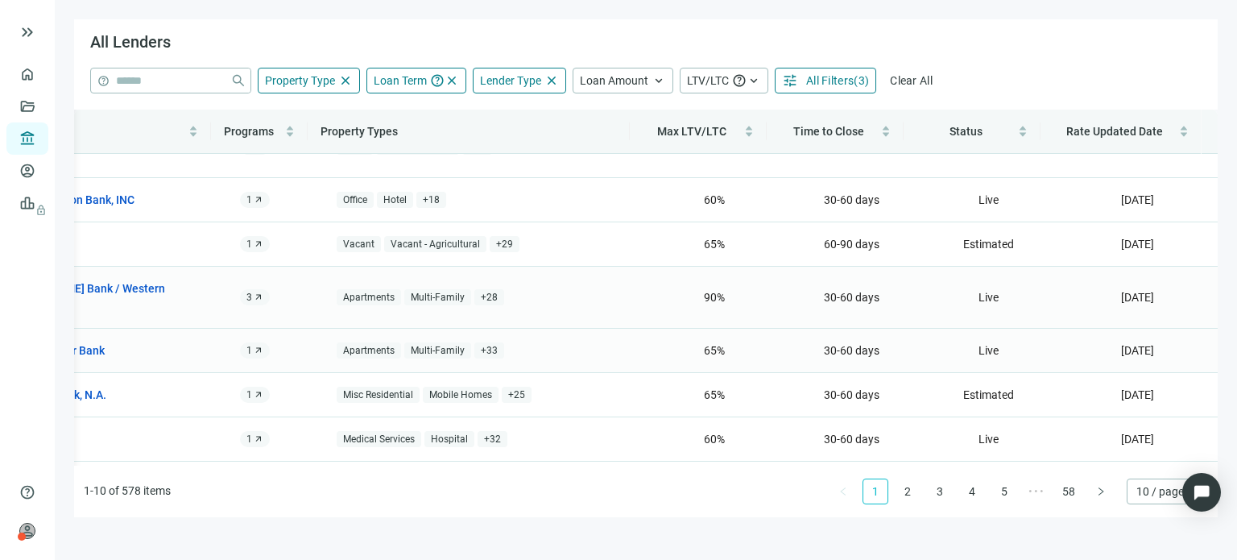
scroll to position [0, 201]
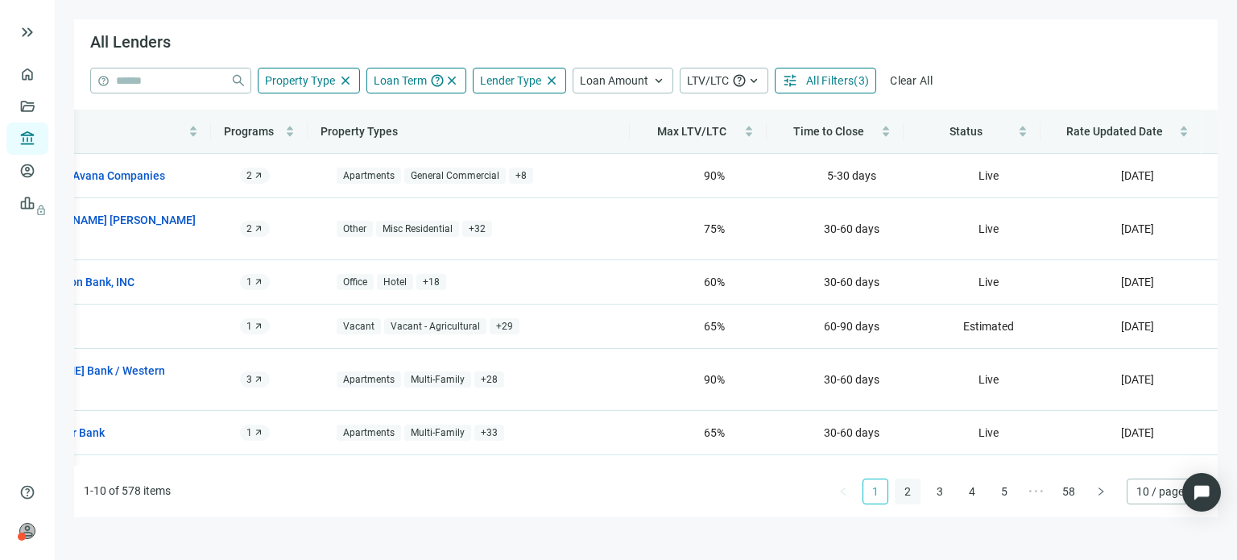
click at [912, 491] on link "2" at bounding box center [907, 491] width 24 height 24
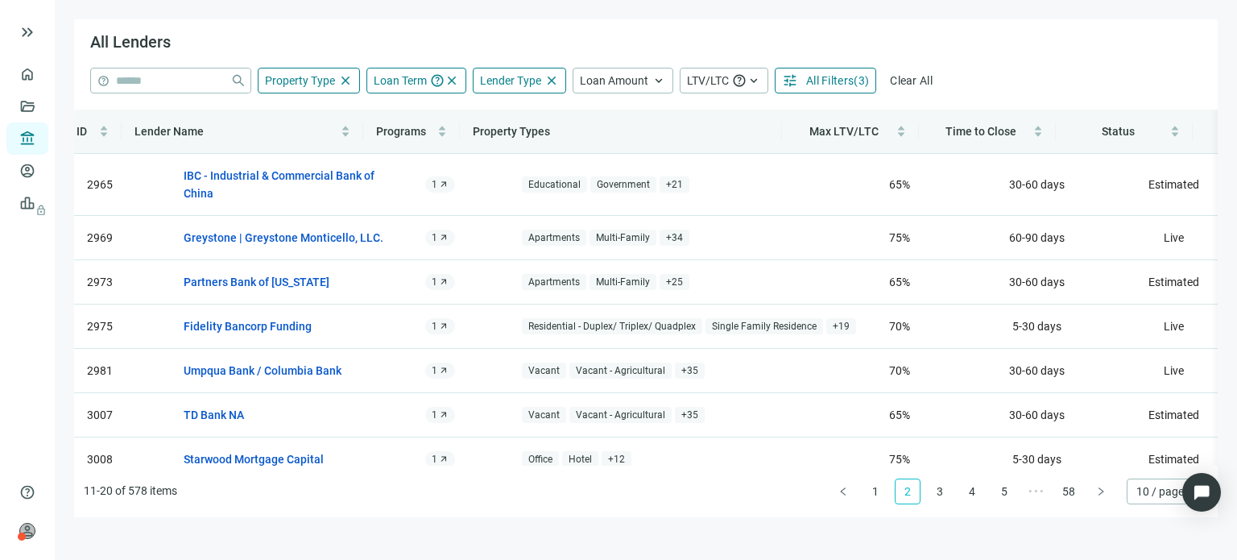
scroll to position [0, 0]
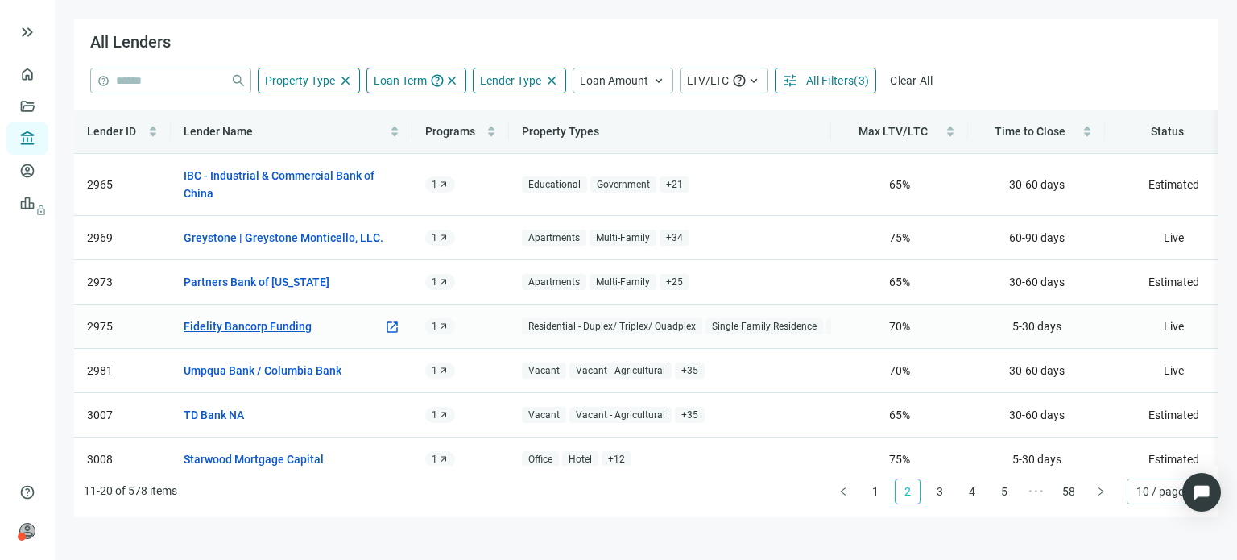
click at [284, 329] on link "Fidelity Bancorp Funding" at bounding box center [248, 326] width 128 height 18
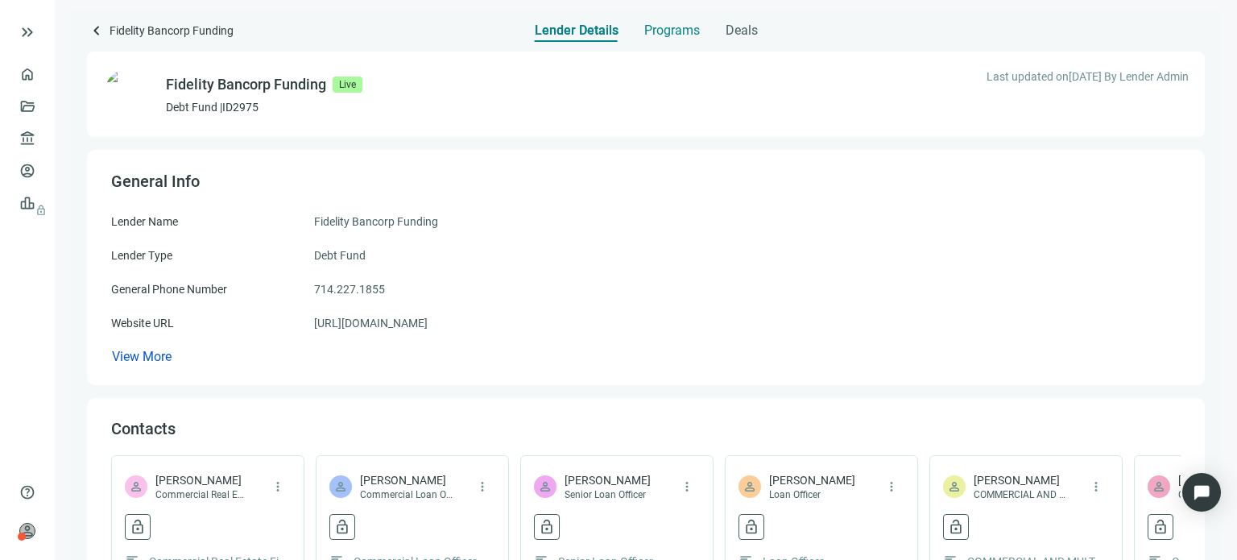
click at [664, 29] on span "Programs" at bounding box center [672, 31] width 56 height 16
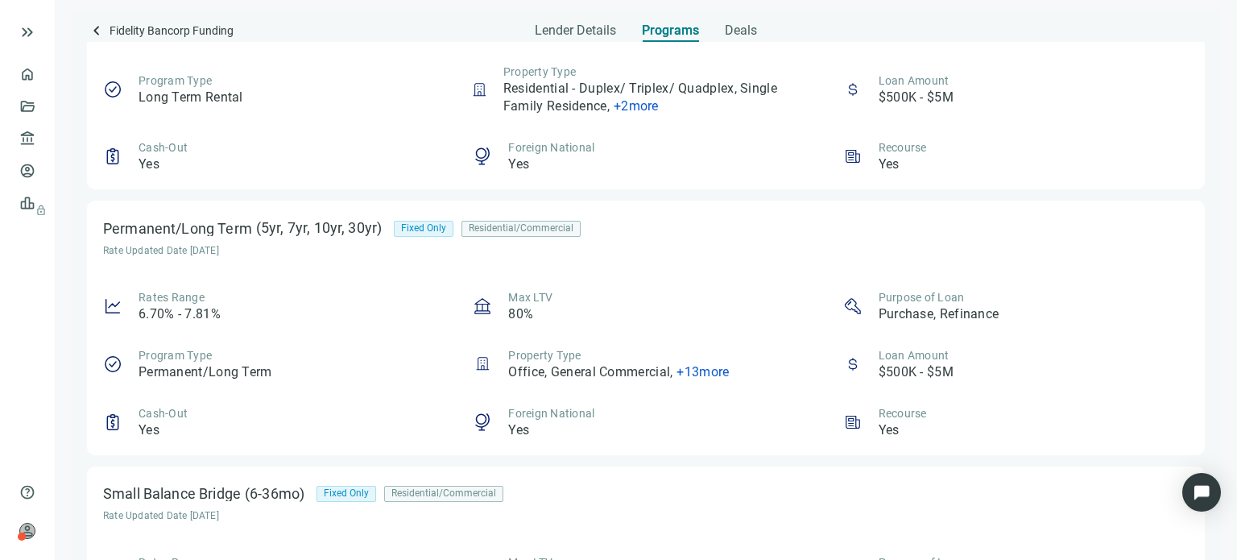
scroll to position [1369, 0]
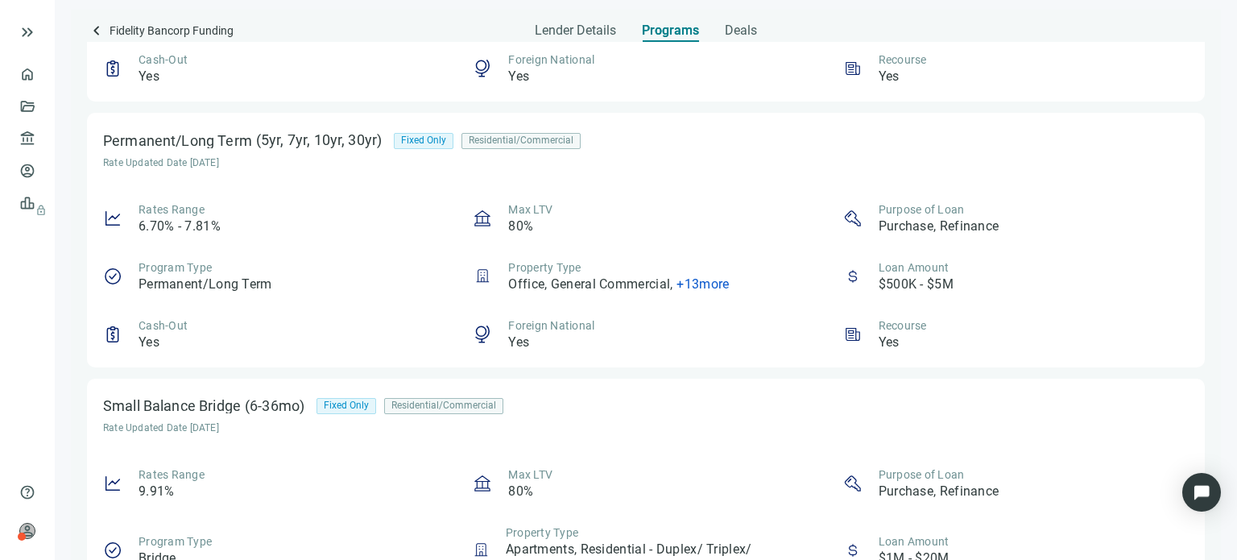
click at [677, 286] on span "+ 13 more" at bounding box center [702, 283] width 52 height 15
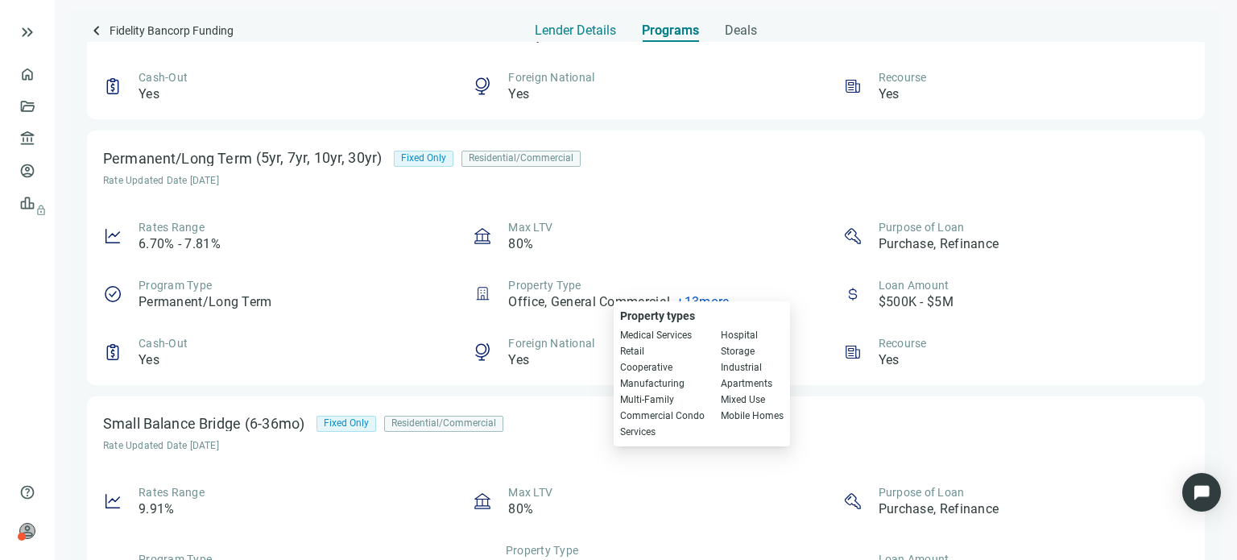
scroll to position [1323, 0]
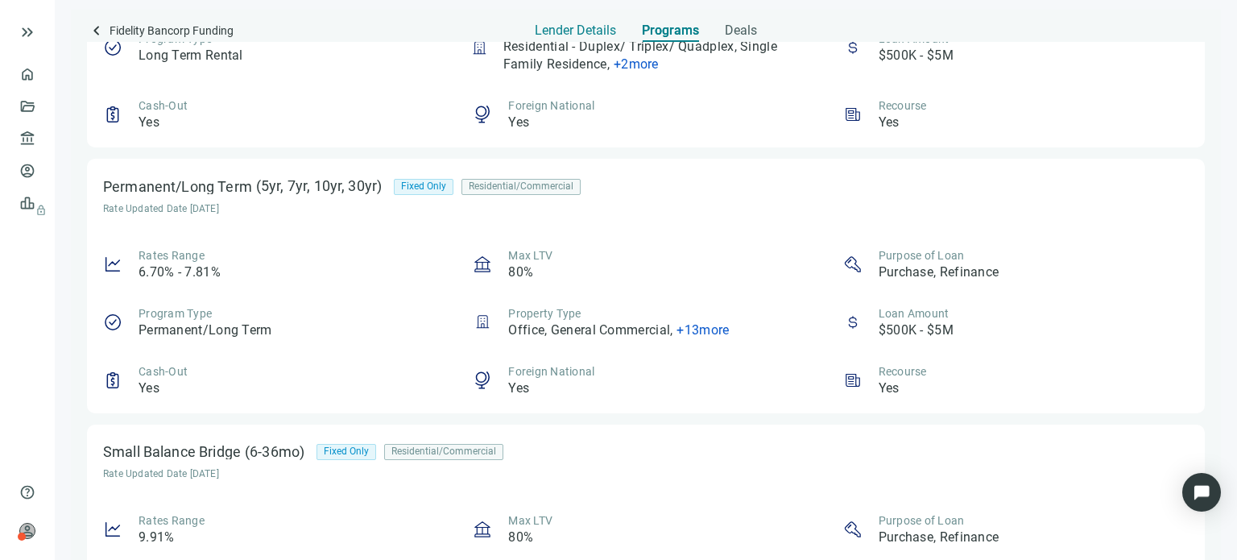
click at [561, 31] on span "Lender Details" at bounding box center [575, 31] width 81 height 16
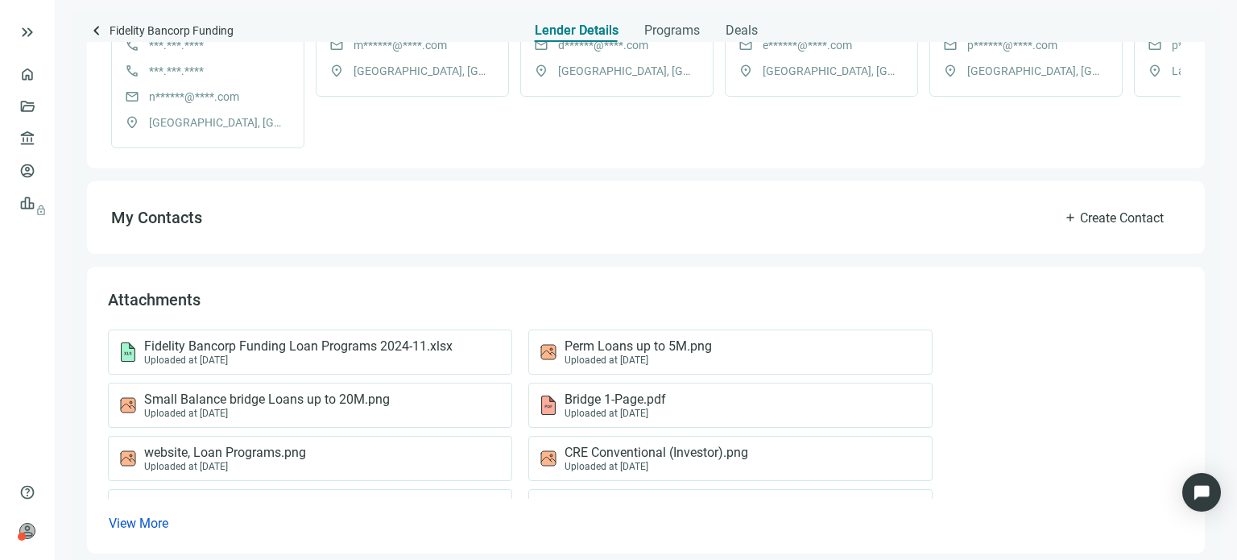
scroll to position [519, 0]
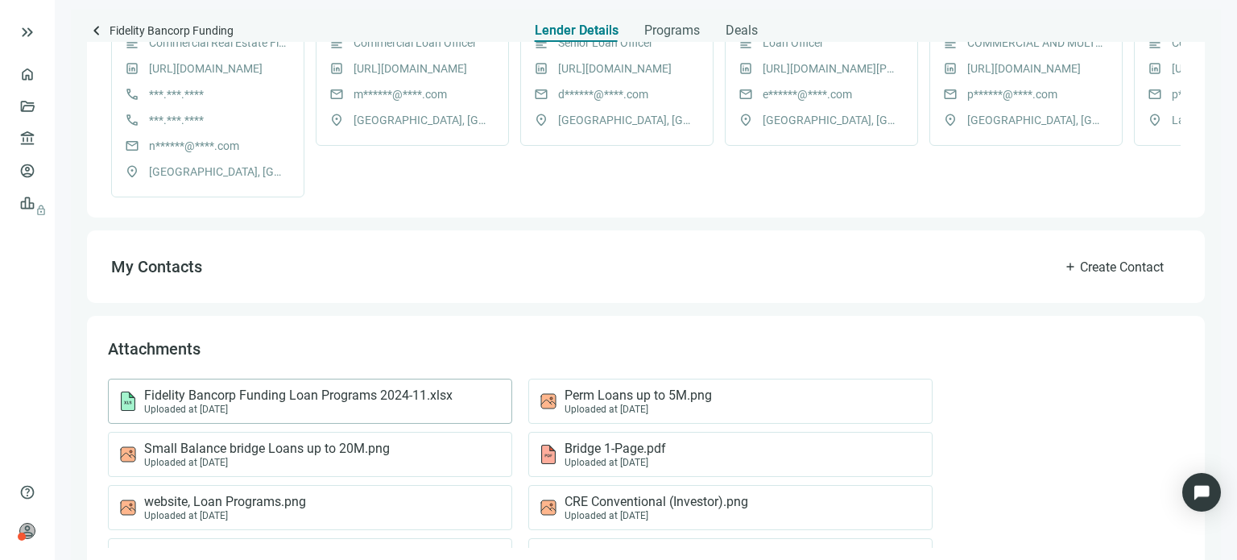
click at [306, 403] on span "Fidelity Bancorp Funding Loan Programs 2024-11.xlsx" at bounding box center [298, 395] width 308 height 16
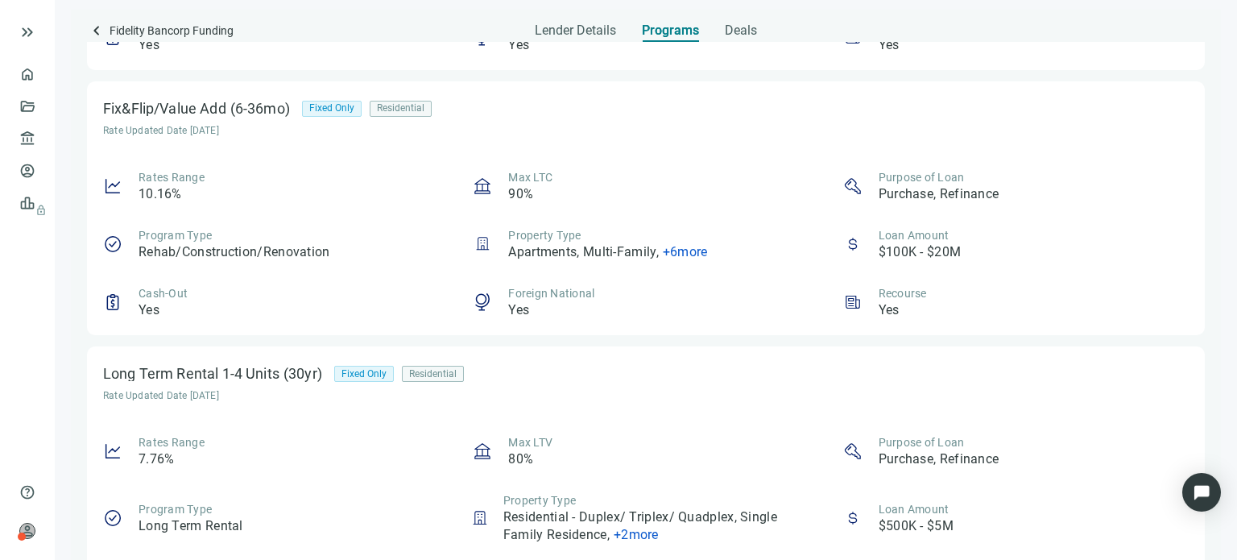
scroll to position [357, 0]
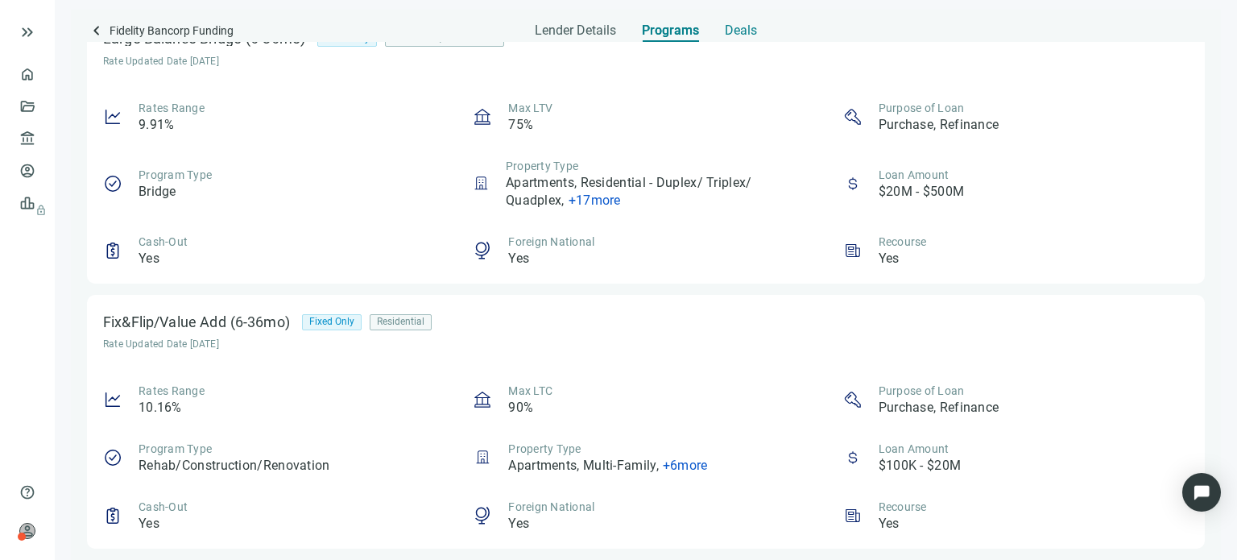
click at [735, 35] on span "Deals" at bounding box center [741, 31] width 32 height 16
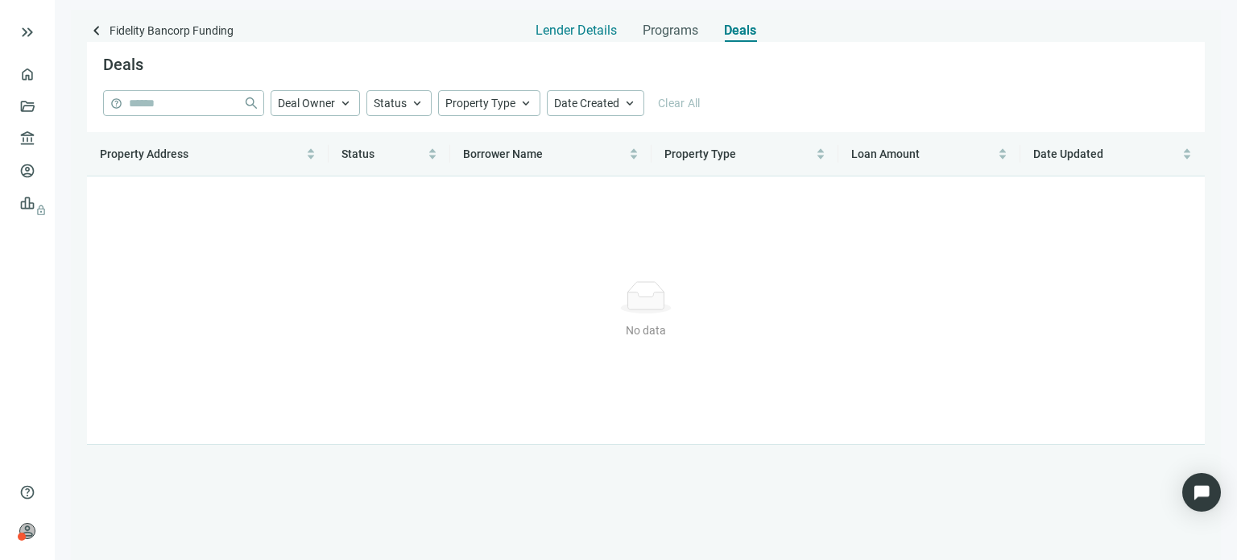
click at [598, 32] on span "Lender Details" at bounding box center [576, 31] width 81 height 16
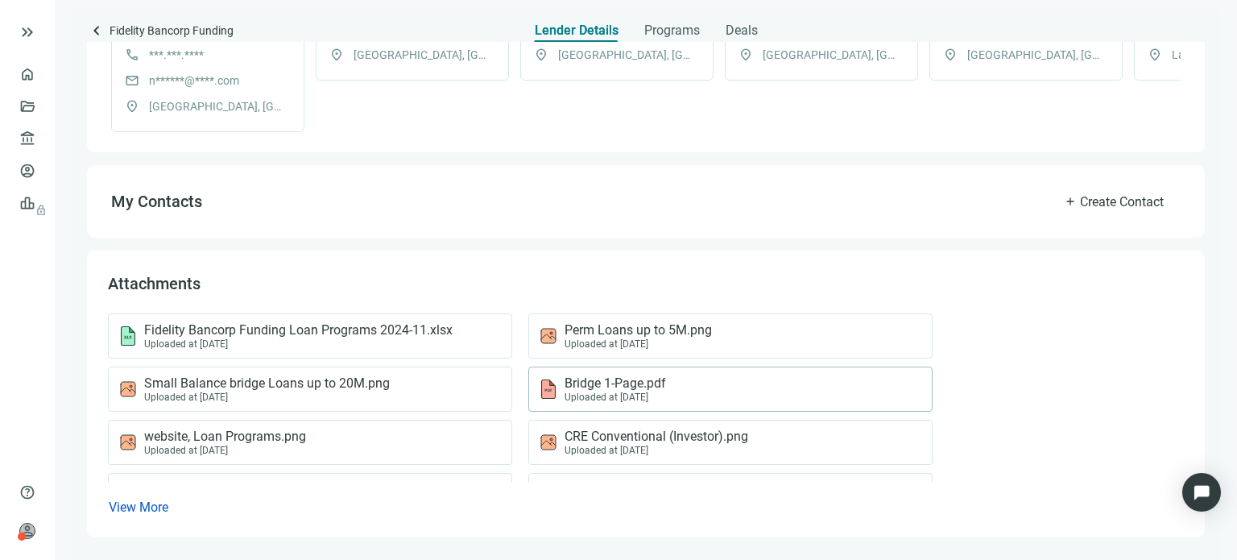
scroll to position [599, 0]
click at [267, 436] on span "website, Loan Programs.png" at bounding box center [225, 436] width 162 height 16
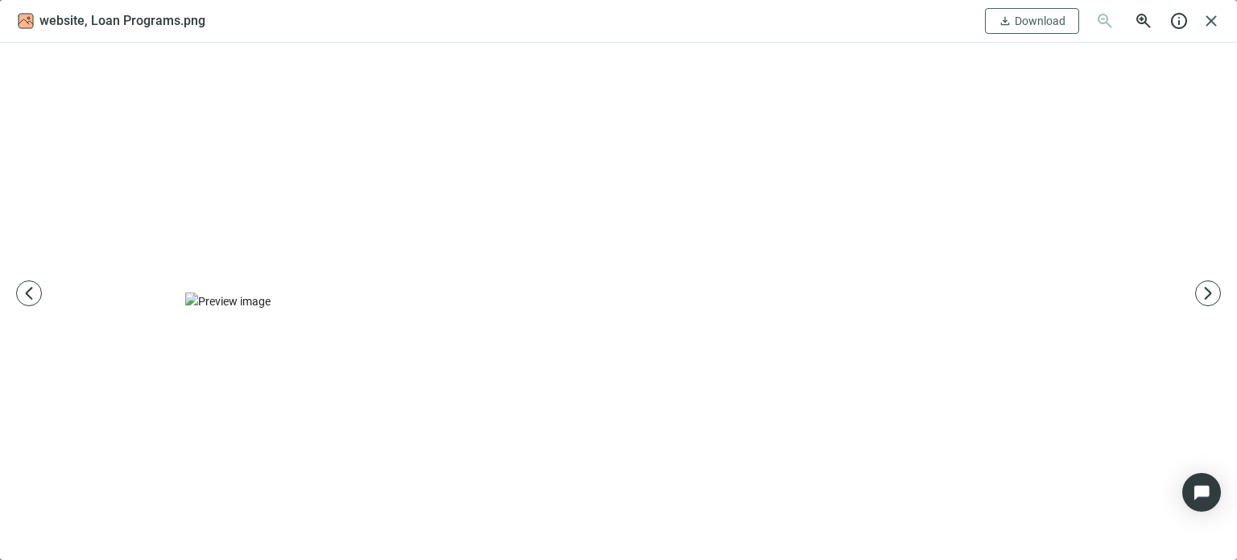
click at [580, 292] on img at bounding box center [618, 301] width 866 height 18
